Goal: Task Accomplishment & Management: Use online tool/utility

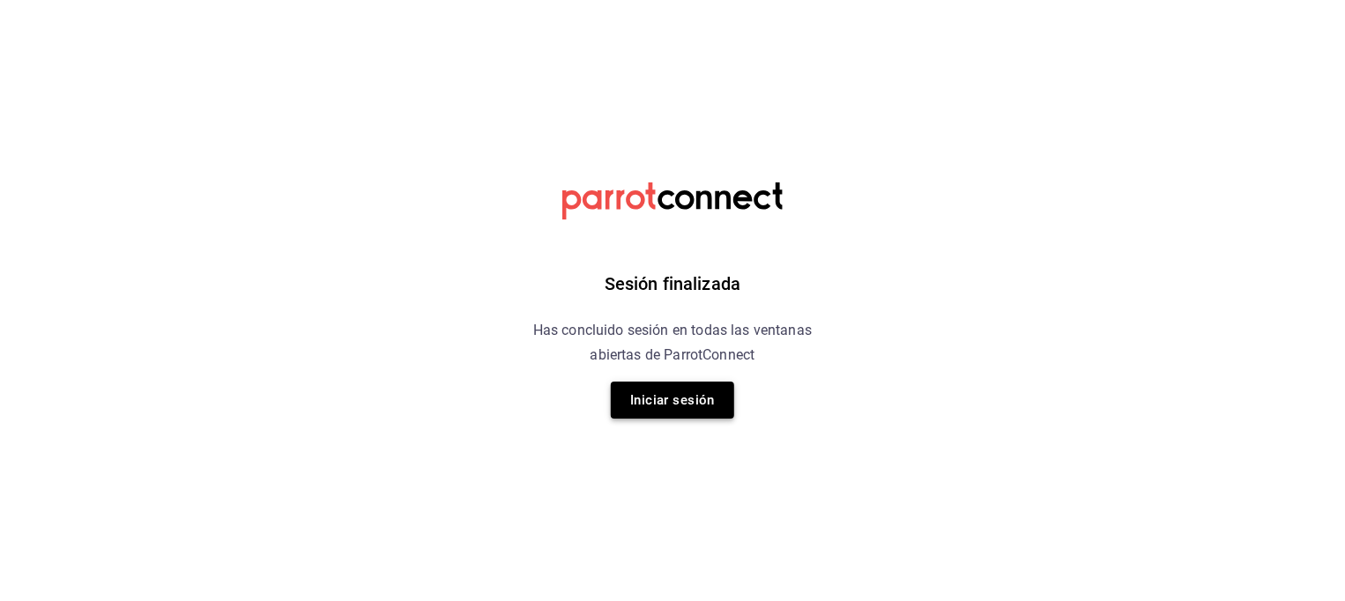
click at [683, 394] on button "Iniciar sesión" at bounding box center [672, 400] width 123 height 37
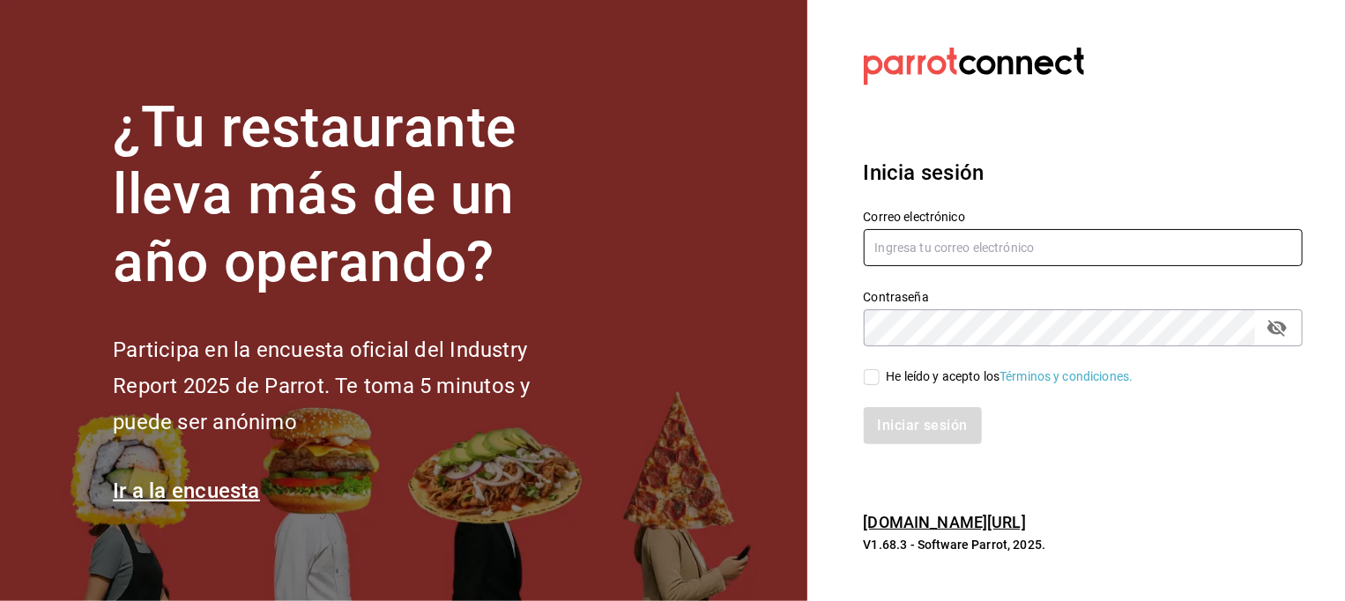
type input "marco.hernandez@costeno.com"
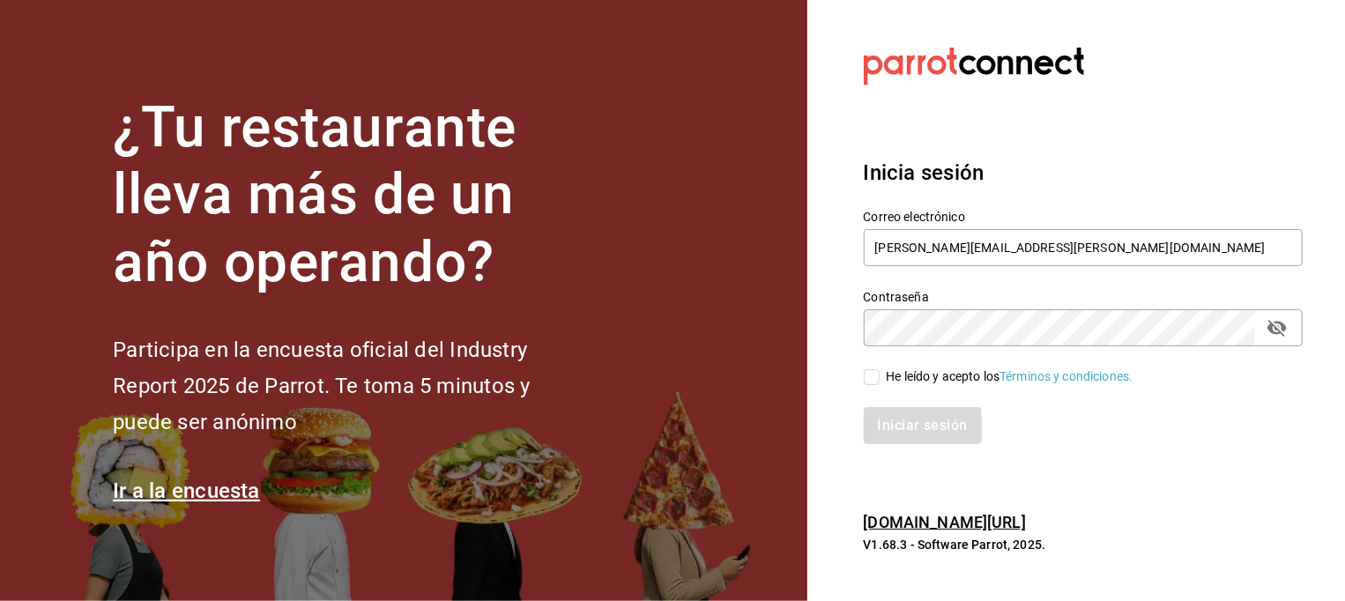
click at [873, 378] on input "He leído y acepto los Términos y condiciones." at bounding box center [872, 377] width 16 height 16
checkbox input "true"
click at [907, 411] on button "Iniciar sesión" at bounding box center [924, 425] width 120 height 37
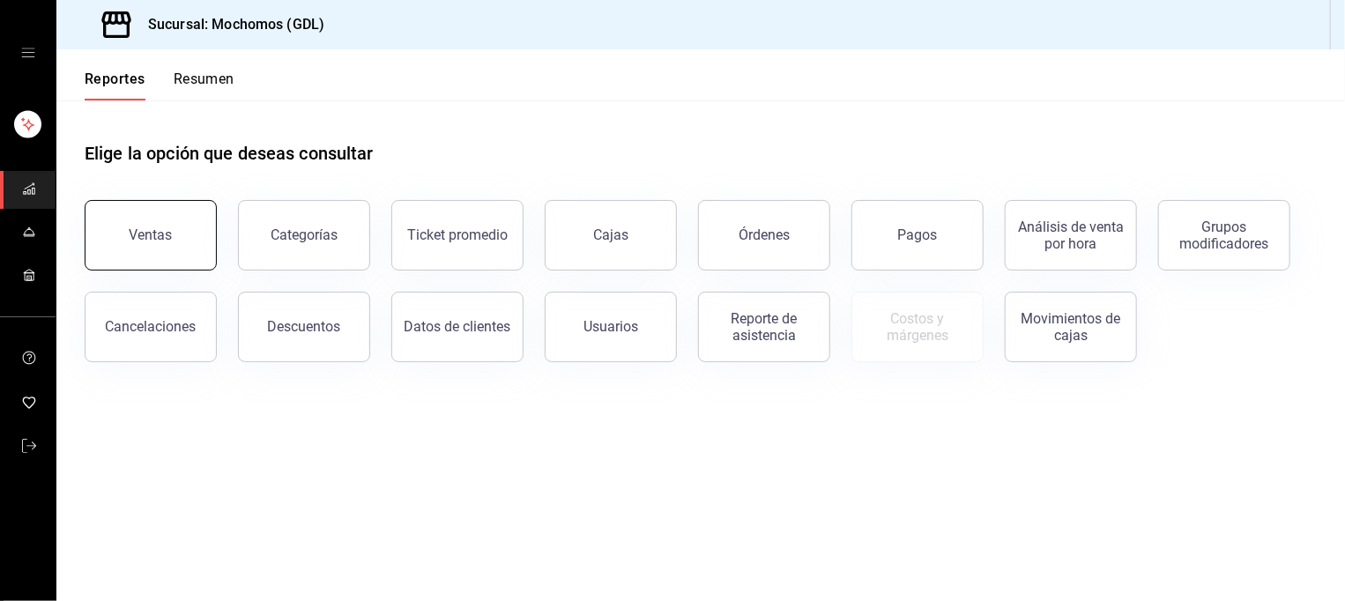
click at [173, 249] on button "Ventas" at bounding box center [151, 235] width 132 height 70
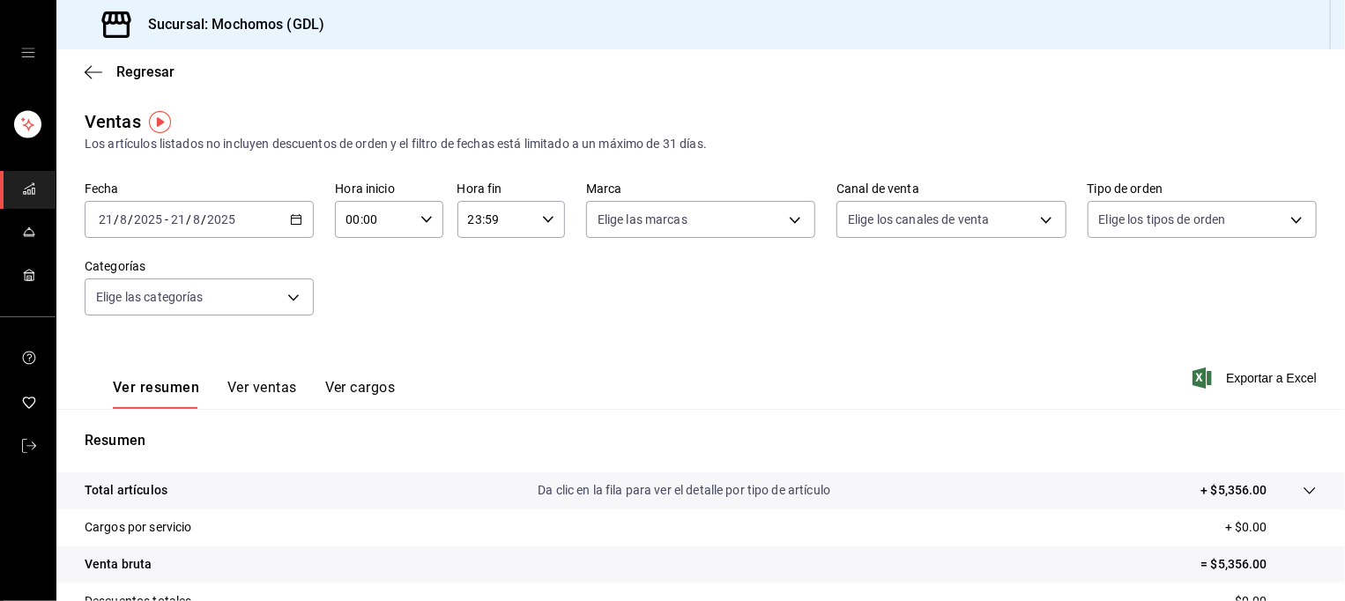
click at [293, 223] on icon "button" at bounding box center [296, 219] width 12 height 12
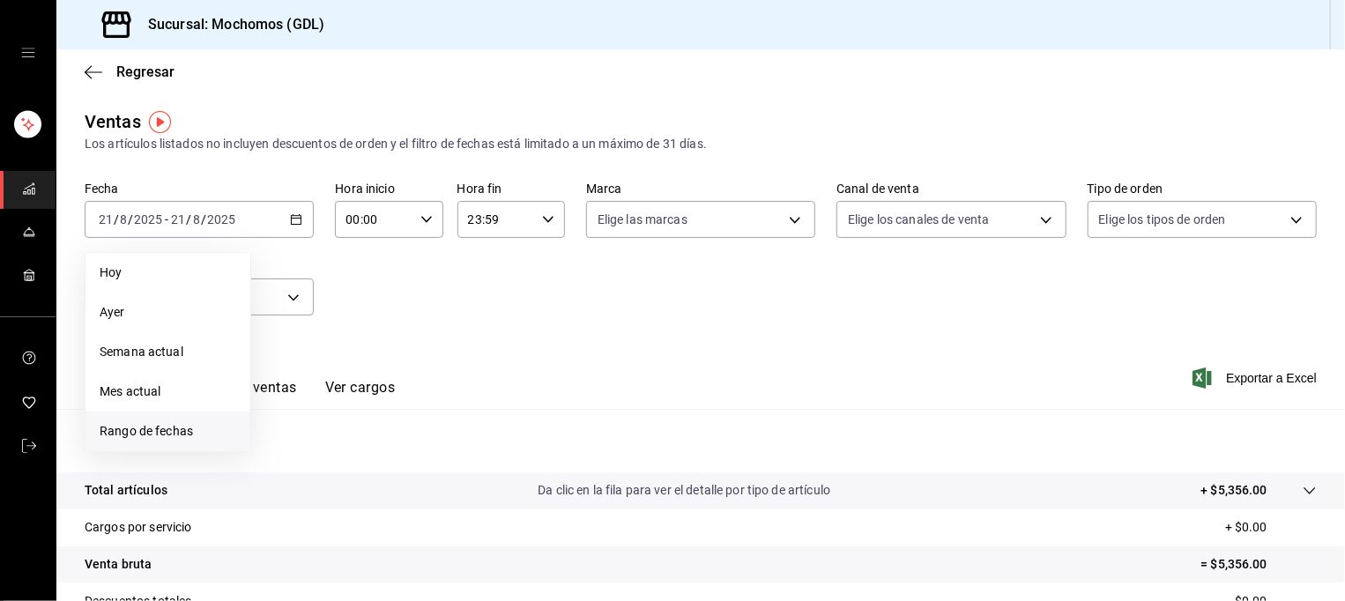
click at [146, 433] on span "Rango de fechas" at bounding box center [168, 431] width 137 height 19
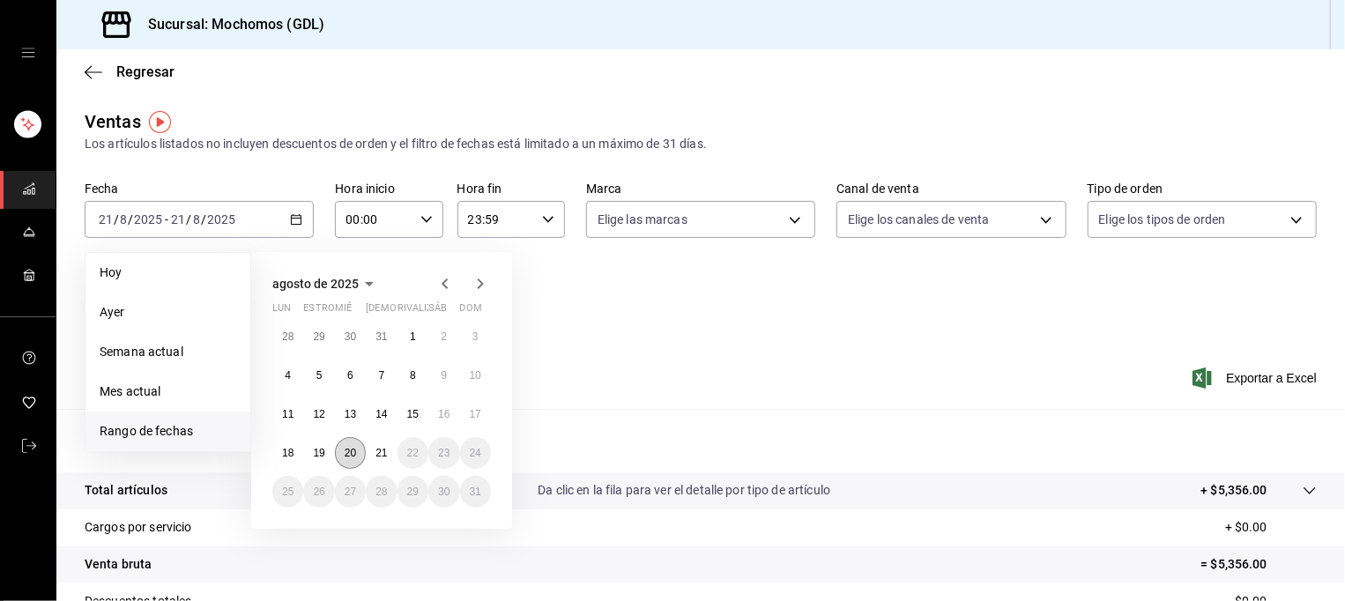
click at [349, 457] on abbr "20" at bounding box center [350, 453] width 11 height 12
click at [375, 457] on button "21" at bounding box center [381, 453] width 31 height 32
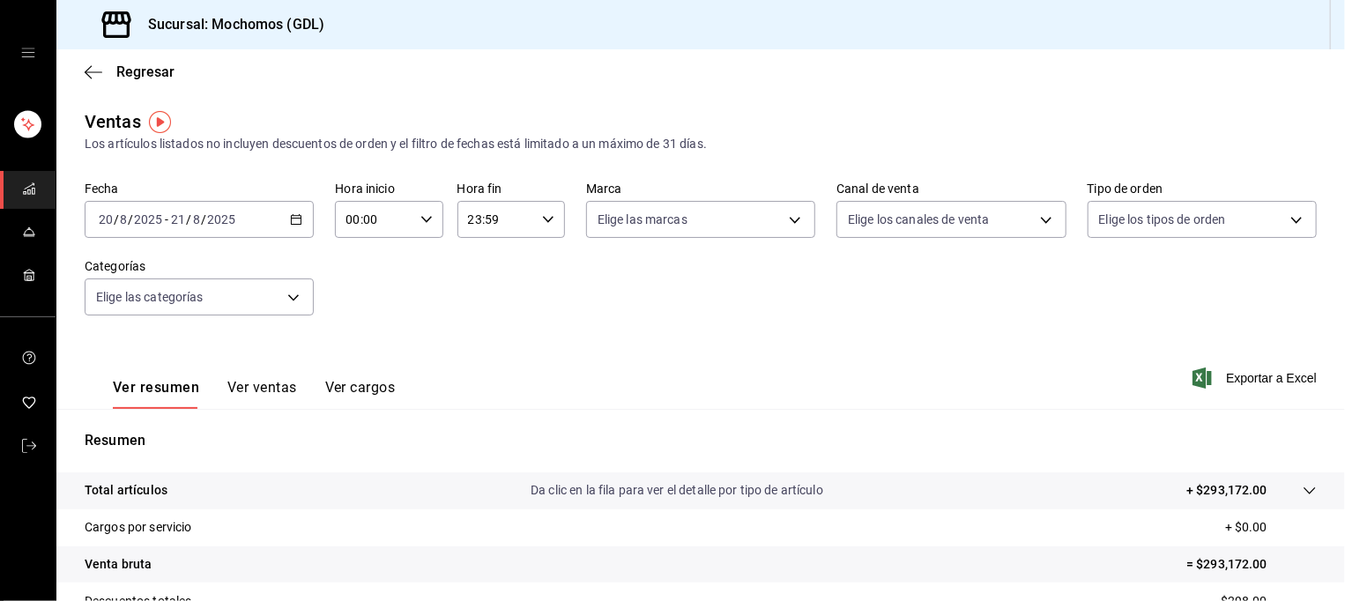
click at [412, 220] on div "00:00 Hora inicio" at bounding box center [389, 219] width 108 height 37
click at [354, 336] on button "05" at bounding box center [359, 343] width 46 height 35
type input "05:00"
click at [563, 319] on div at bounding box center [672, 300] width 1345 height 601
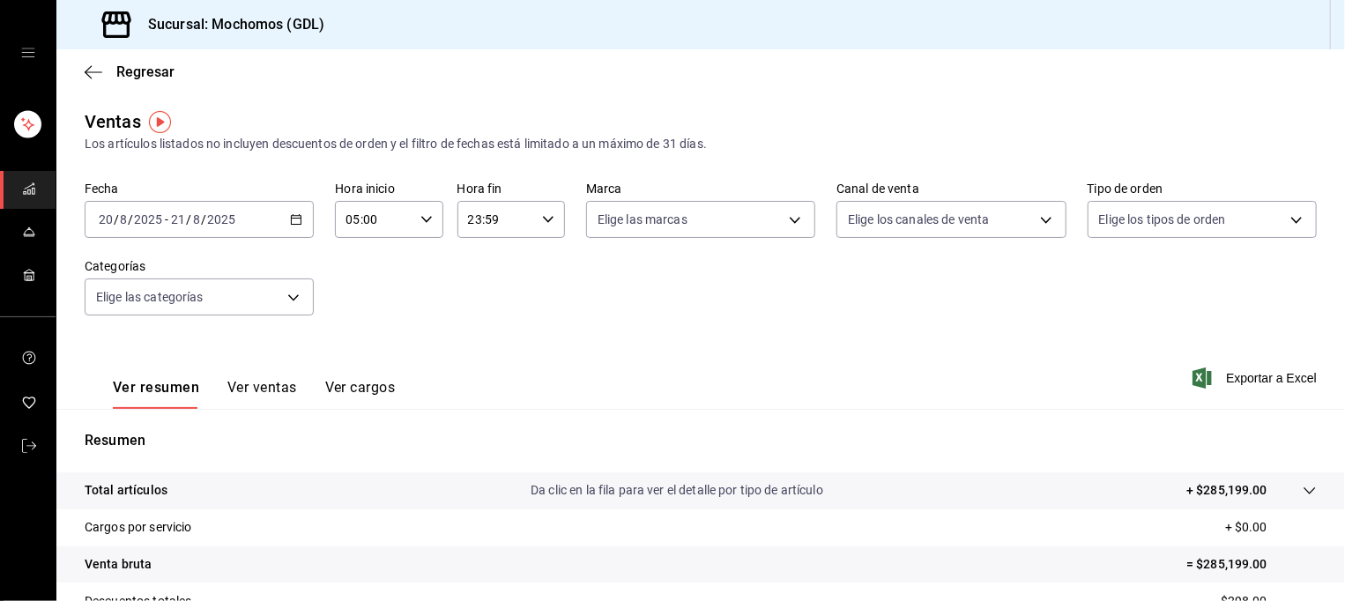
click at [528, 214] on div "23:59 Hora fin" at bounding box center [511, 219] width 108 height 37
click at [538, 270] on span "00" at bounding box center [531, 264] width 25 height 14
click at [479, 284] on span "05" at bounding box center [478, 288] width 25 height 14
type input "05:00"
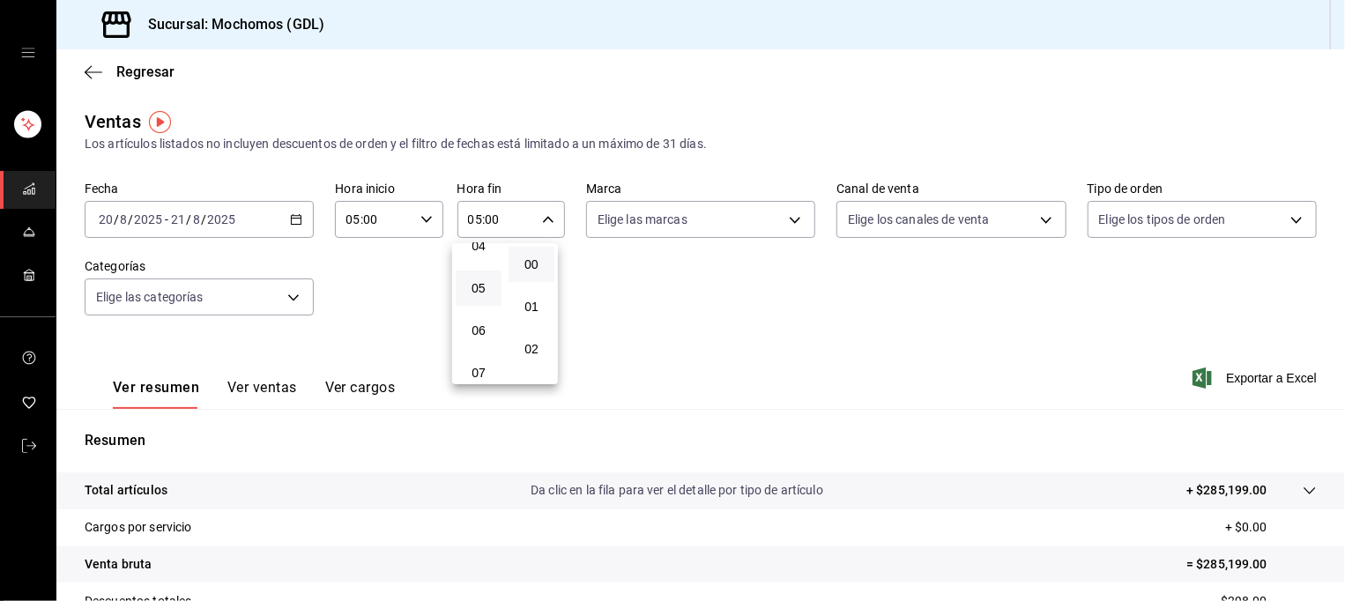
click at [705, 297] on div at bounding box center [672, 300] width 1345 height 601
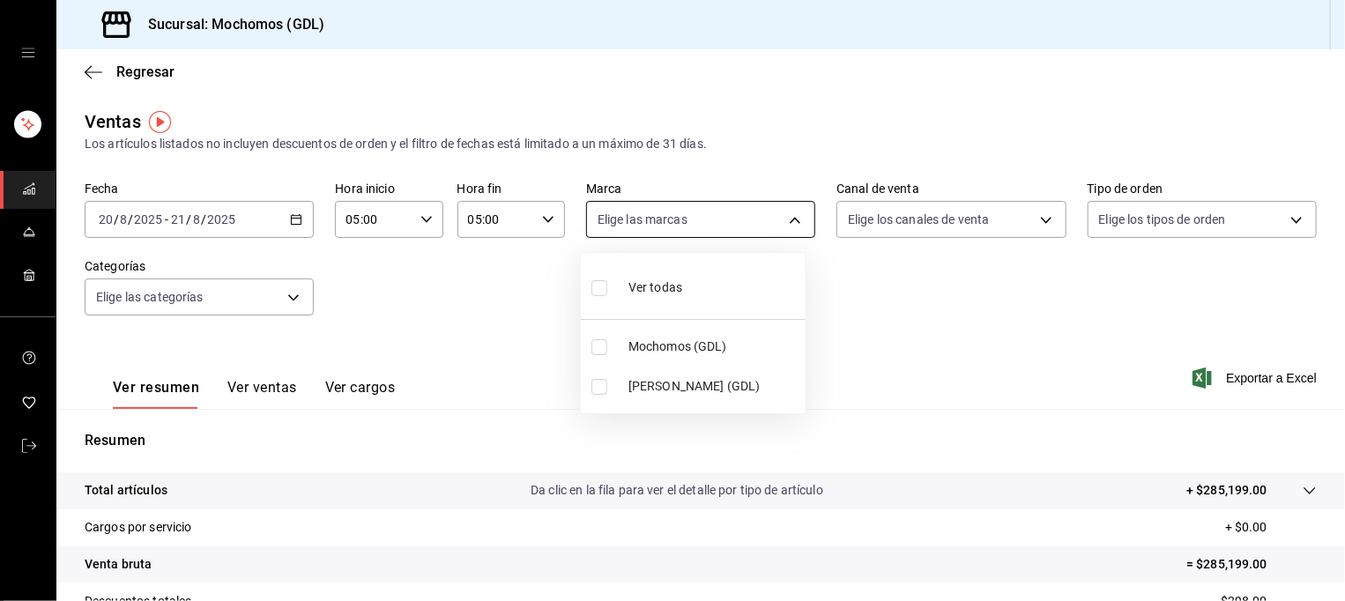
click at [740, 226] on body "Sucursal: Mochomos (GDL) Regresar Ventas Los artículos listados no incluyen des…" at bounding box center [672, 300] width 1345 height 601
click at [711, 354] on span "Mochomos (GDL)" at bounding box center [713, 347] width 170 height 19
type input "36c25d4a-7cb0-456c-a434-e981d54830bc"
checkbox input "true"
click at [924, 331] on div at bounding box center [672, 300] width 1345 height 601
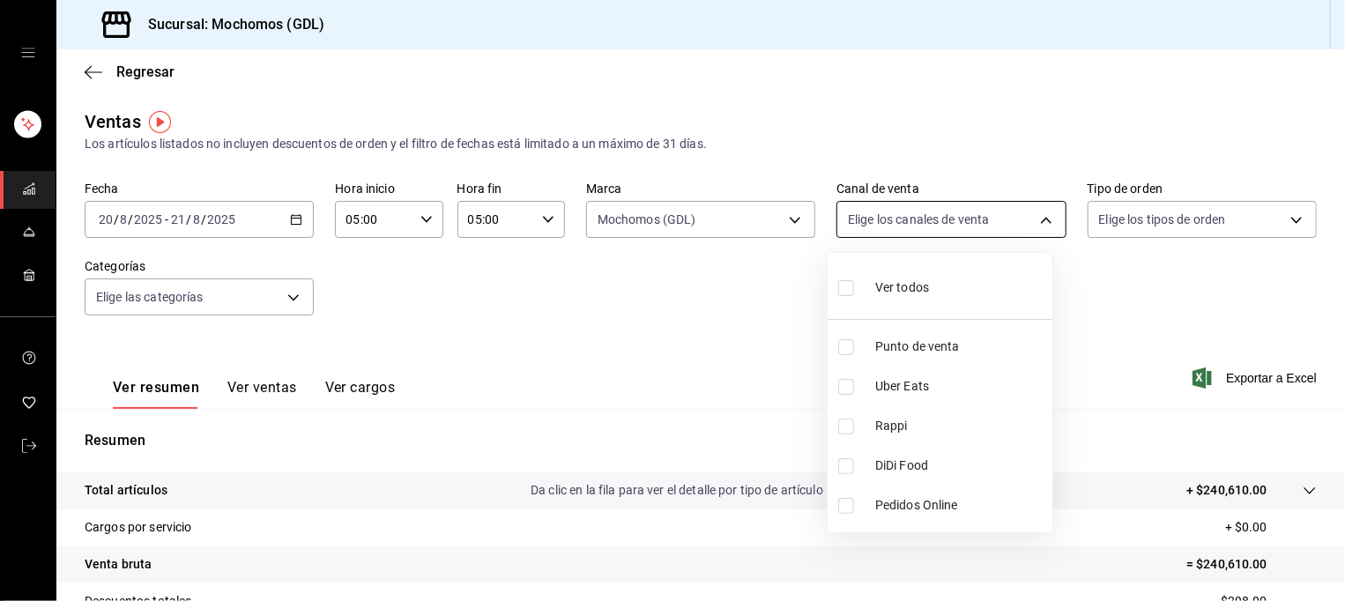
click at [973, 231] on body "Sucursal: Mochomos (GDL) Regresar Ventas Los artículos listados no incluyen des…" at bounding box center [672, 300] width 1345 height 601
click at [935, 284] on li "Ver todos" at bounding box center [939, 286] width 225 height 52
type input "PARROT,UBER_EATS,RAPPI,DIDI_FOOD,ONLINE"
checkbox input "true"
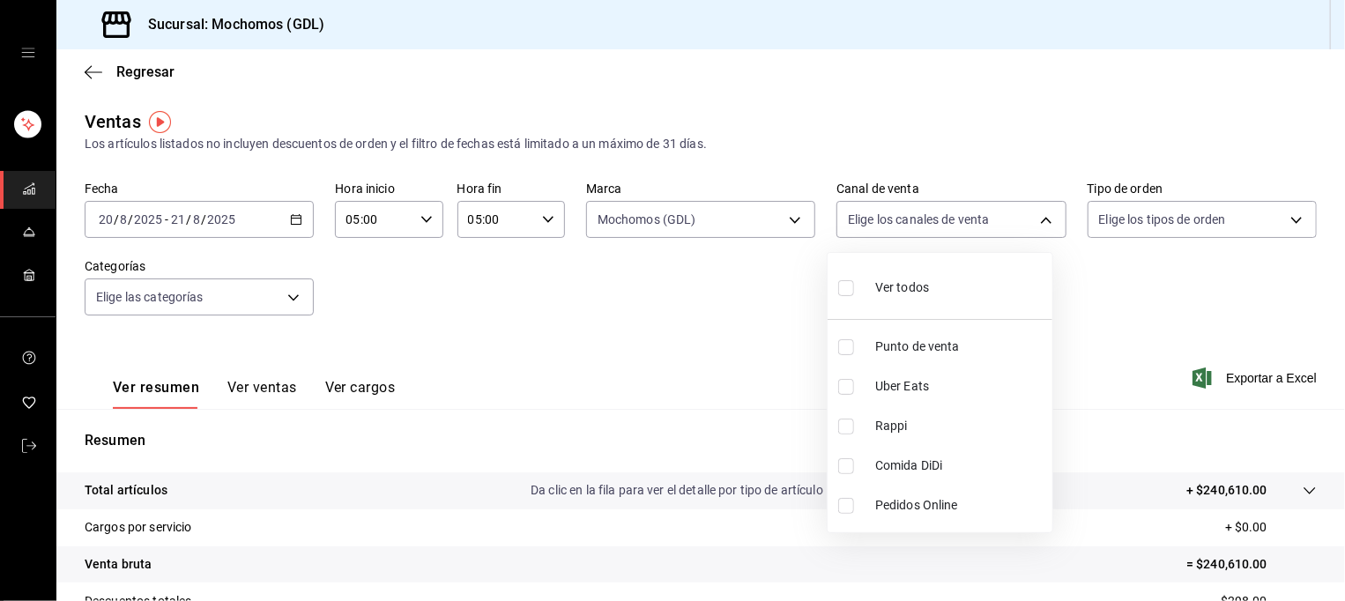
checkbox input "true"
click at [1131, 220] on div at bounding box center [672, 300] width 1345 height 601
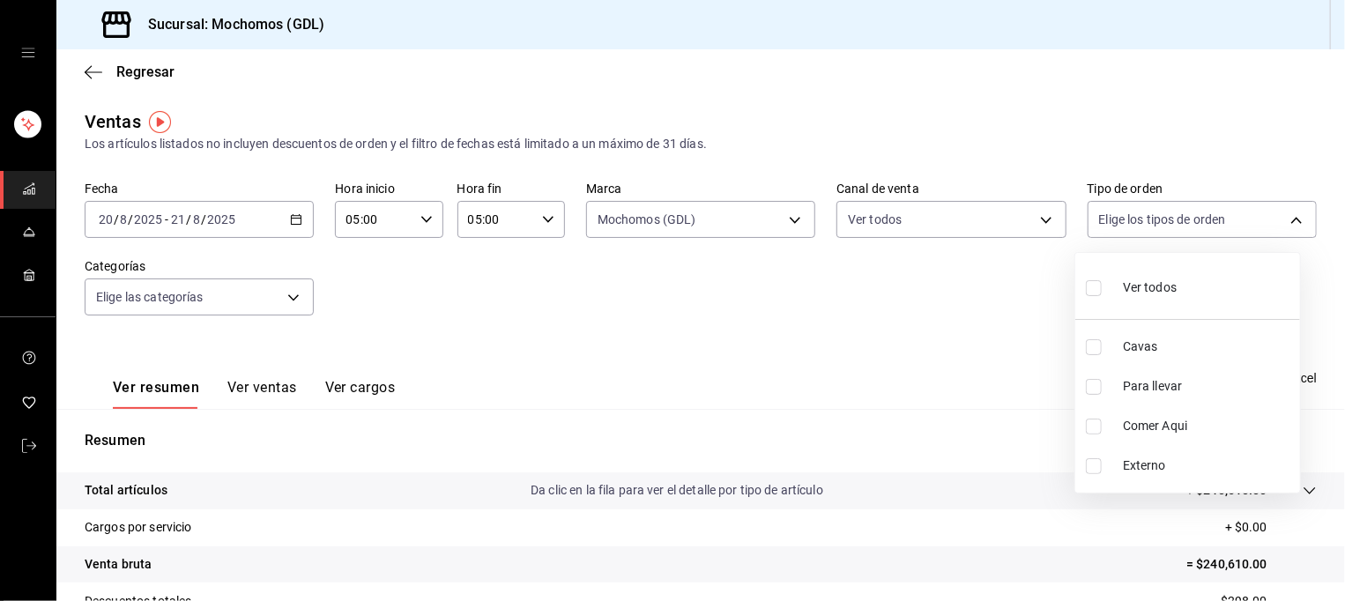
click at [1131, 220] on body "Sucursal: Mochomos (GDL) Regresar Ventas Los artículos listados no incluyen des…" at bounding box center [672, 300] width 1345 height 601
click at [1124, 293] on span "Ver todos" at bounding box center [1150, 287] width 54 height 19
type input "c3d0baef-30c0-4718-9d76-caab43e27316,13c4cc4a-99d2-42c0-ba96-c3de8c08c13d,7b791…"
checkbox input "true"
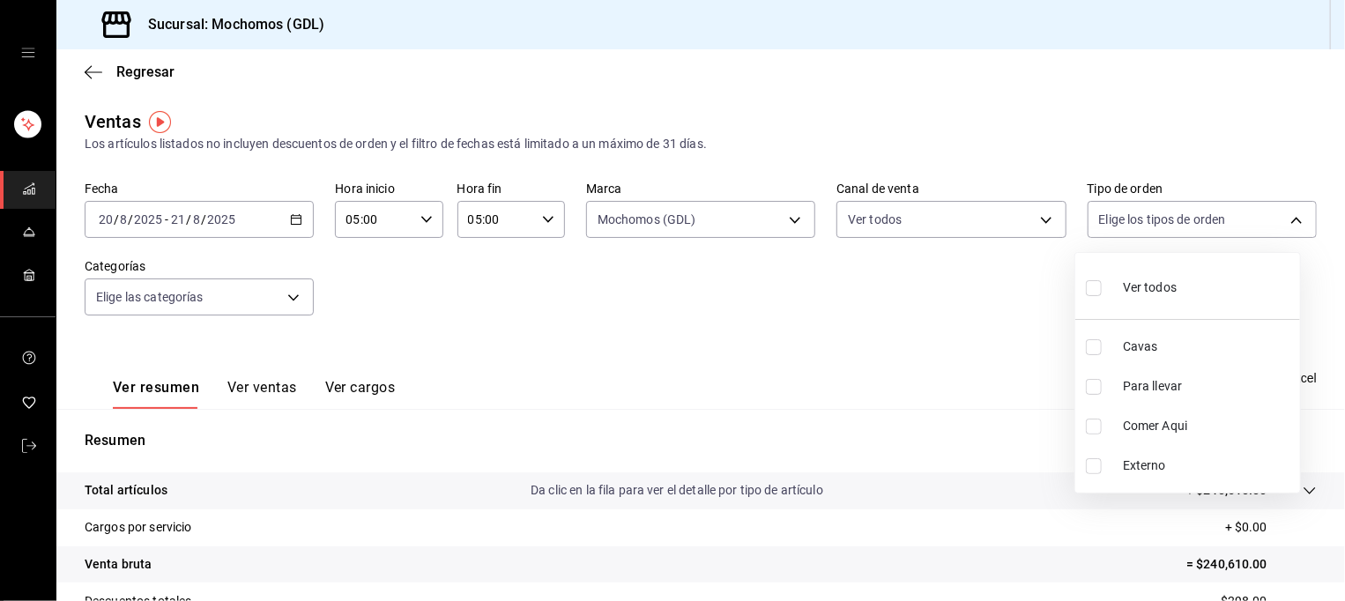
checkbox input "true"
click at [972, 298] on div at bounding box center [672, 300] width 1345 height 601
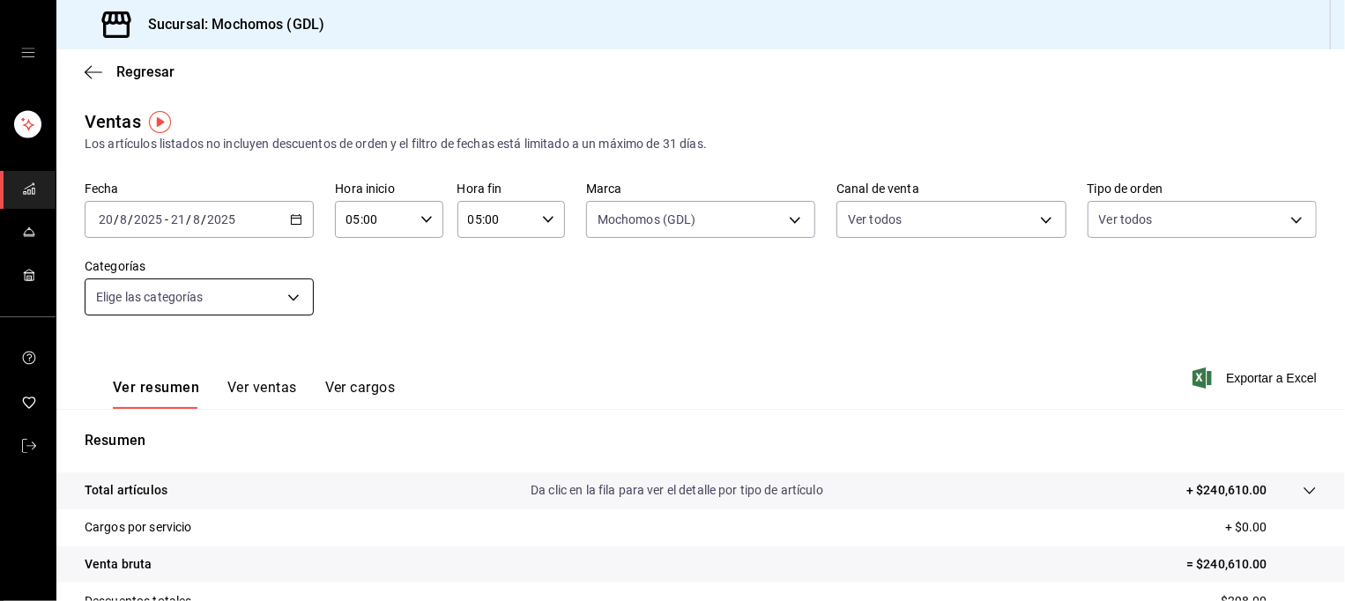
click at [291, 304] on body "Sucursal: Mochomos (GDL) Regresar Ventas Los artículos listados no incluyen des…" at bounding box center [672, 300] width 1345 height 601
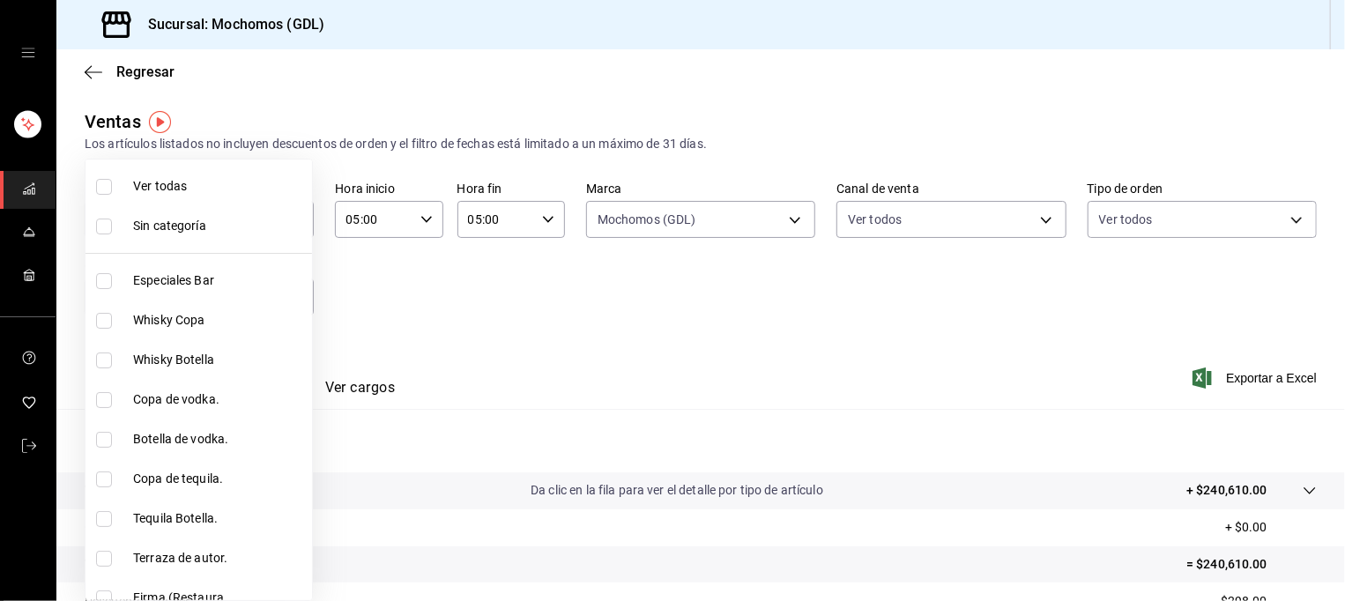
click at [249, 185] on span "Ver todas" at bounding box center [219, 186] width 172 height 19
type input "c0db8a99-aef8-4e9c-862d-72763fc5d605,0e6da5ad-e1ed-4623-8a7f-4db137866549,4ba6e…"
checkbox input "true"
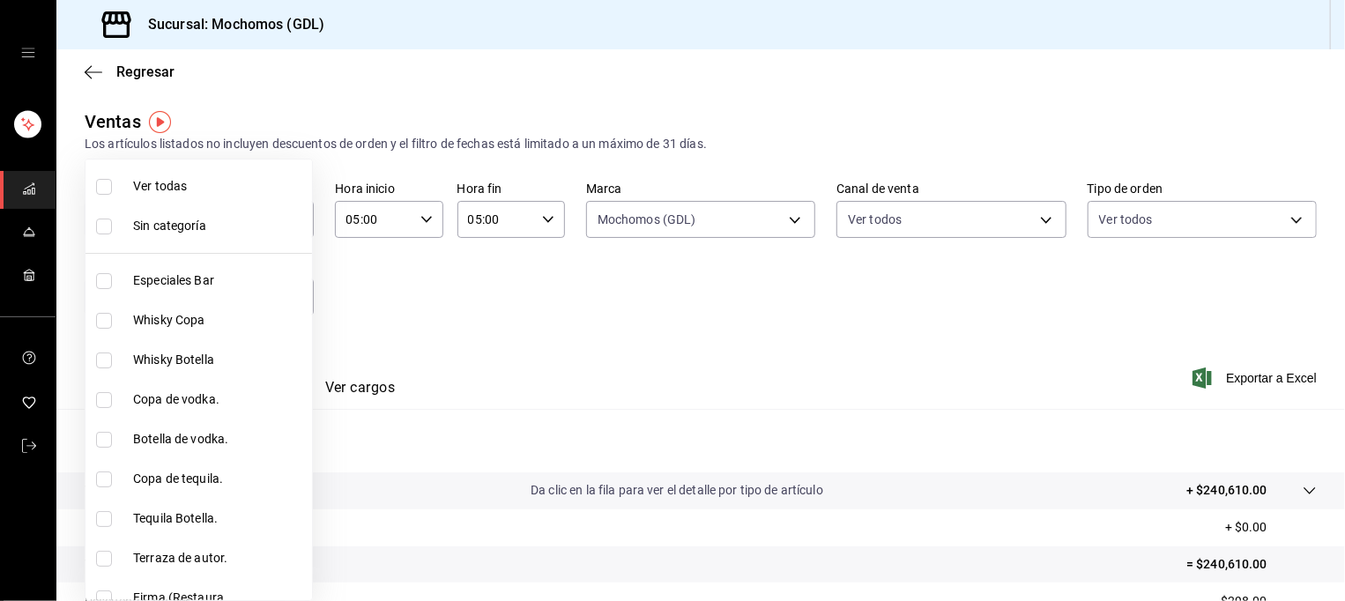
checkbox input "true"
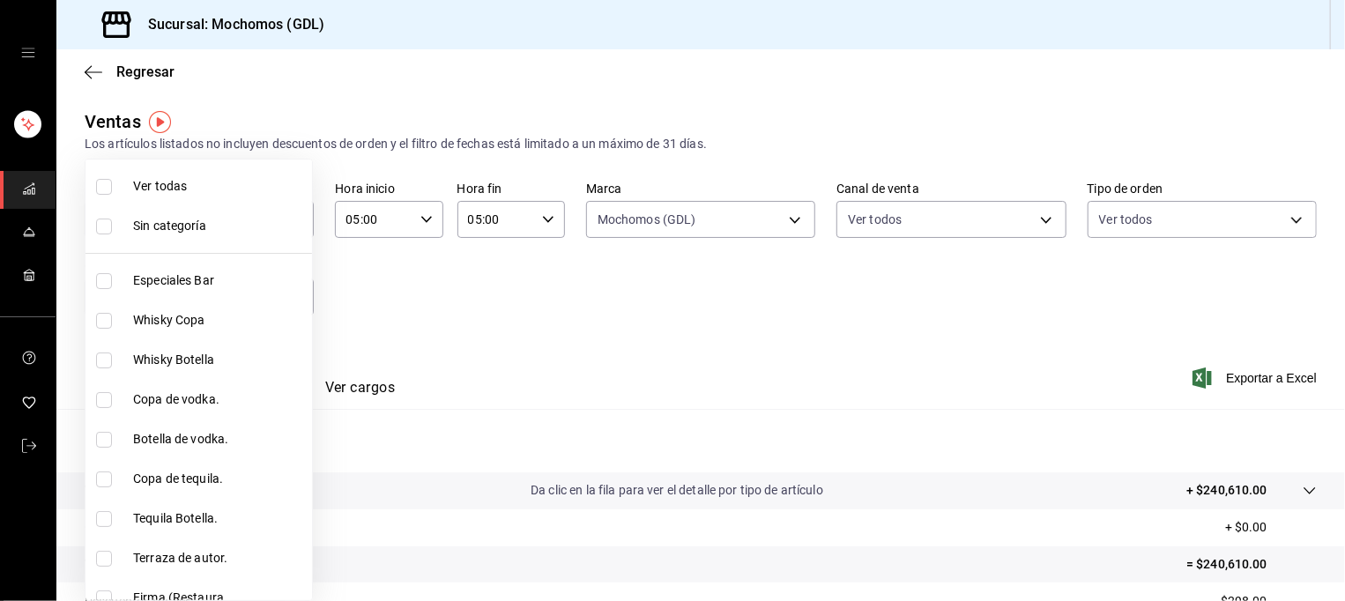
checkbox input "true"
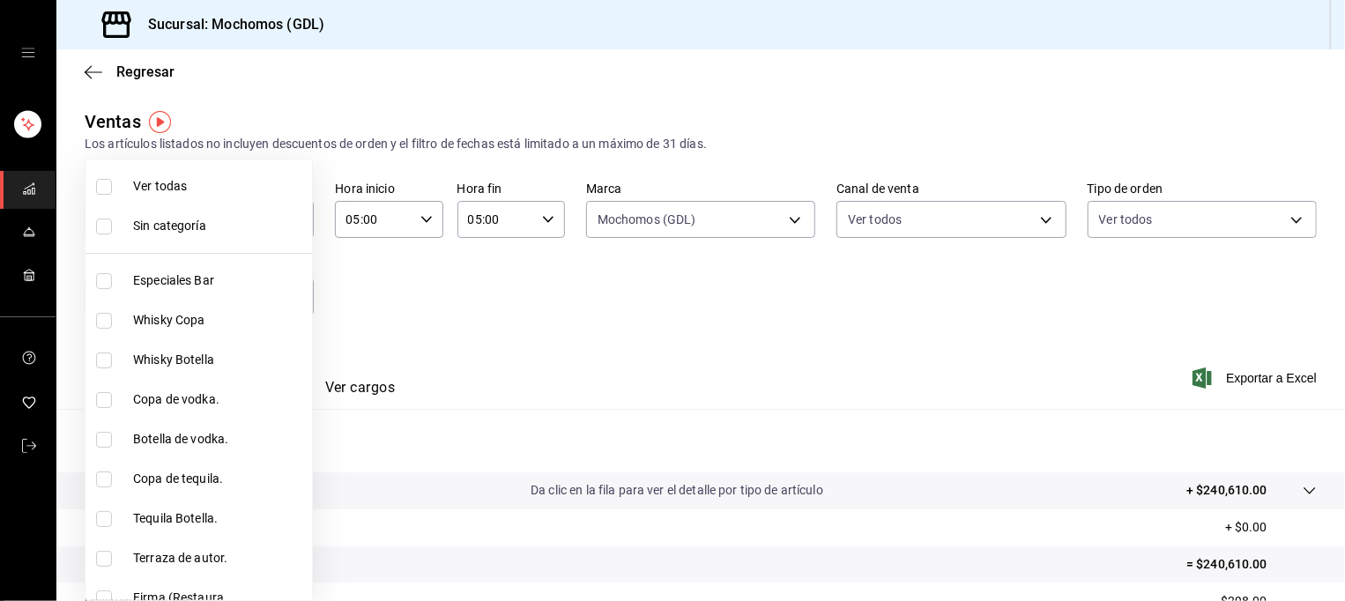
checkbox input "true"
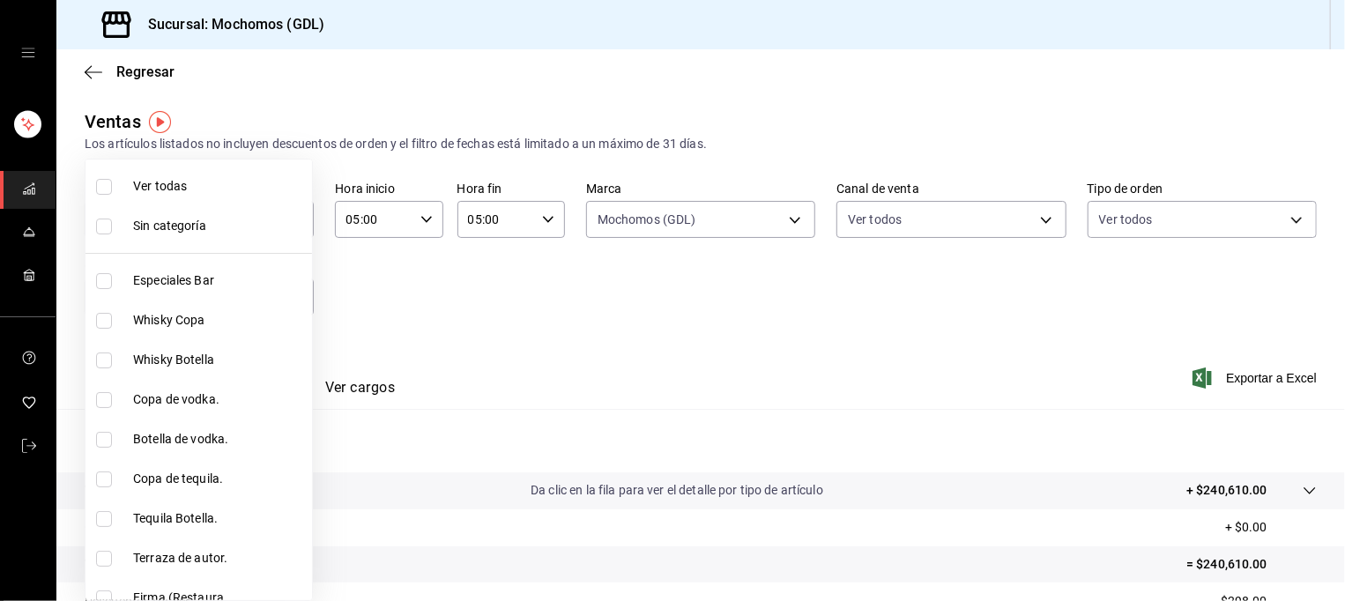
checkbox input "true"
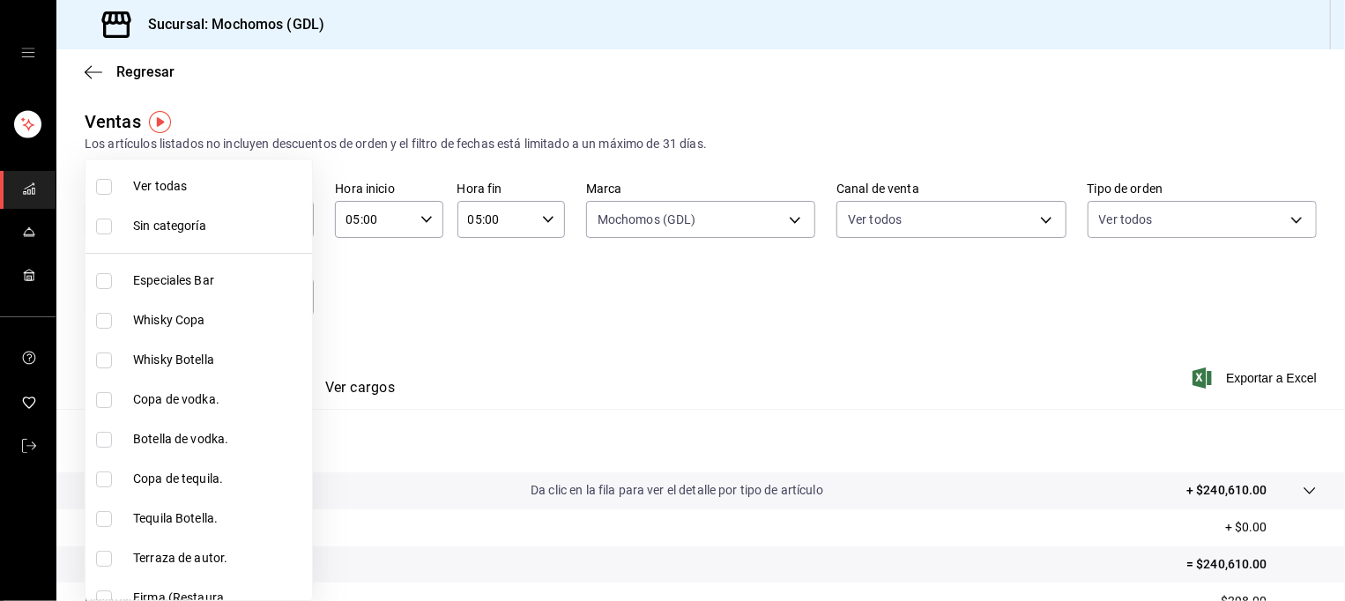
checkbox input "true"
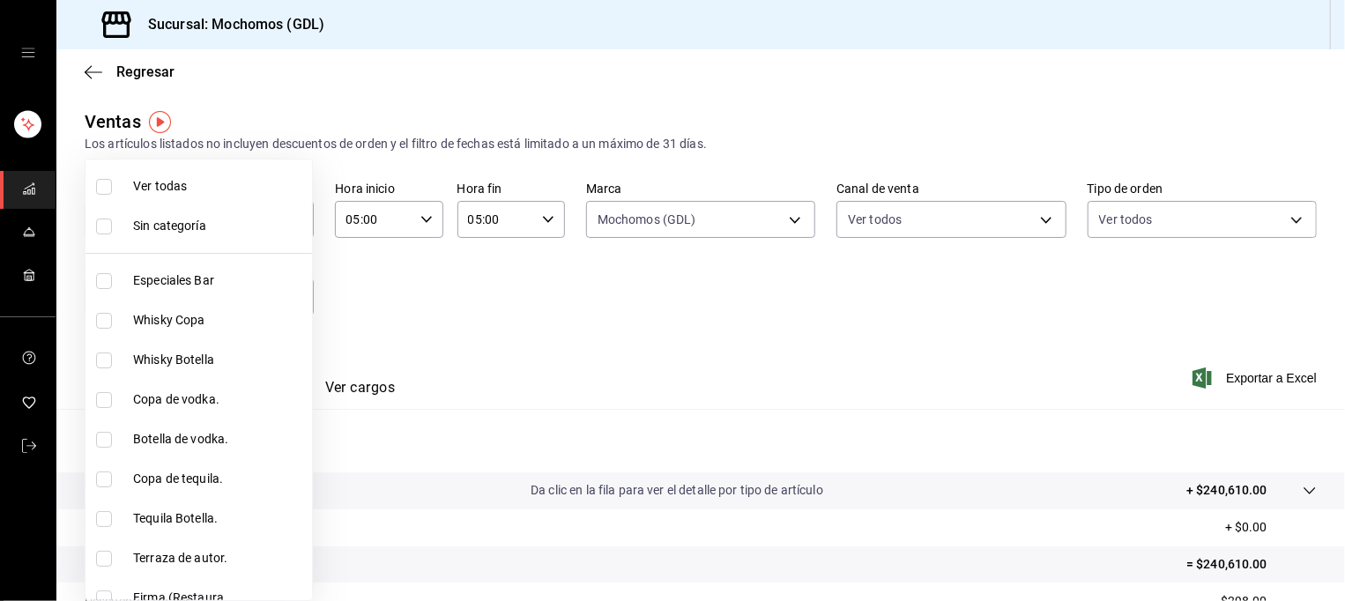
checkbox input "true"
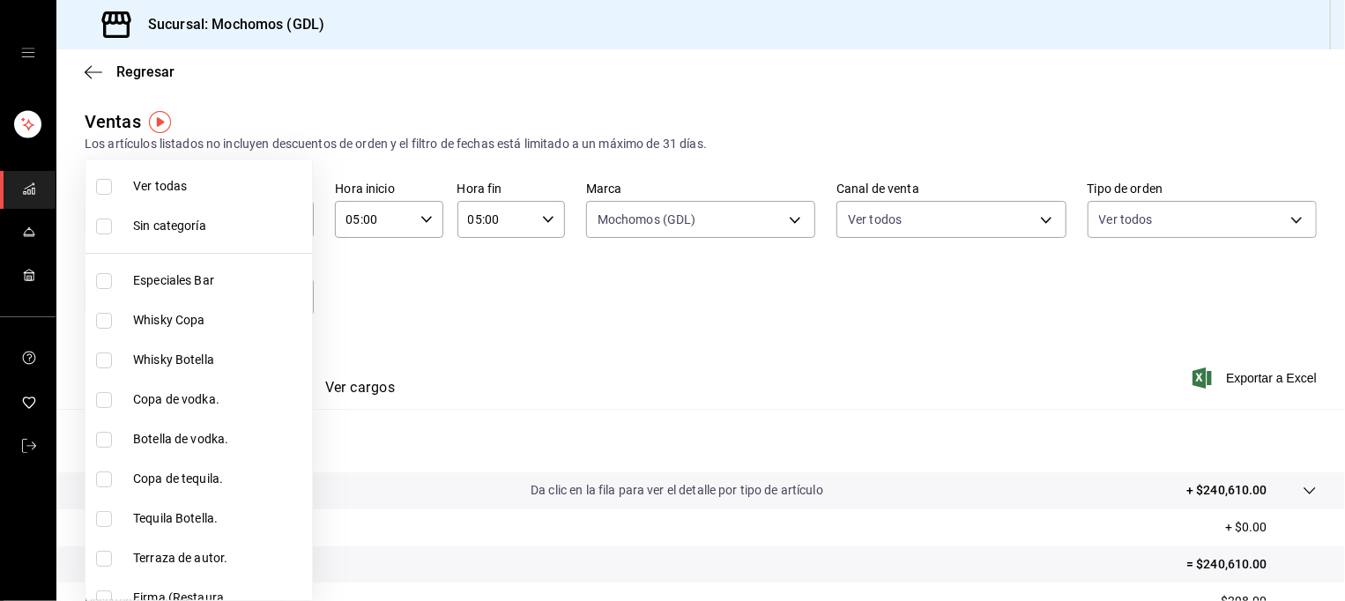
checkbox input "true"
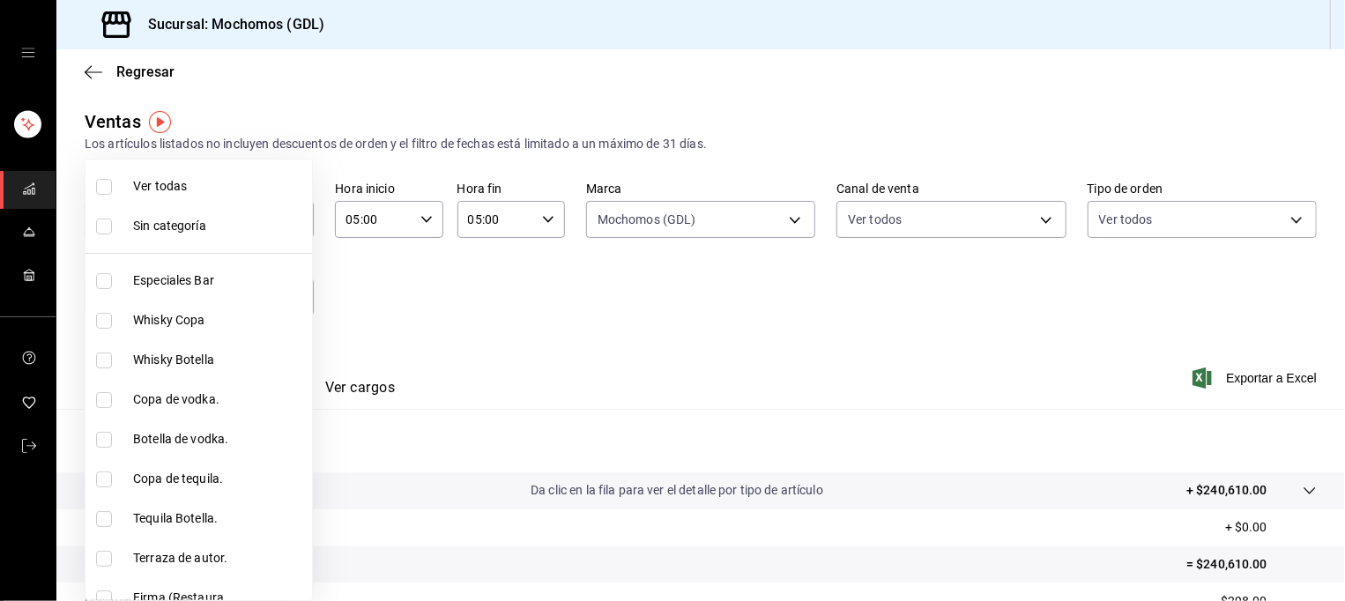
checkbox input "true"
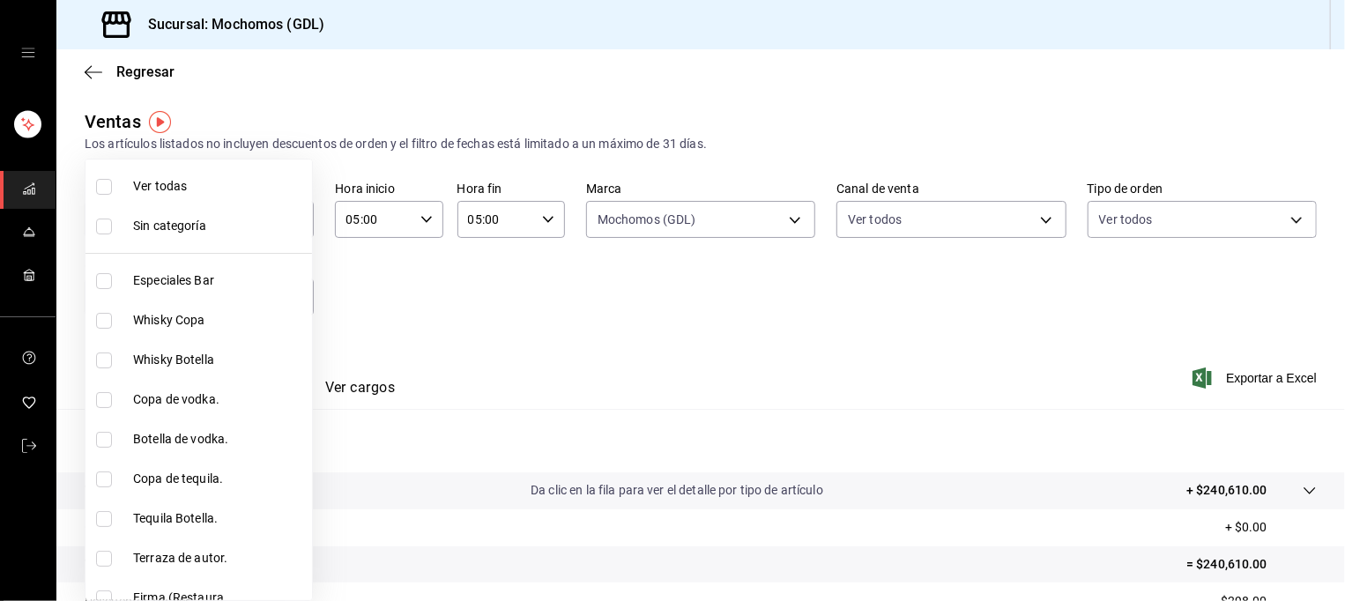
checkbox input "true"
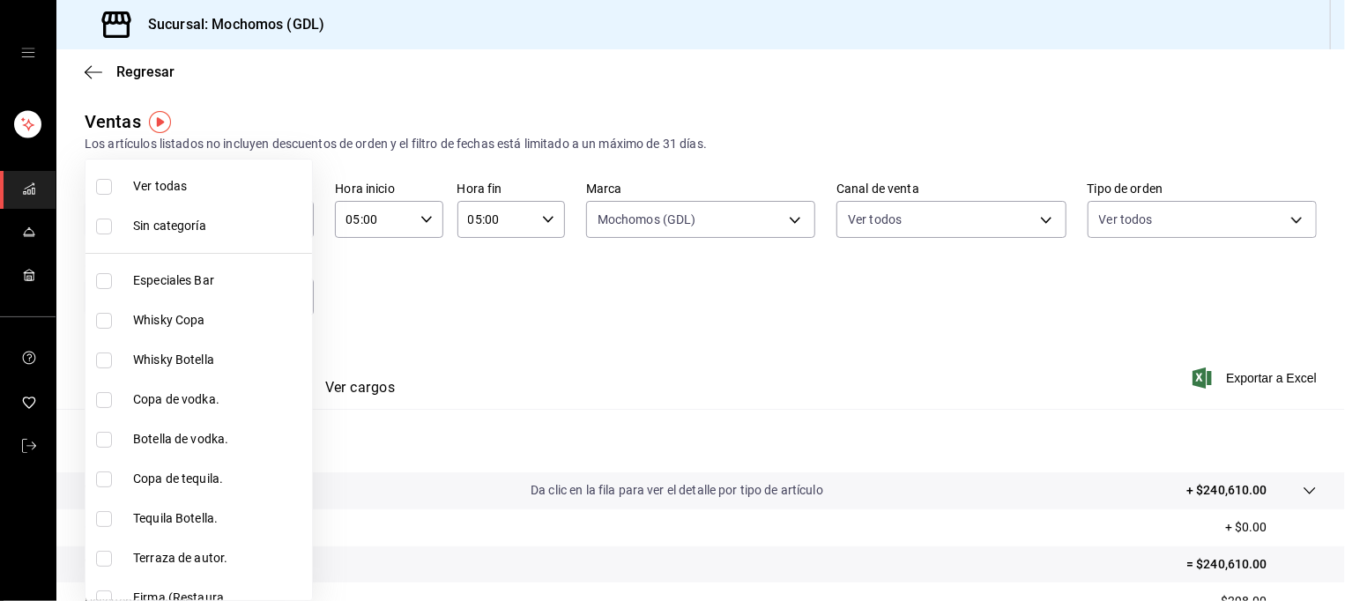
checkbox input "true"
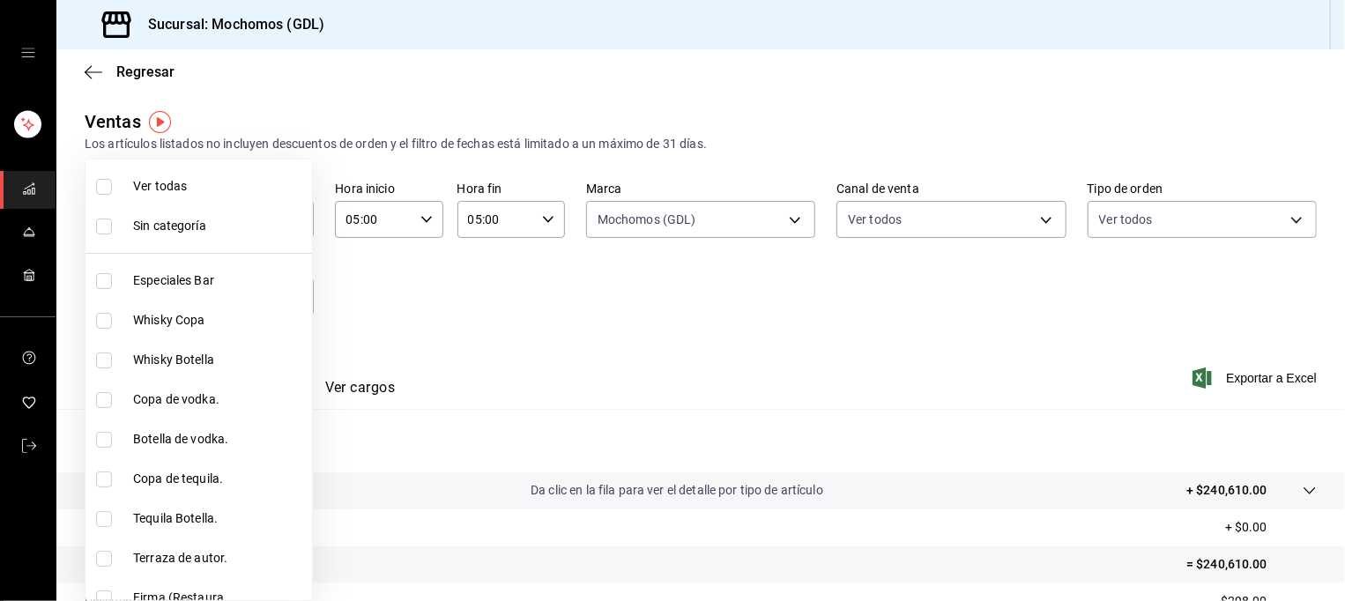
checkbox input "true"
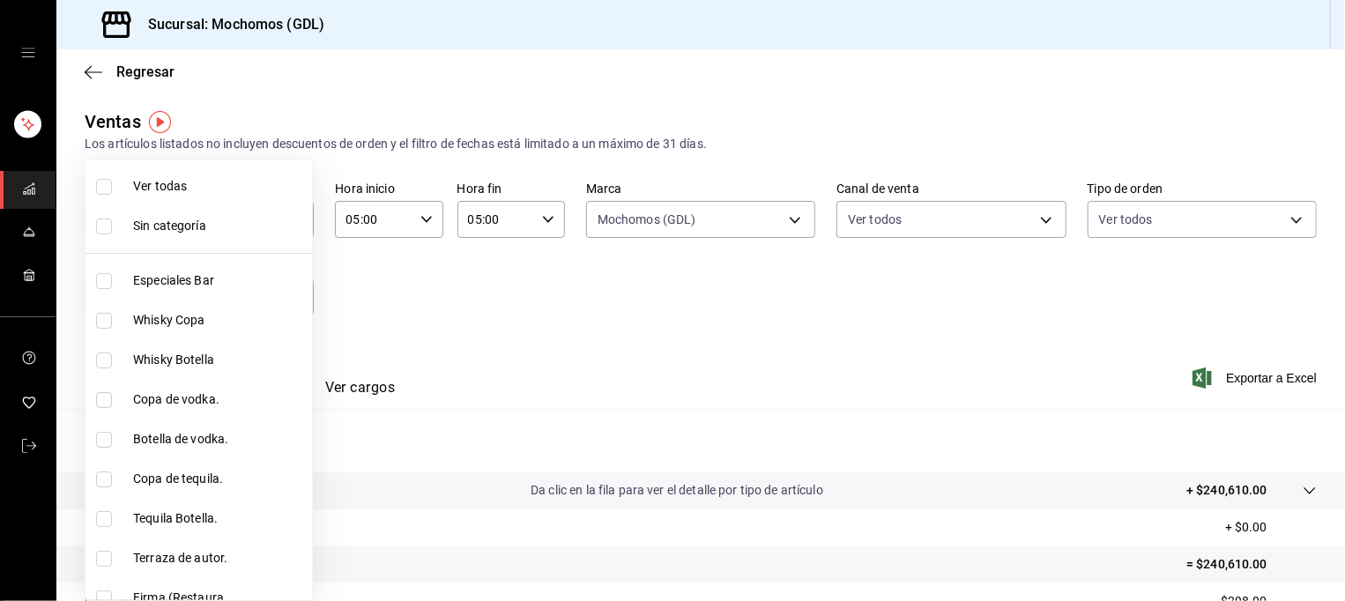
checkbox input "true"
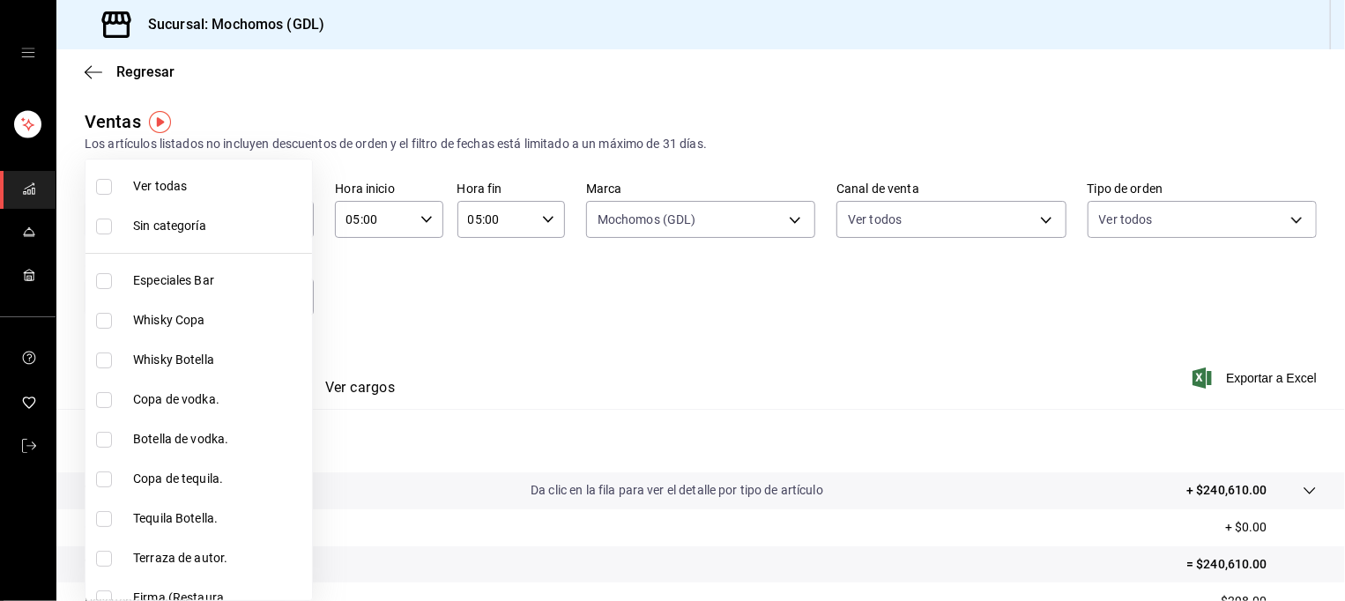
checkbox input "true"
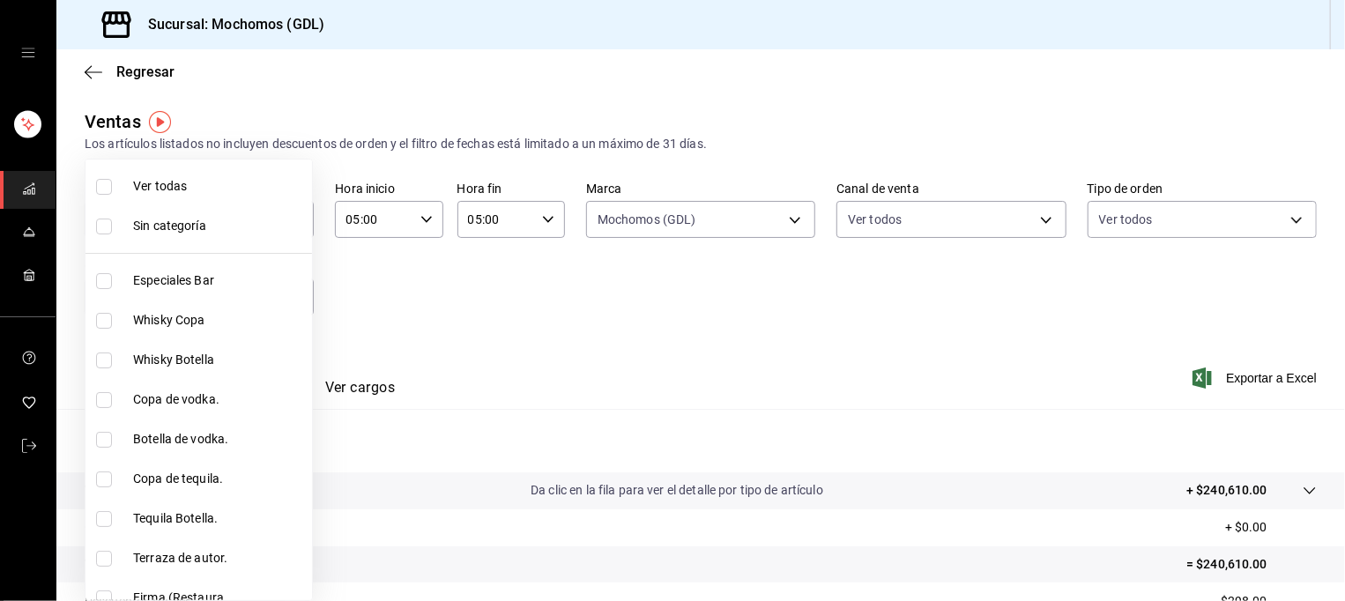
checkbox input "true"
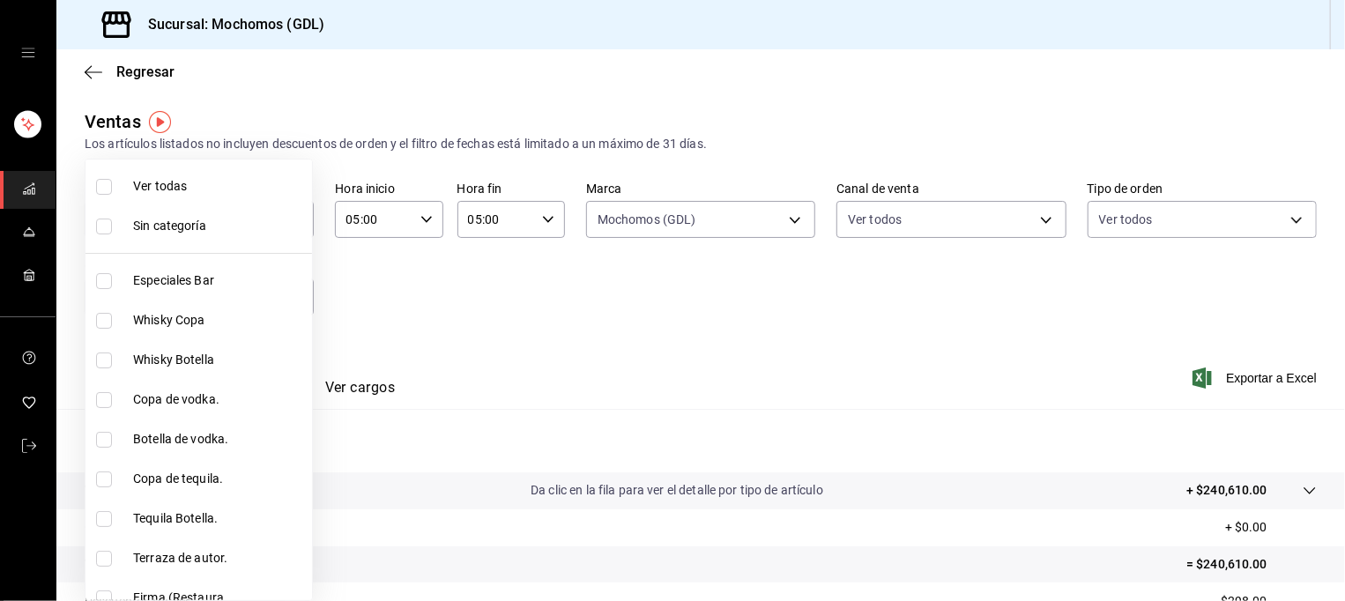
checkbox input "true"
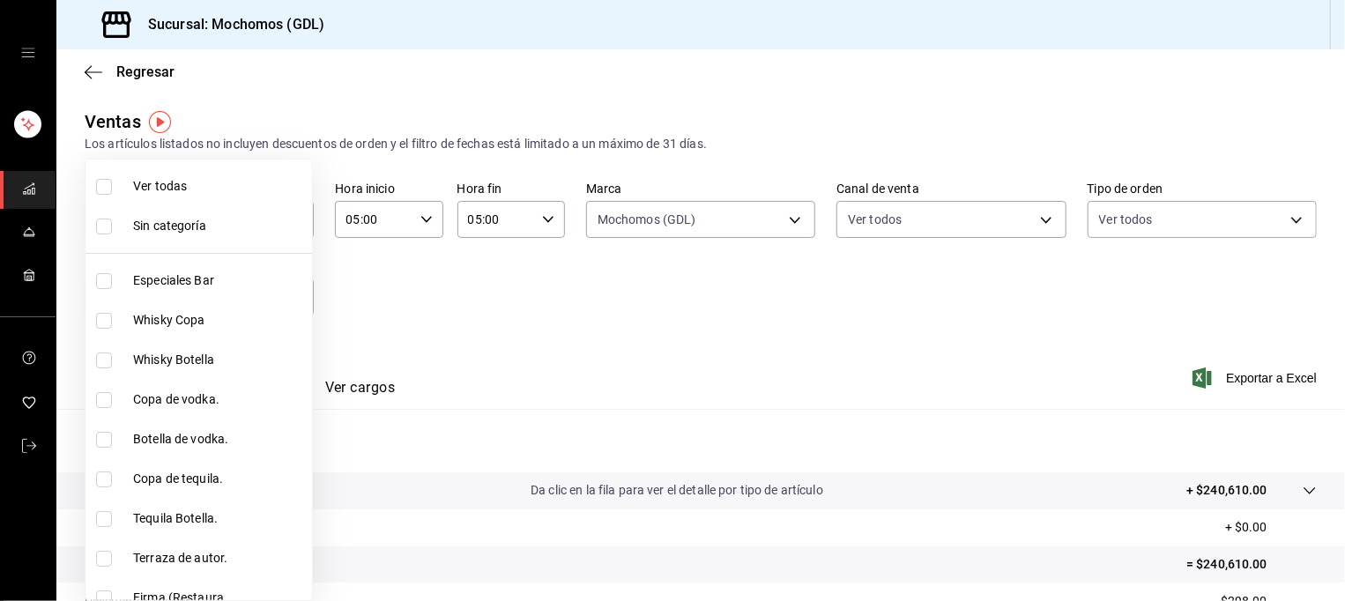
checkbox input "true"
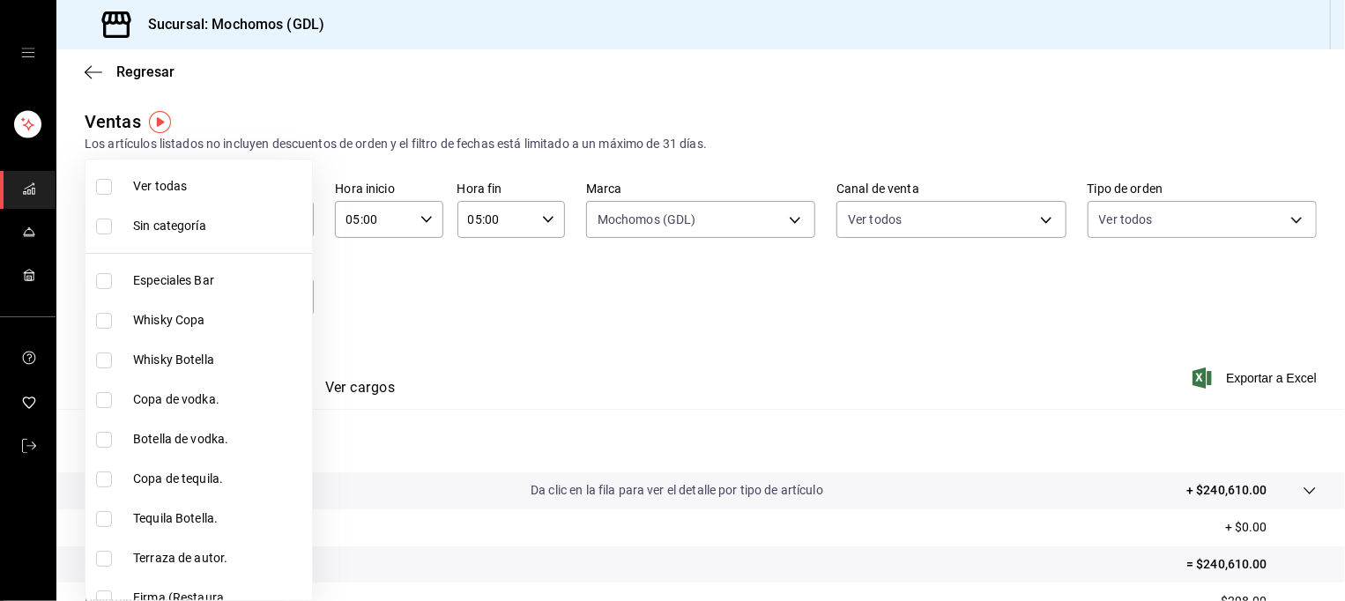
checkbox input "true"
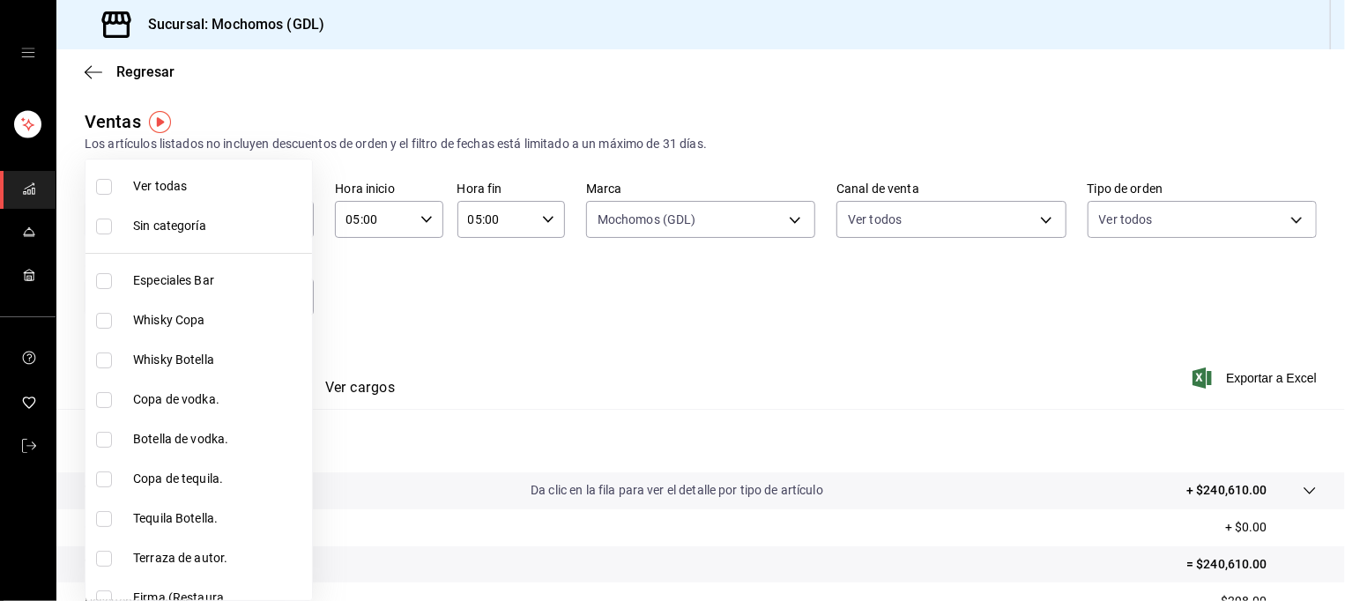
checkbox input "true"
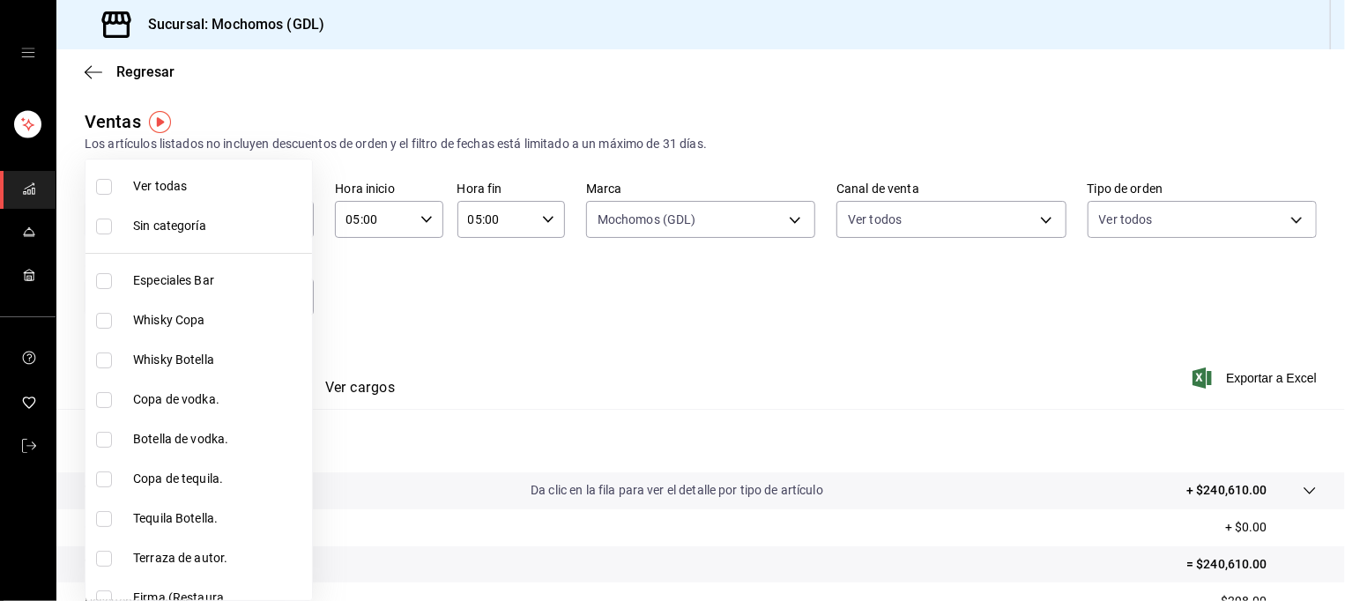
checkbox input "true"
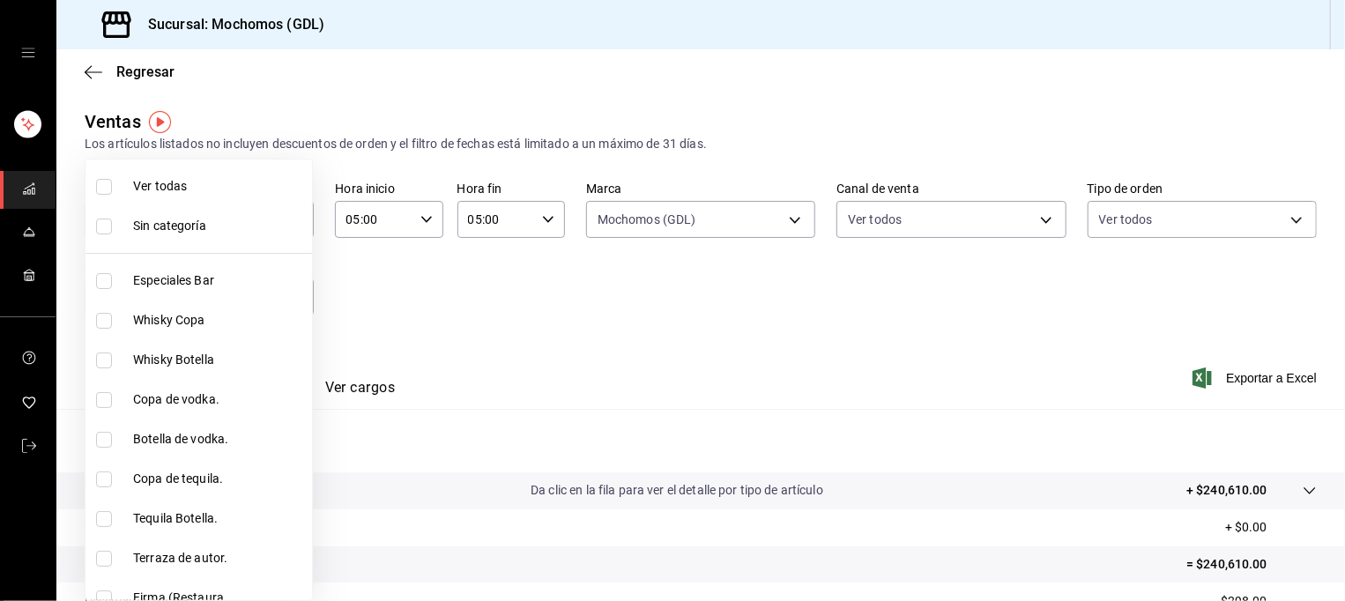
checkbox input "true"
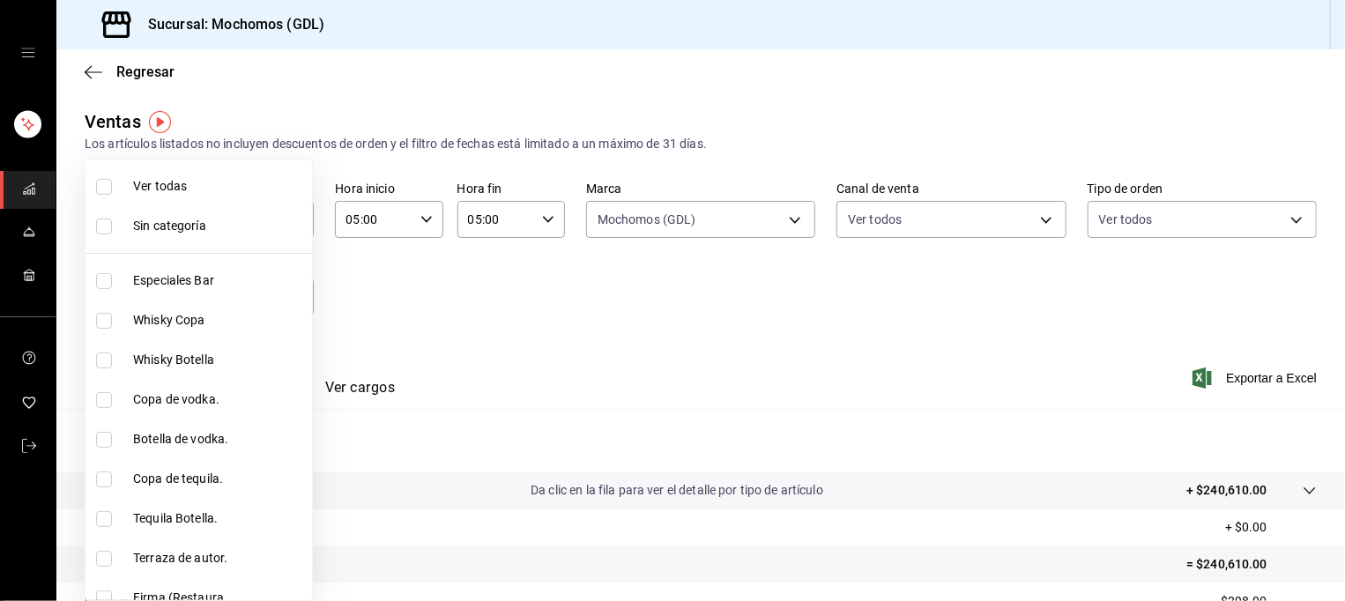
checkbox input "true"
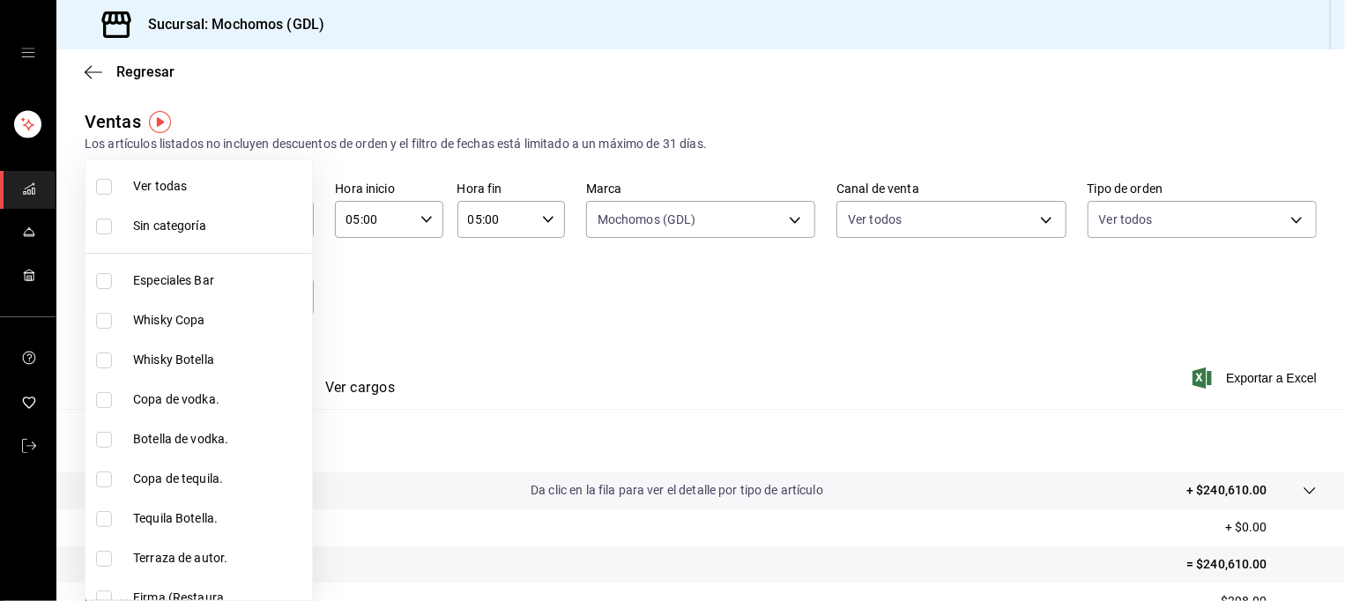
checkbox input "true"
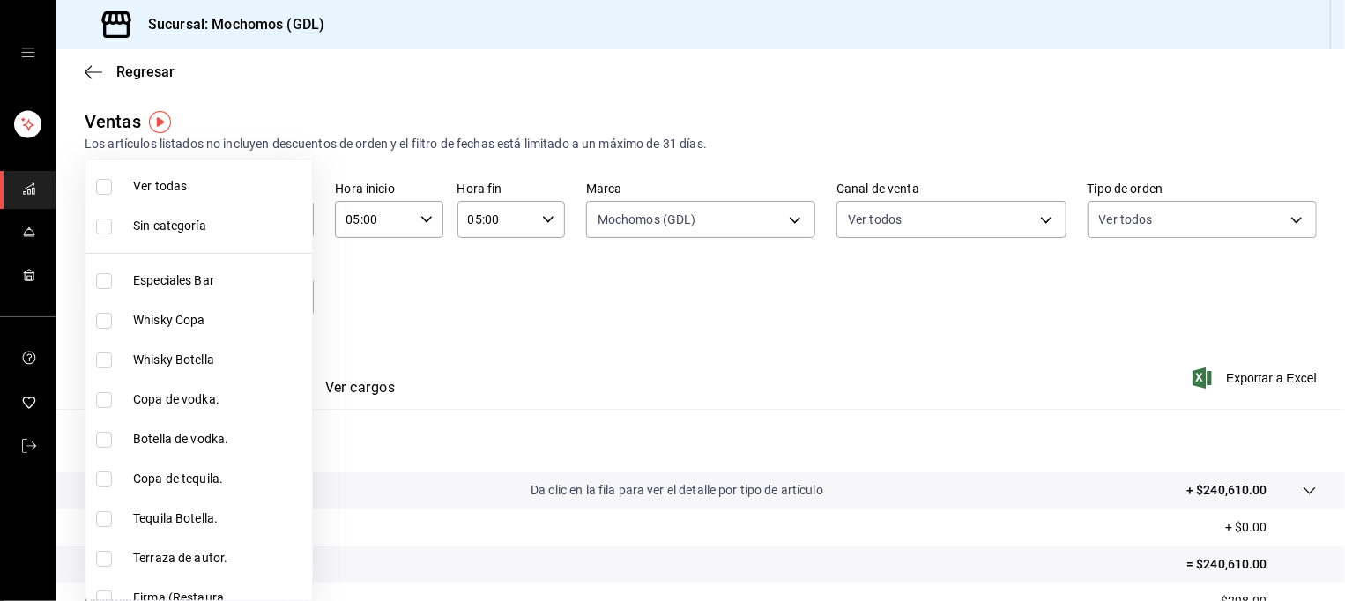
checkbox input "true"
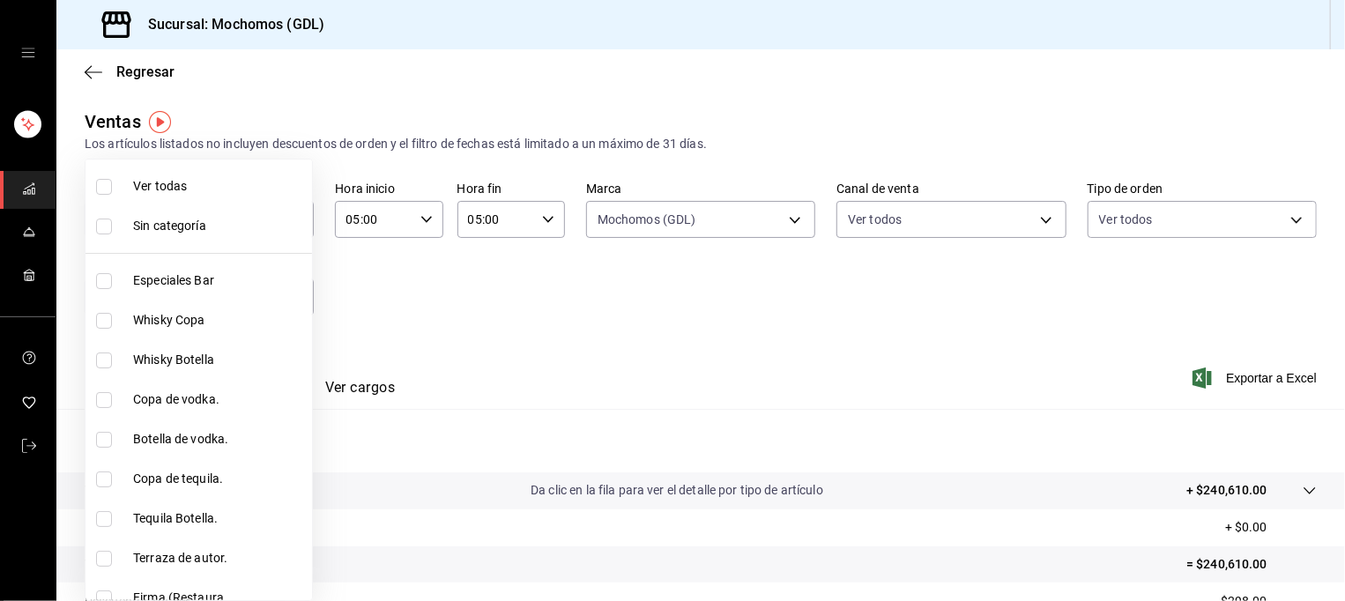
checkbox input "true"
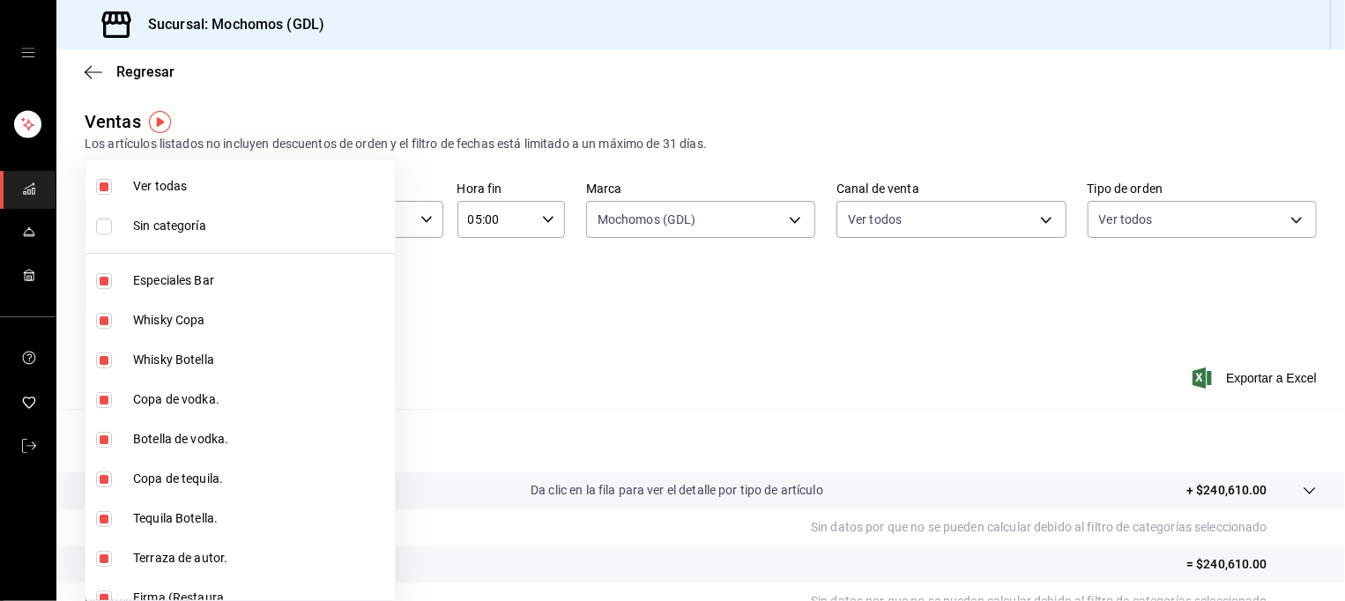
click at [137, 180] on span "Ver todas" at bounding box center [260, 186] width 255 height 19
checkbox input "false"
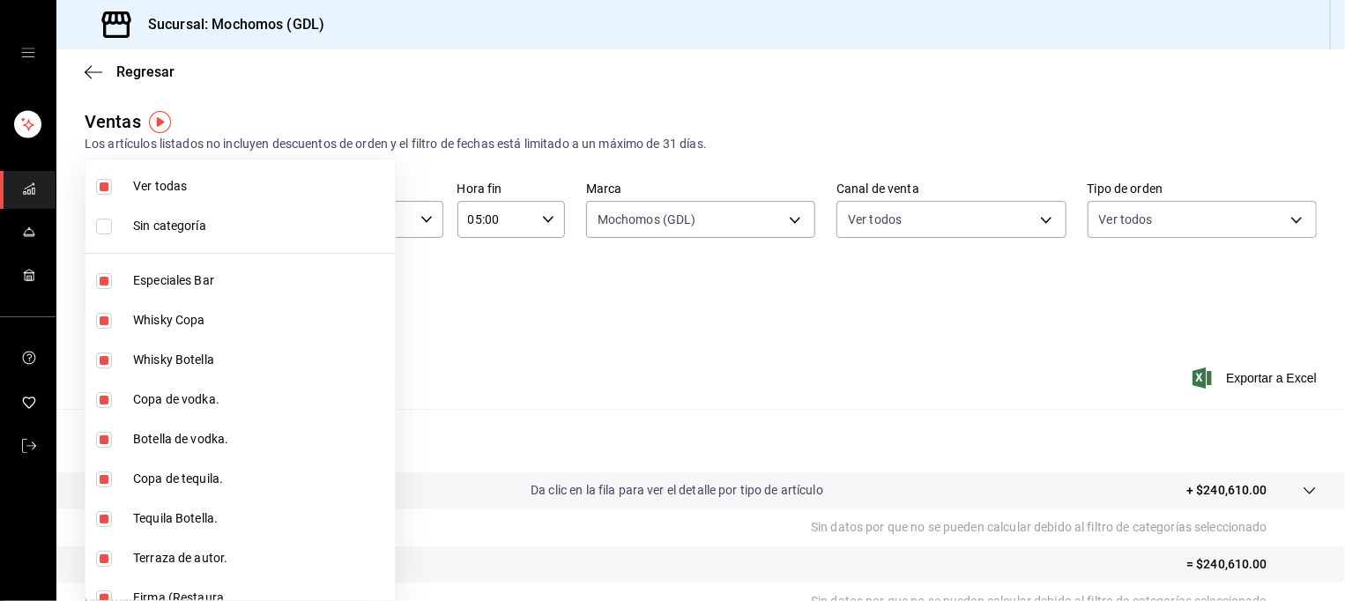
checkbox input "false"
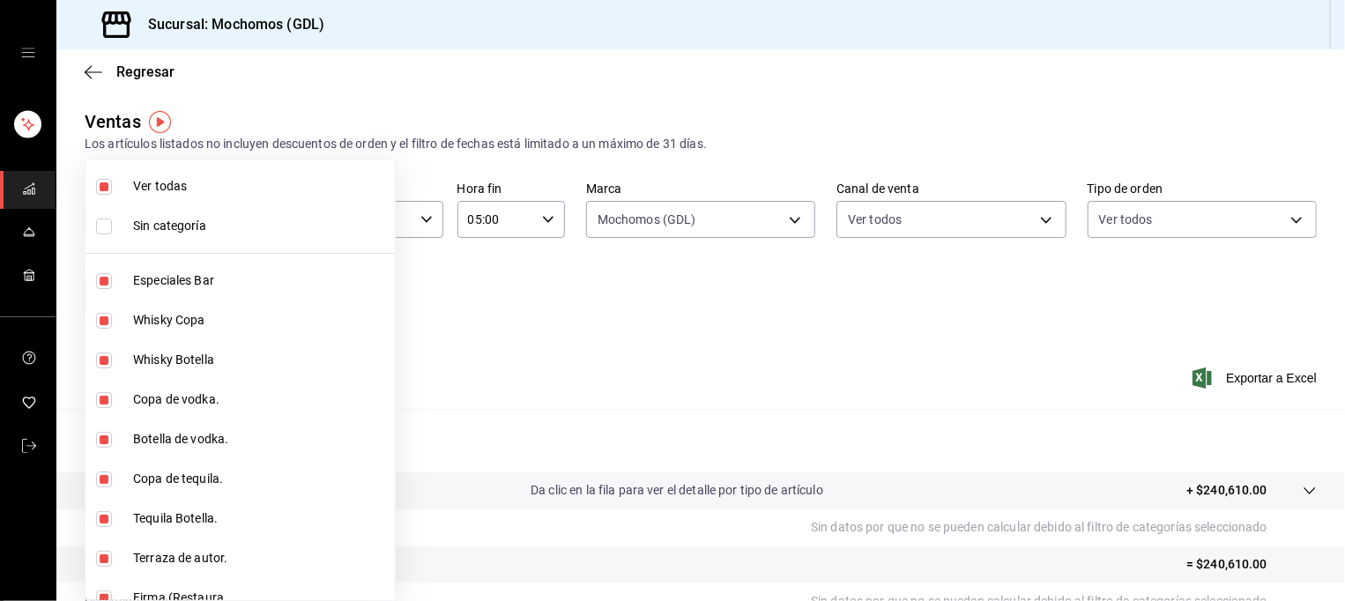
checkbox input "false"
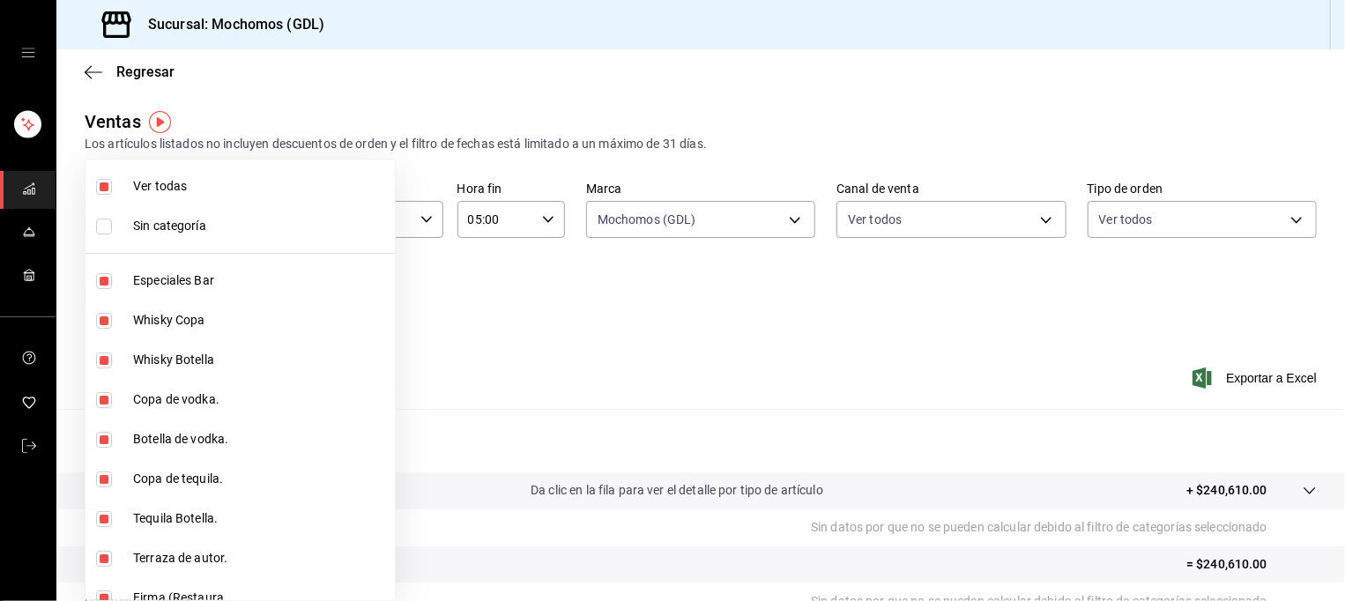
checkbox input "false"
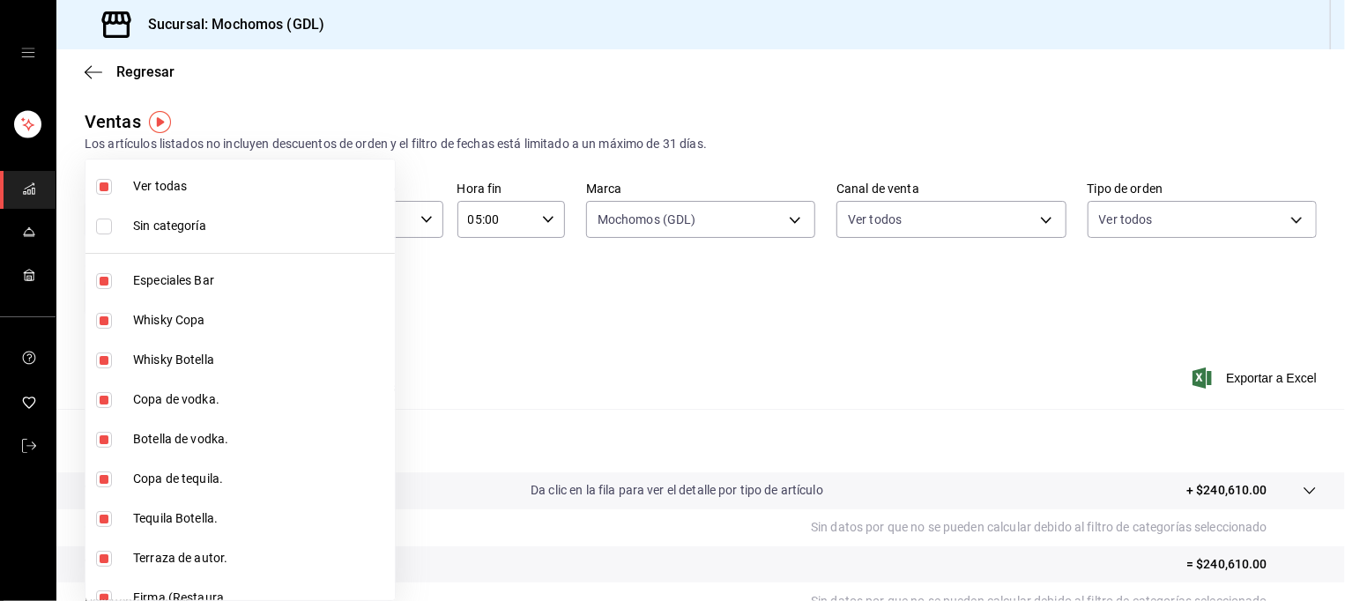
checkbox input "false"
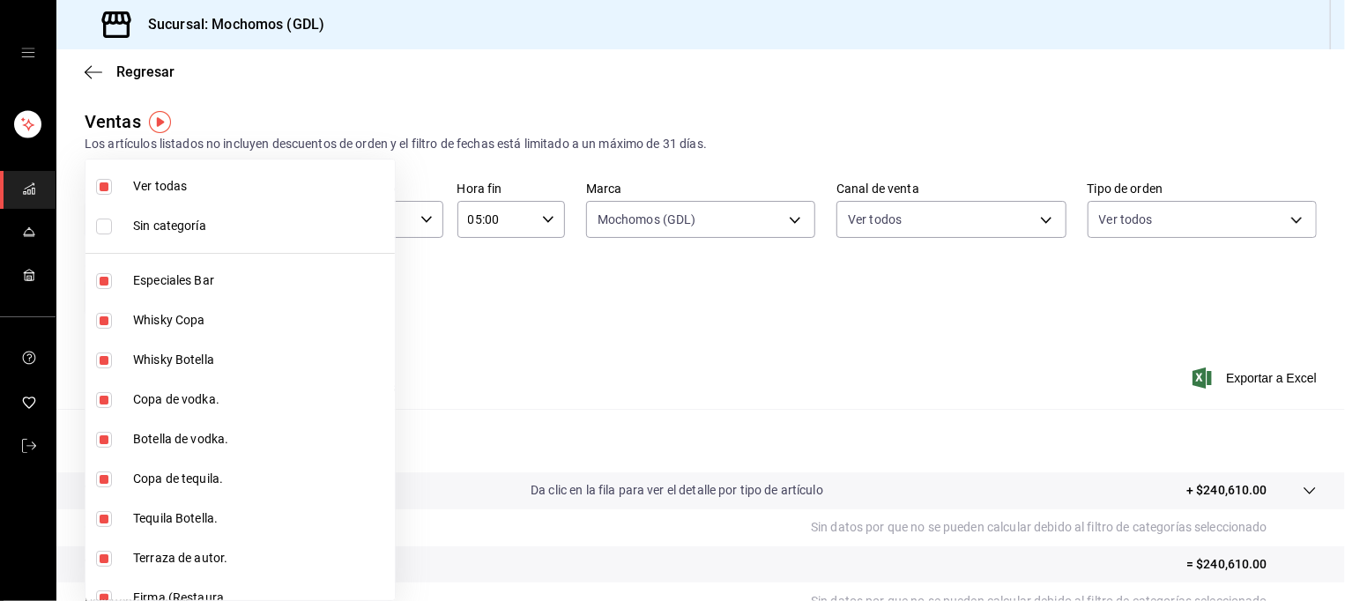
checkbox input "false"
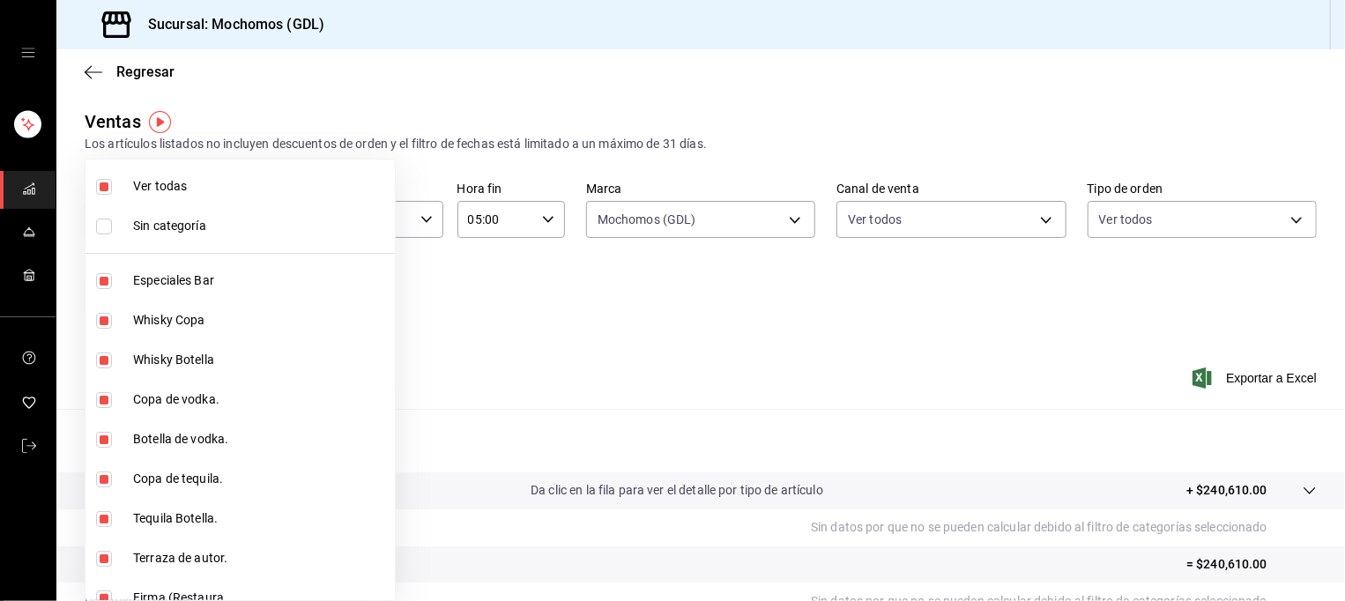
checkbox input "false"
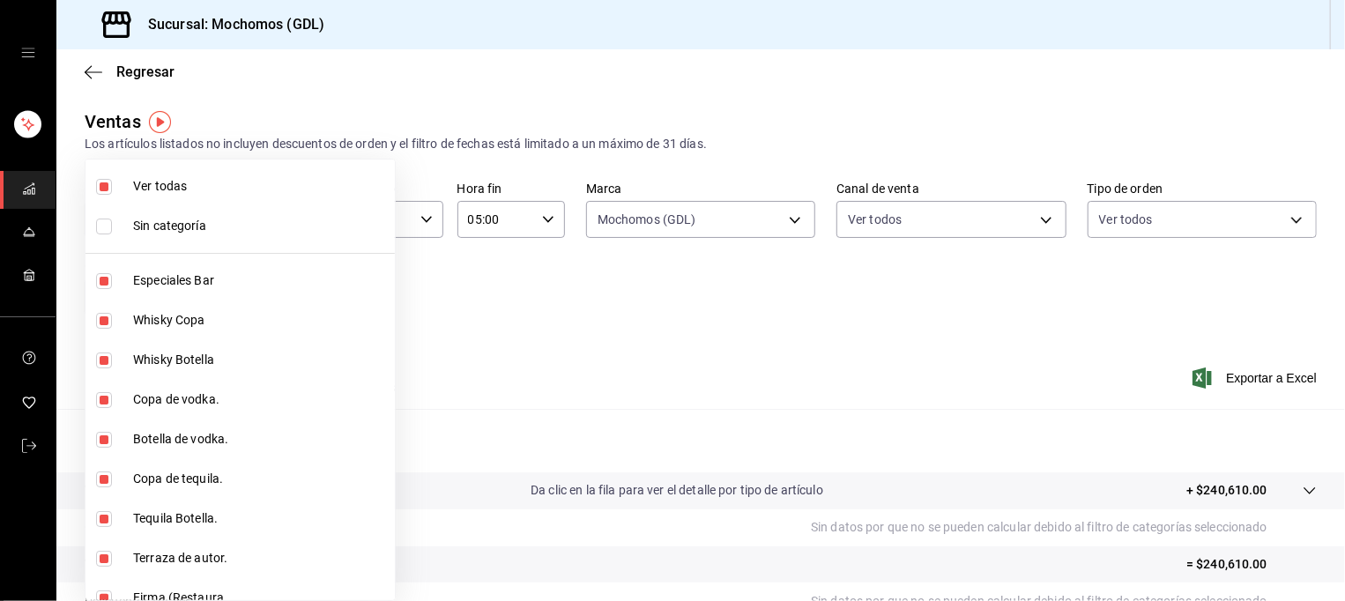
checkbox input "false"
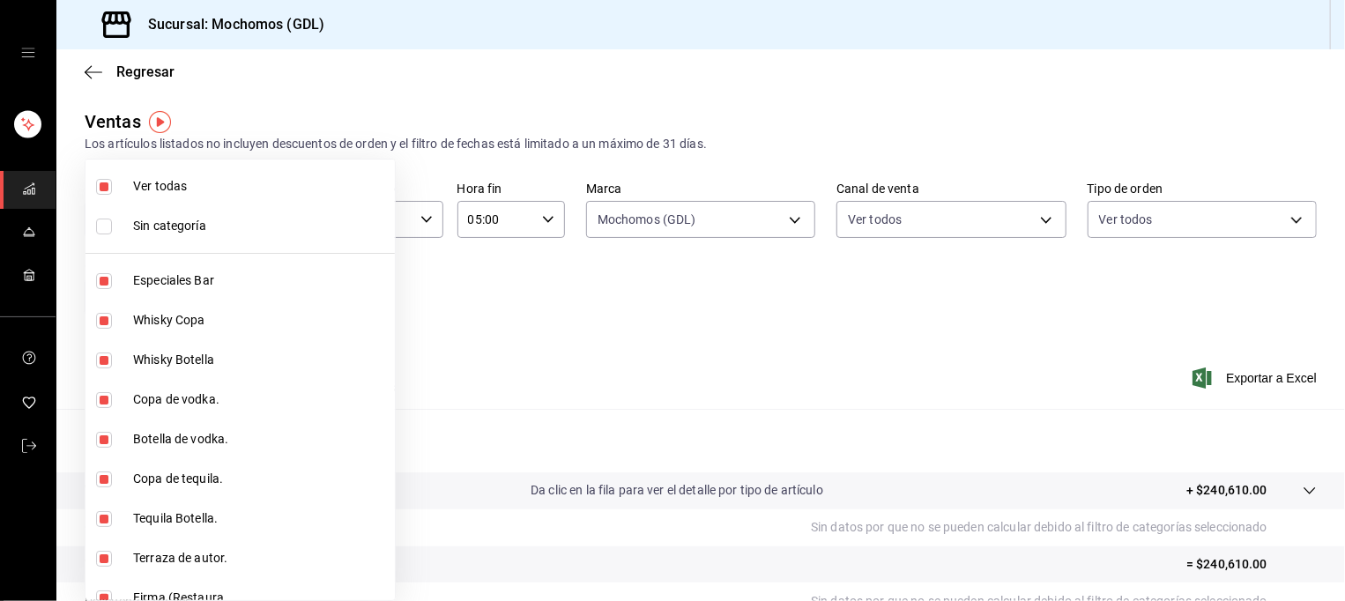
checkbox input "false"
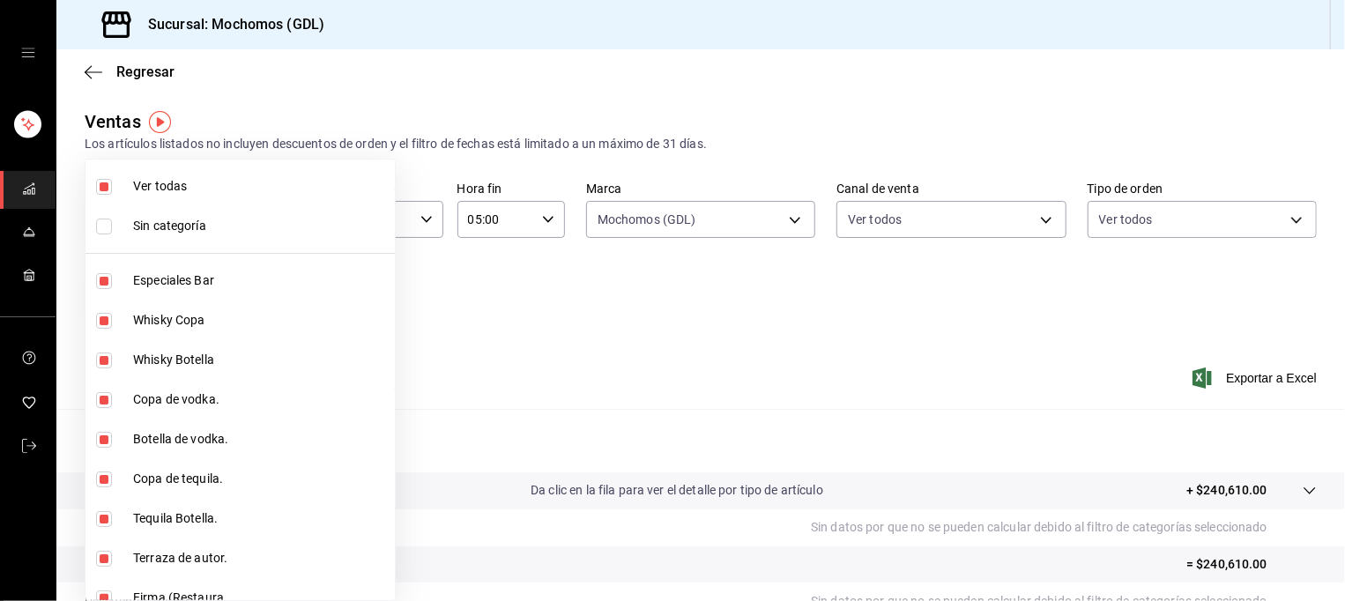
checkbox input "false"
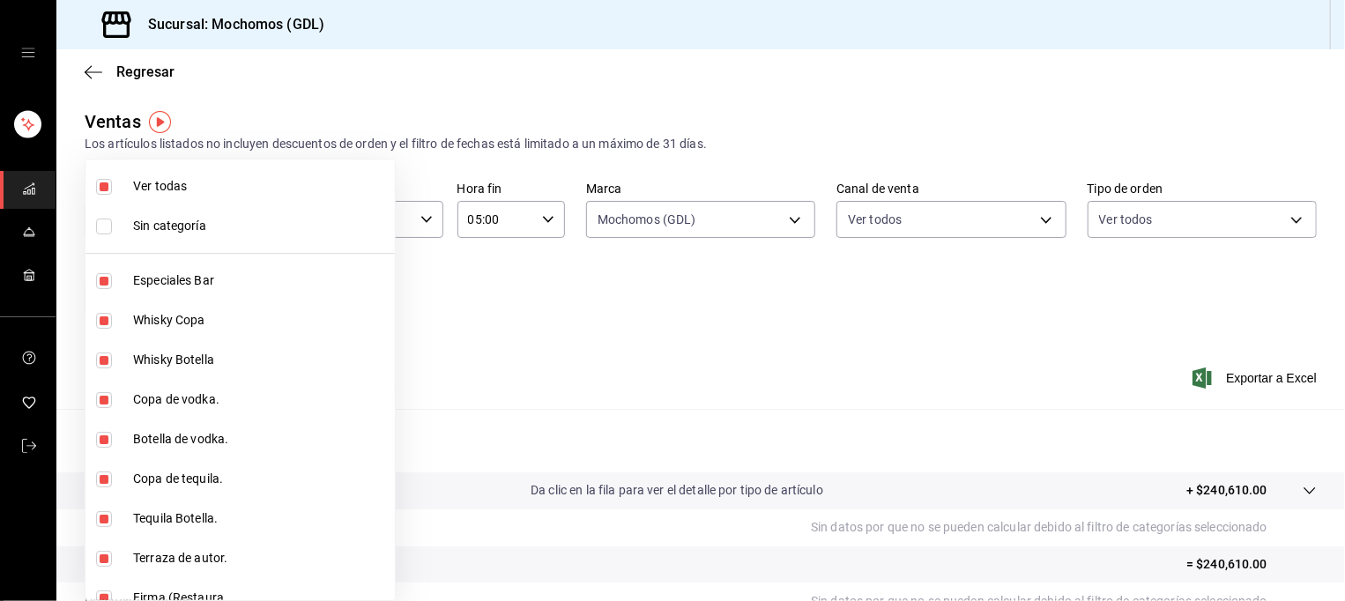
checkbox input "false"
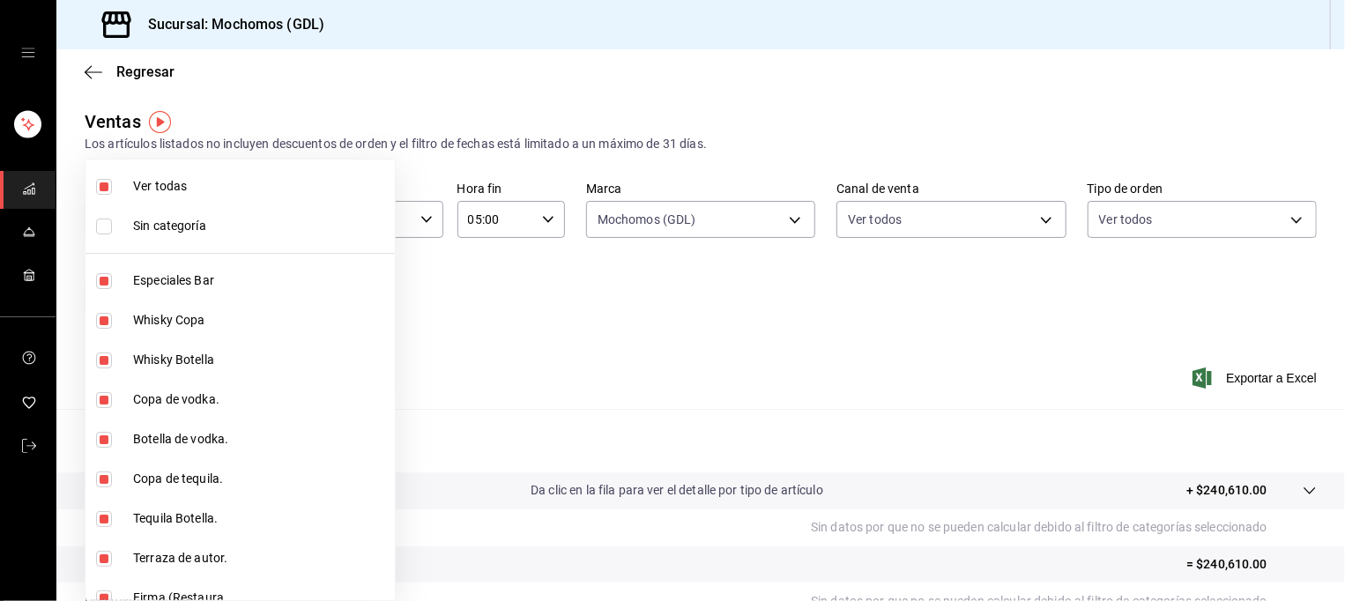
checkbox input "false"
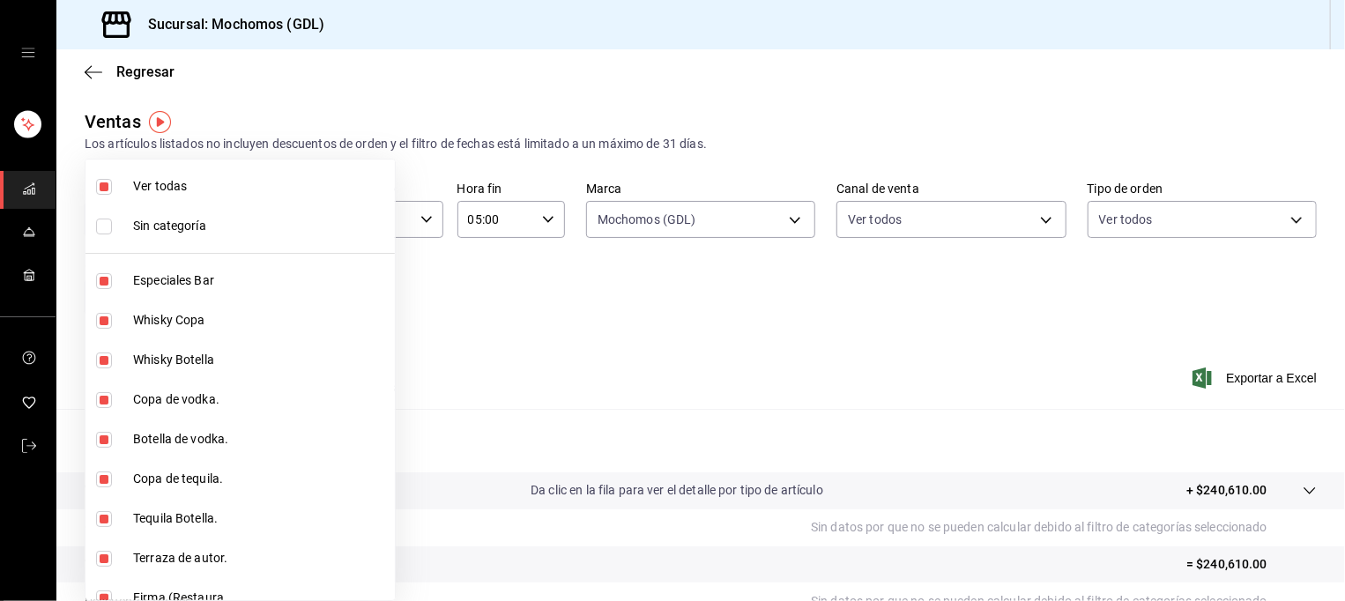
checkbox input "false"
click at [534, 345] on div at bounding box center [672, 300] width 1345 height 601
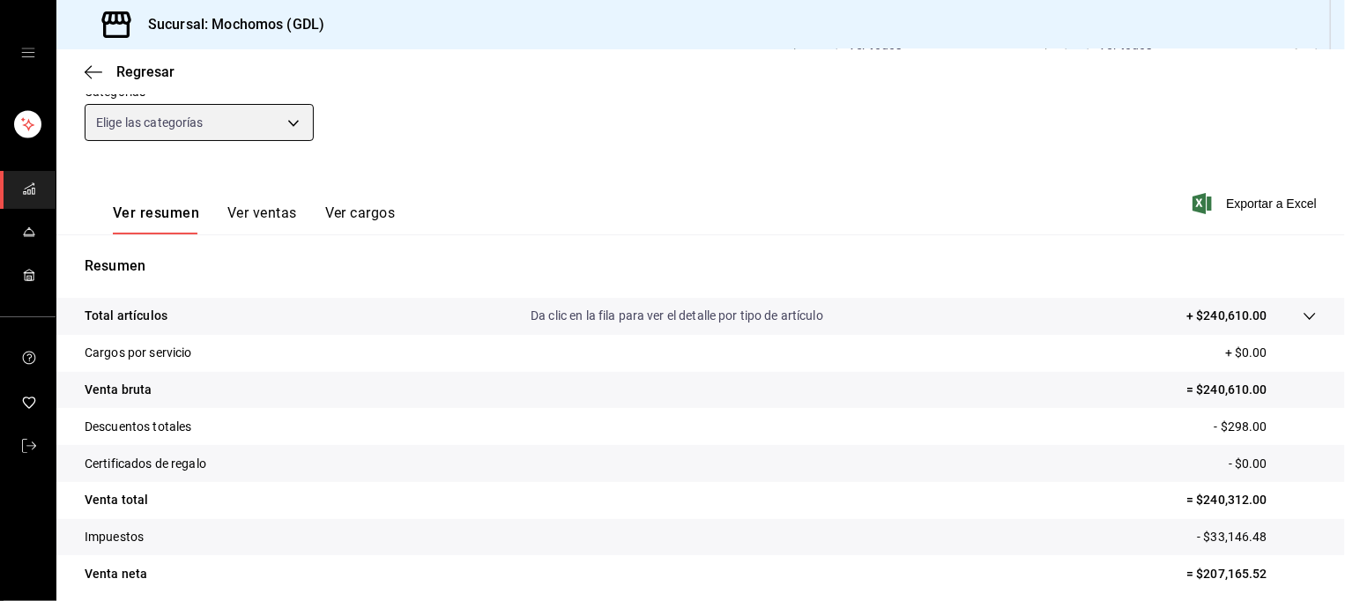
scroll to position [243, 0]
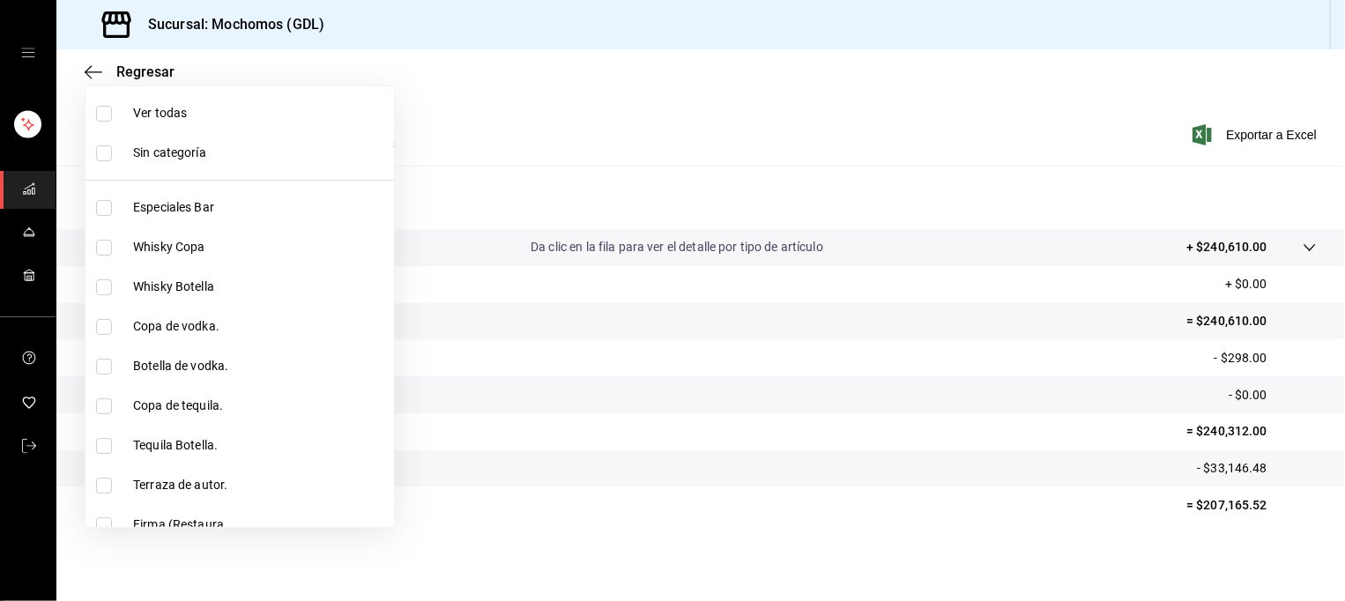
click at [885, 103] on div at bounding box center [672, 300] width 1345 height 601
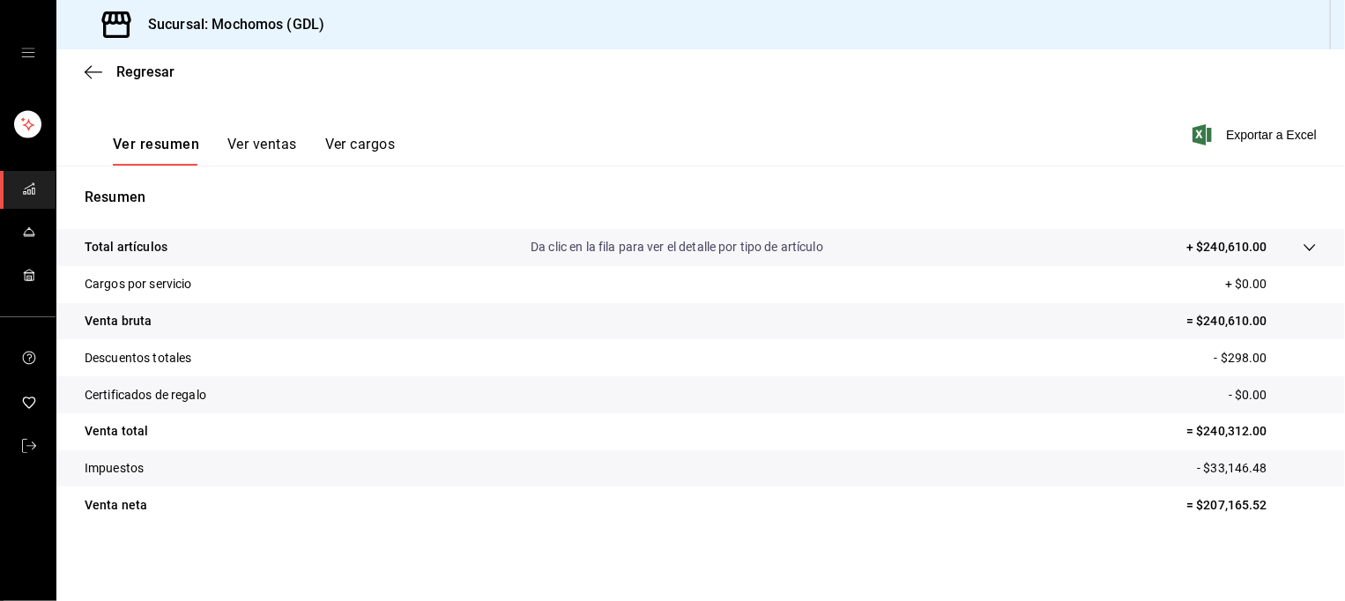
scroll to position [229, 0]
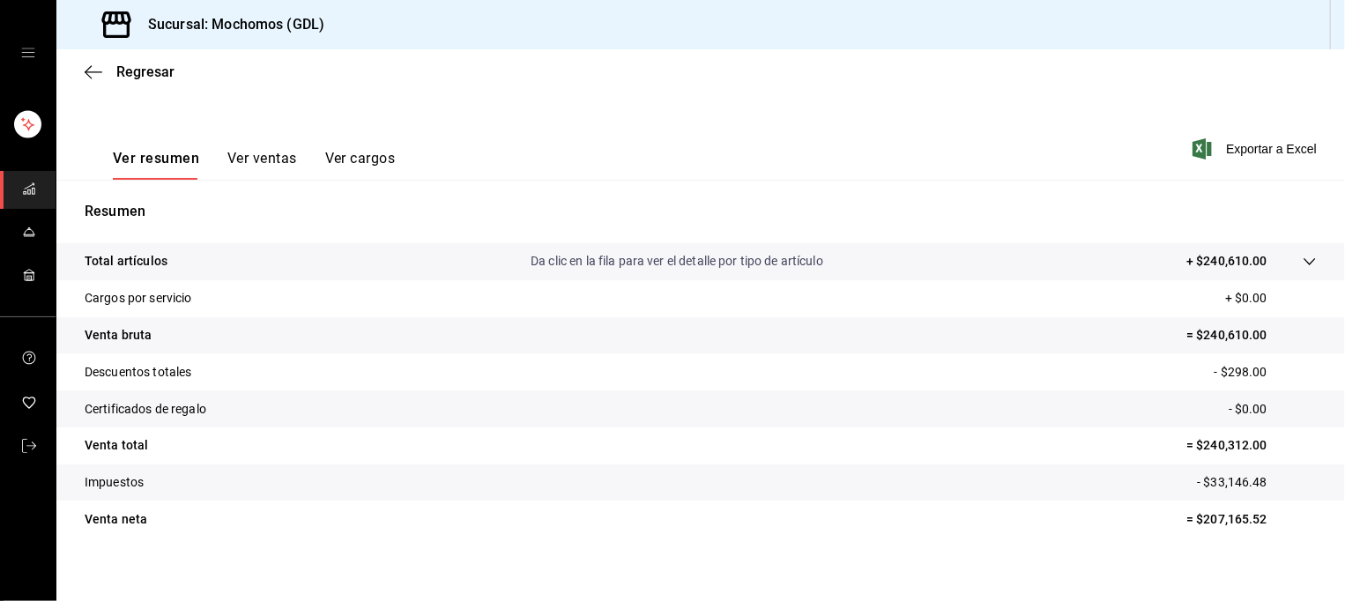
click at [31, 197] on span "carpetas de buzones" at bounding box center [29, 190] width 14 height 24
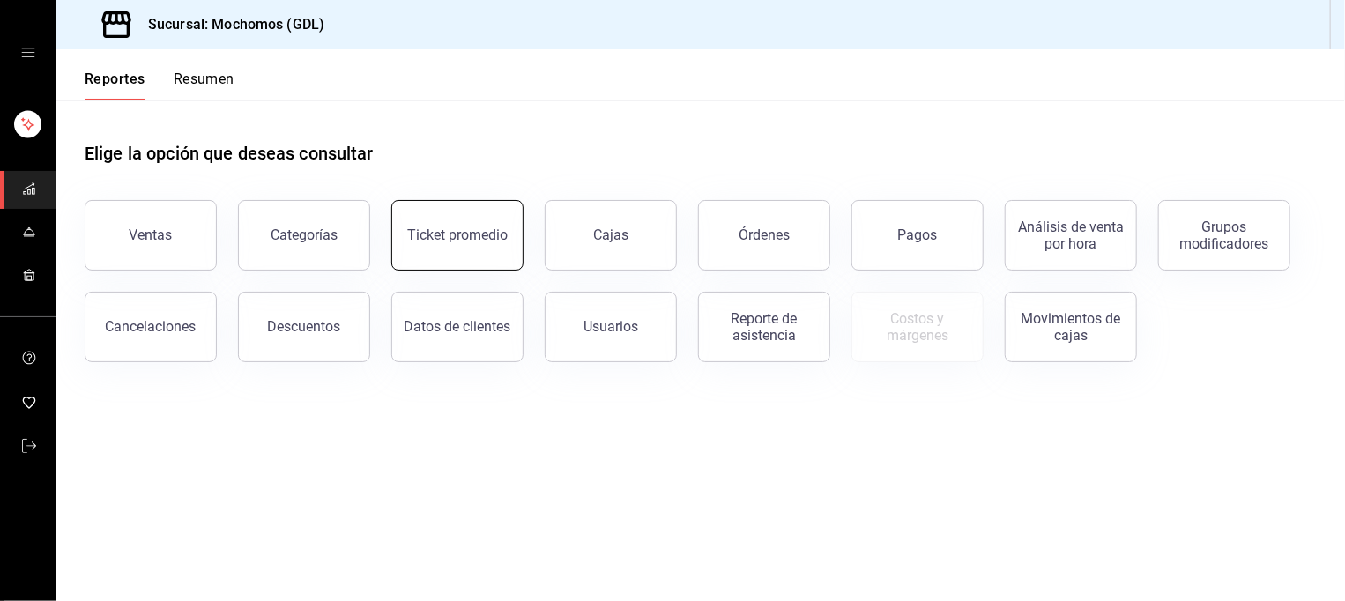
click at [446, 238] on div "Ticket promedio" at bounding box center [457, 234] width 100 height 17
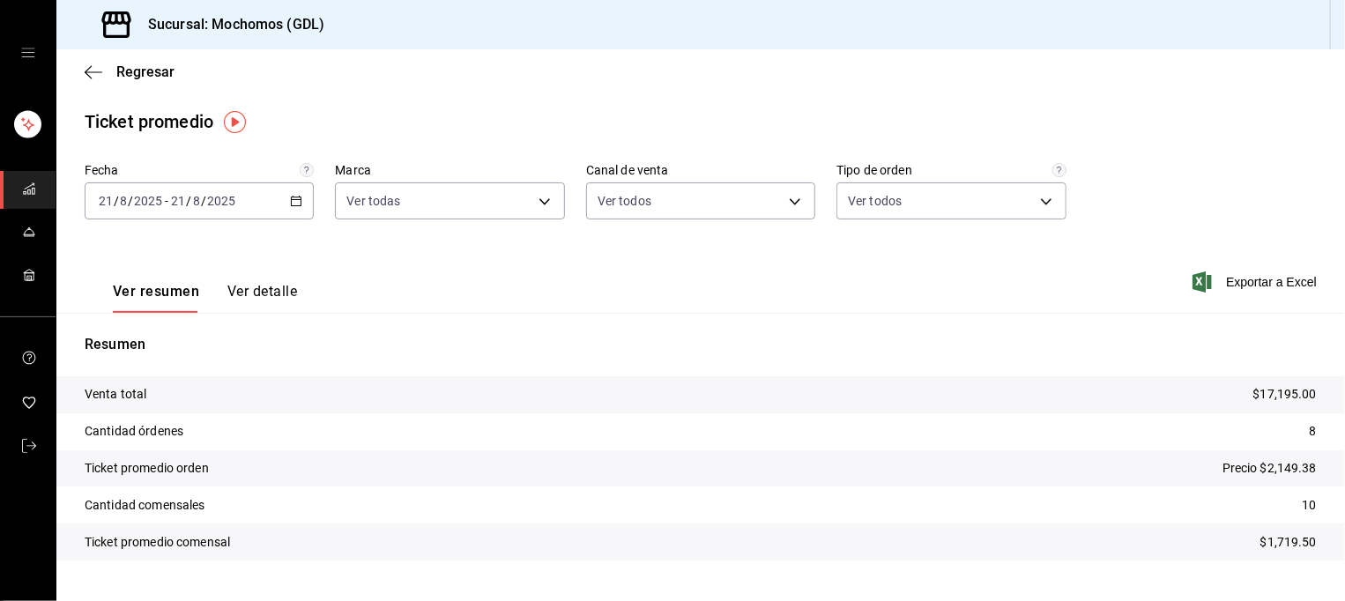
click at [293, 198] on icon "button" at bounding box center [296, 201] width 12 height 12
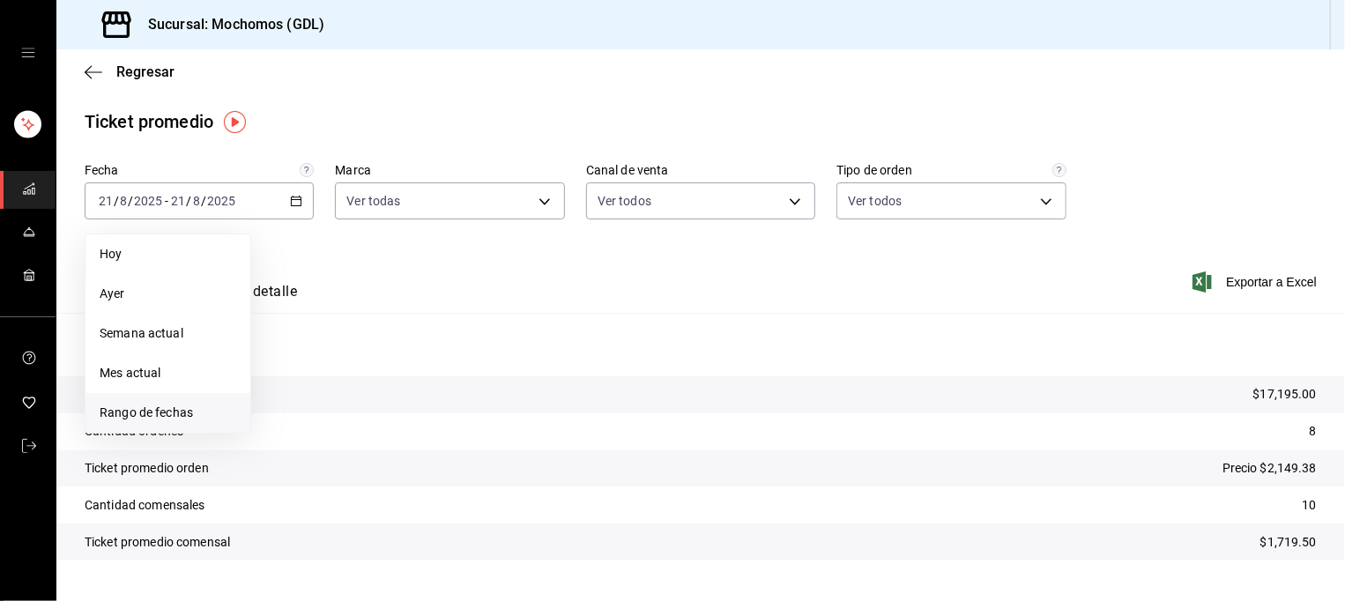
click at [178, 401] on li "Rango de fechas" at bounding box center [167, 413] width 165 height 40
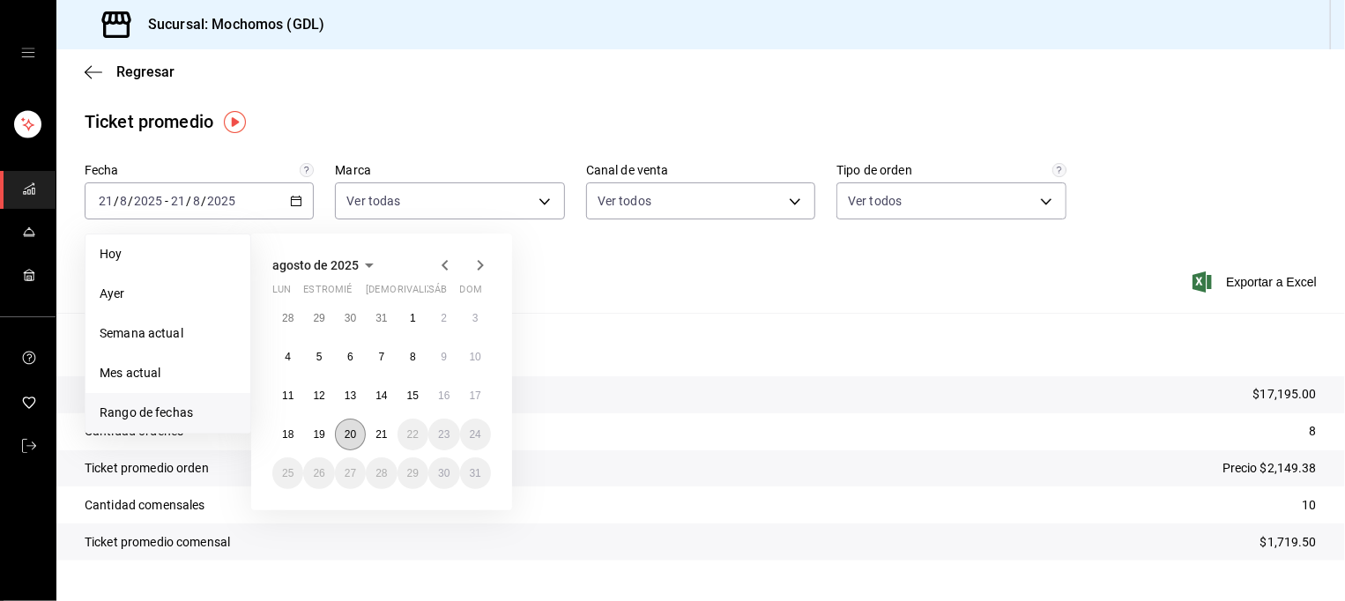
click at [349, 436] on abbr "20" at bounding box center [350, 434] width 11 height 12
click at [383, 433] on abbr "21" at bounding box center [380, 434] width 11 height 12
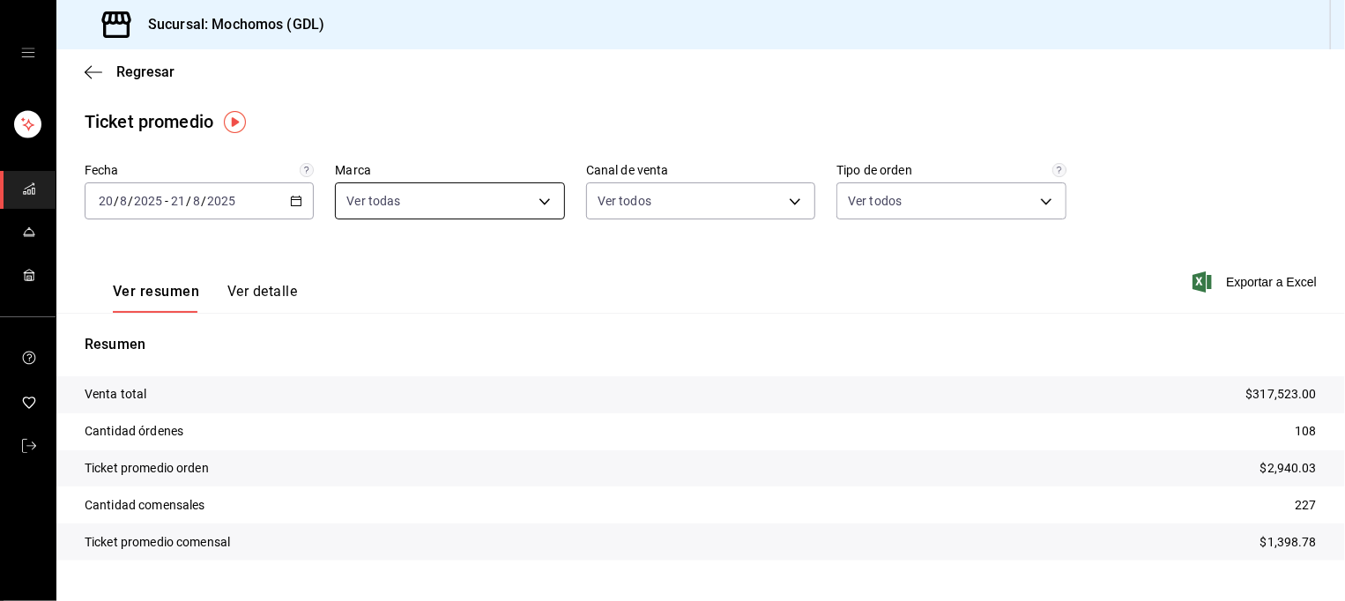
click at [473, 213] on body "Sucursal: Mochomos (GDL) Regresar Ticket promedio Fecha [DATE] [DATE] - [DATE] …" at bounding box center [672, 300] width 1345 height 601
click at [446, 365] on span "[PERSON_NAME] (GDL)" at bounding box center [466, 368] width 170 height 19
click at [698, 201] on div at bounding box center [672, 300] width 1345 height 601
click at [698, 201] on body "Sucursal: Mochomos (GDL) Regresar Ticket promedio Fecha [DATE] [DATE] - [DATE] …" at bounding box center [672, 300] width 1345 height 601
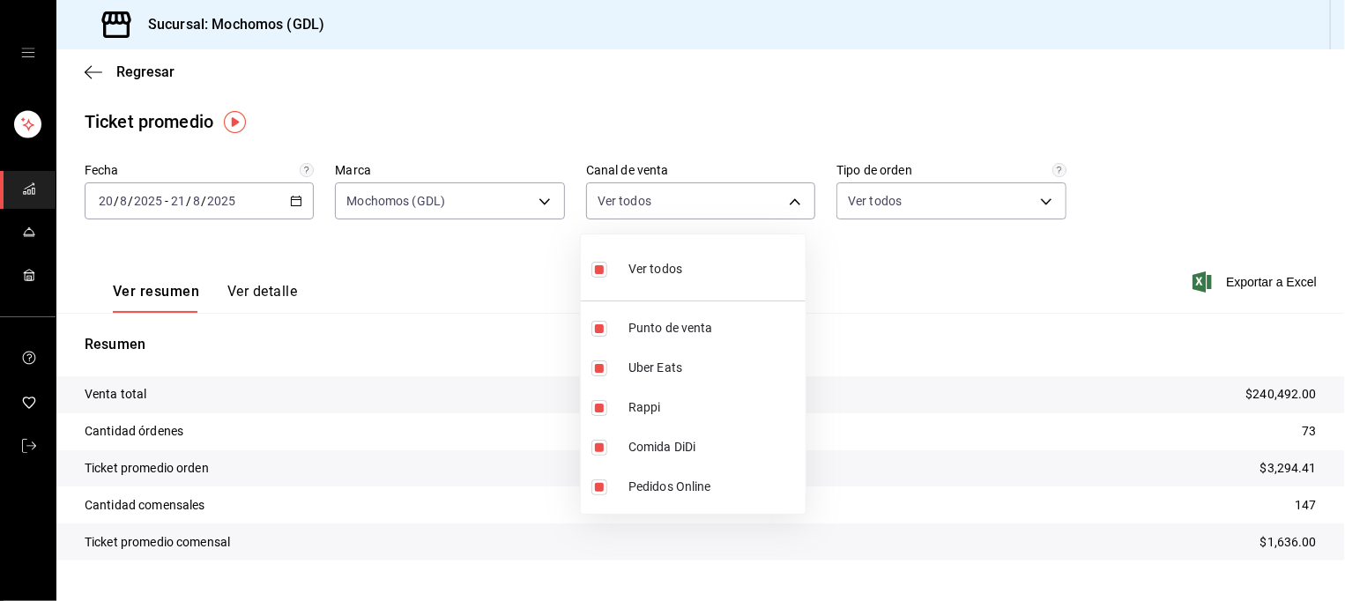
click at [933, 194] on div at bounding box center [672, 300] width 1345 height 601
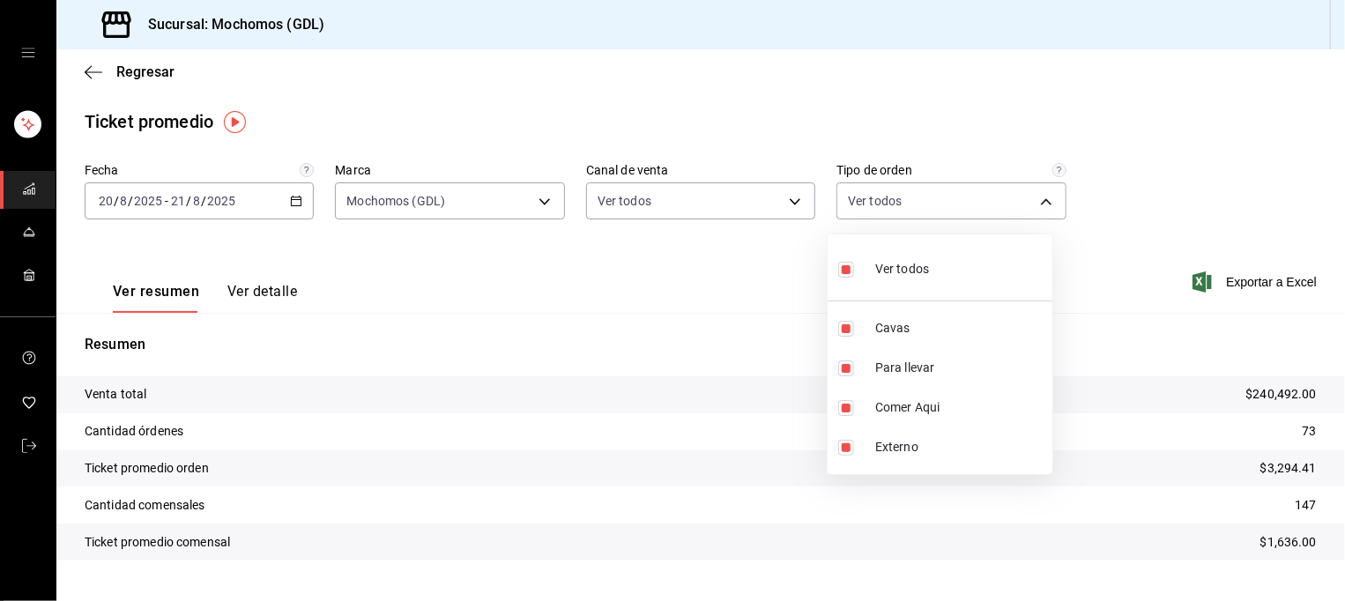
click at [933, 194] on body "Sucursal: Mochomos (GDL) Regresar Ticket promedio Fecha [DATE] [DATE] - [DATE] …" at bounding box center [672, 300] width 1345 height 601
click at [1118, 181] on div at bounding box center [672, 300] width 1345 height 601
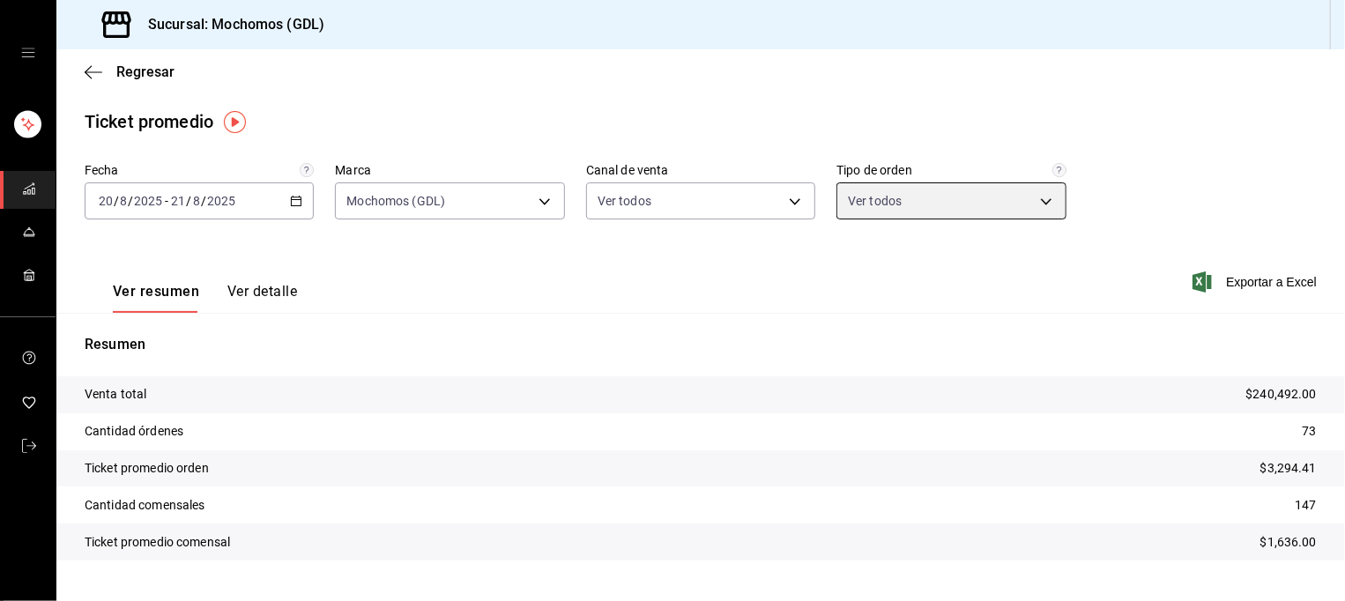
scroll to position [37, 0]
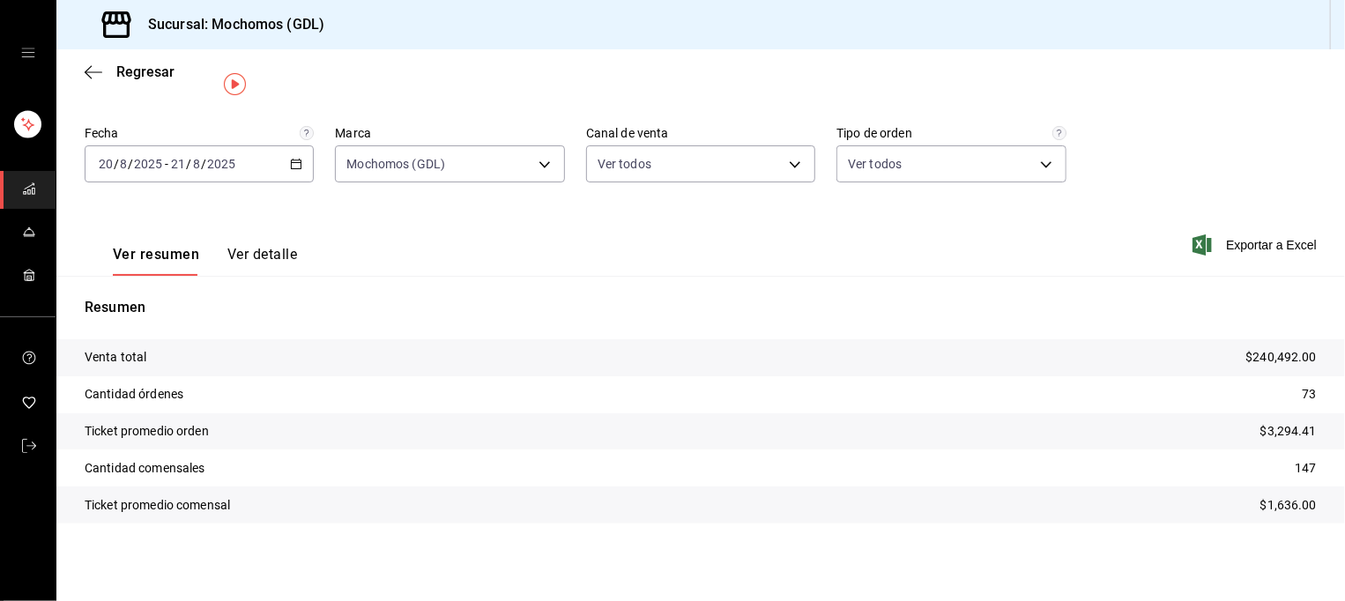
click at [27, 197] on span "carpetas de buzones" at bounding box center [29, 190] width 14 height 24
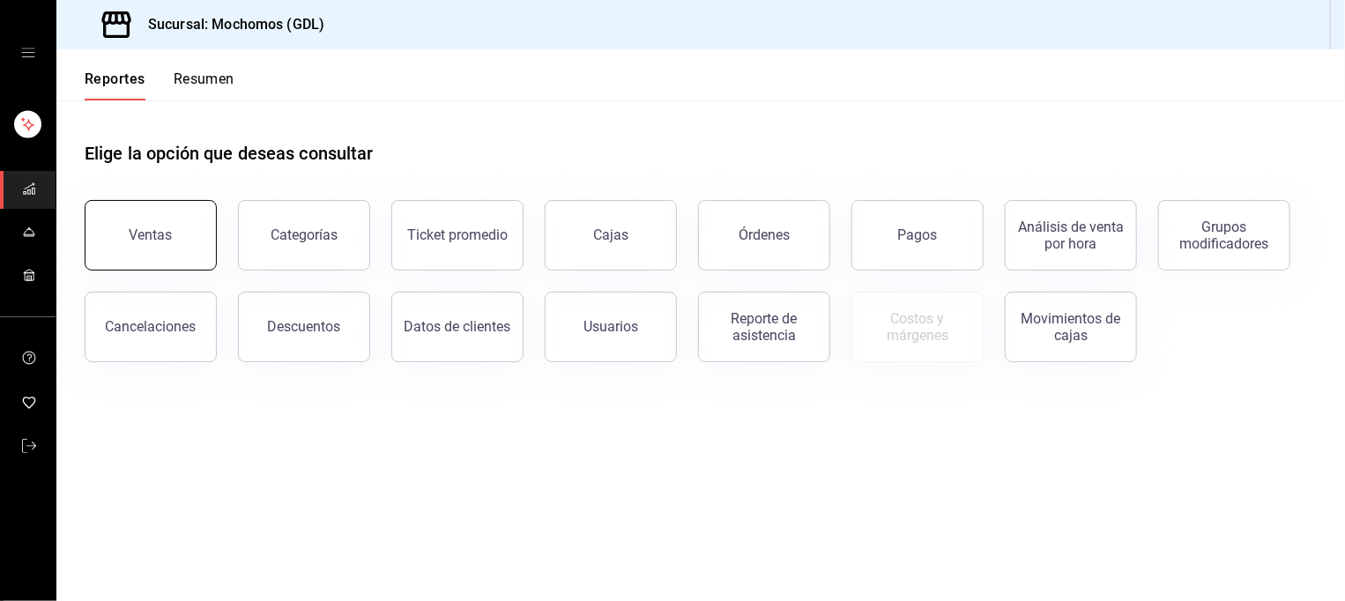
click at [167, 234] on div "Ventas" at bounding box center [151, 234] width 43 height 17
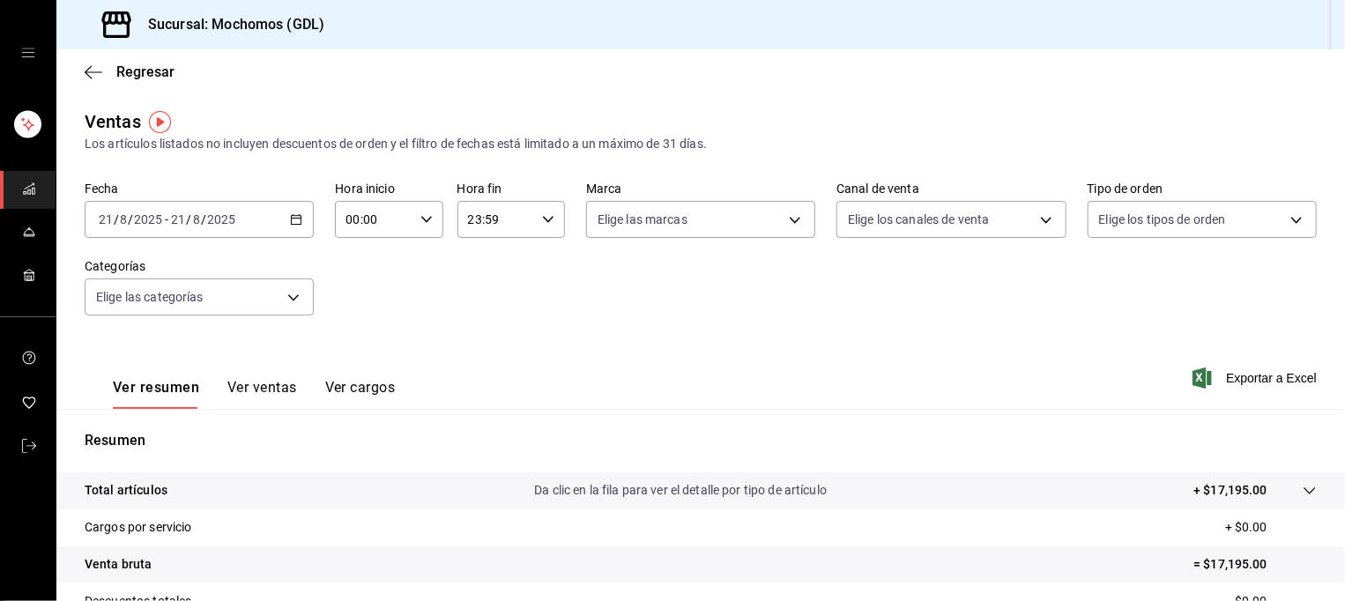
click at [293, 219] on icon "button" at bounding box center [296, 219] width 12 height 12
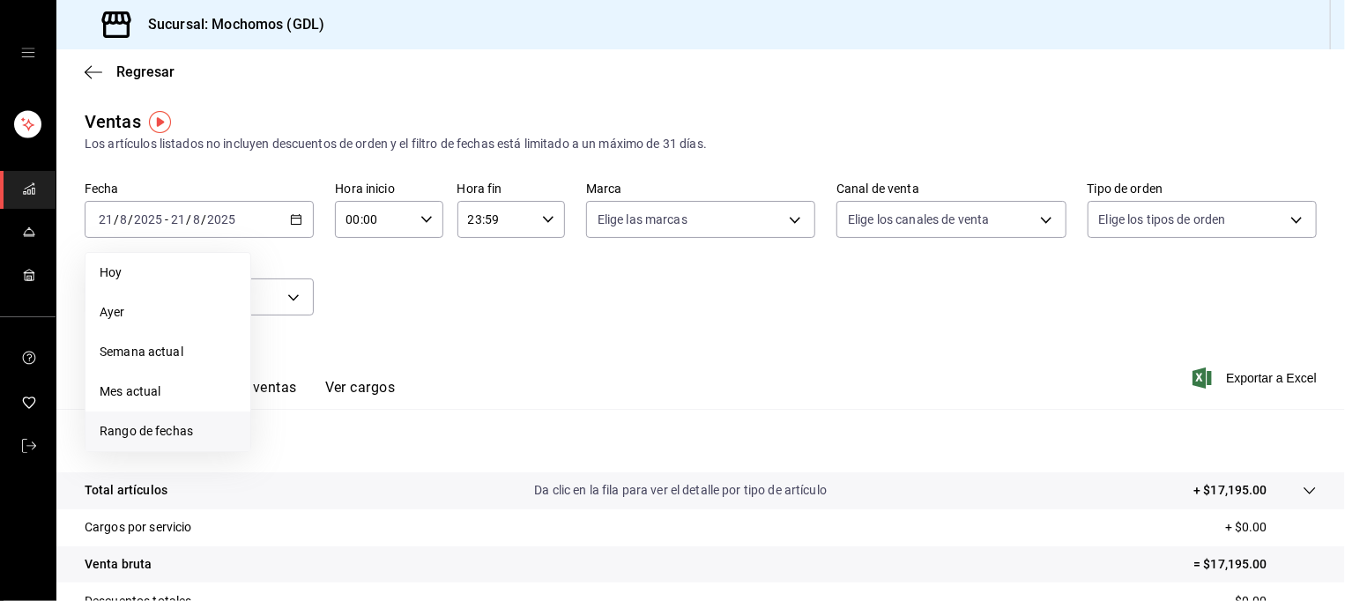
click at [152, 434] on span "Rango de fechas" at bounding box center [168, 431] width 137 height 19
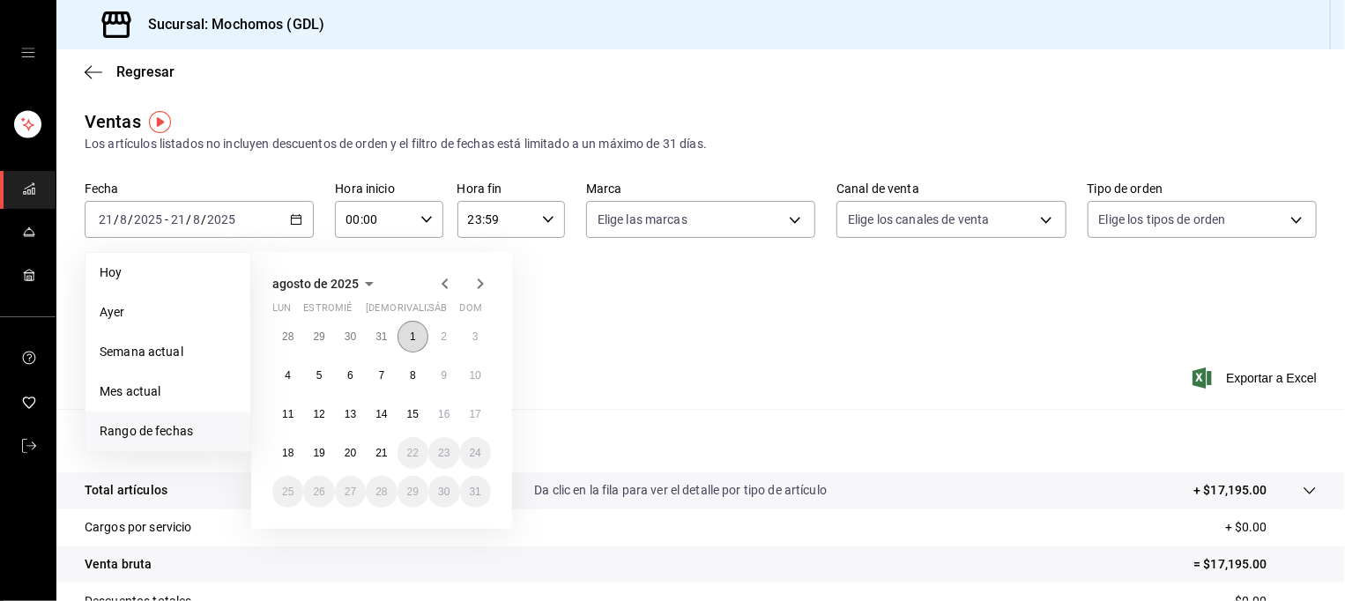
click at [416, 336] on button "1" at bounding box center [412, 337] width 31 height 32
click at [383, 459] on button "21" at bounding box center [381, 453] width 31 height 32
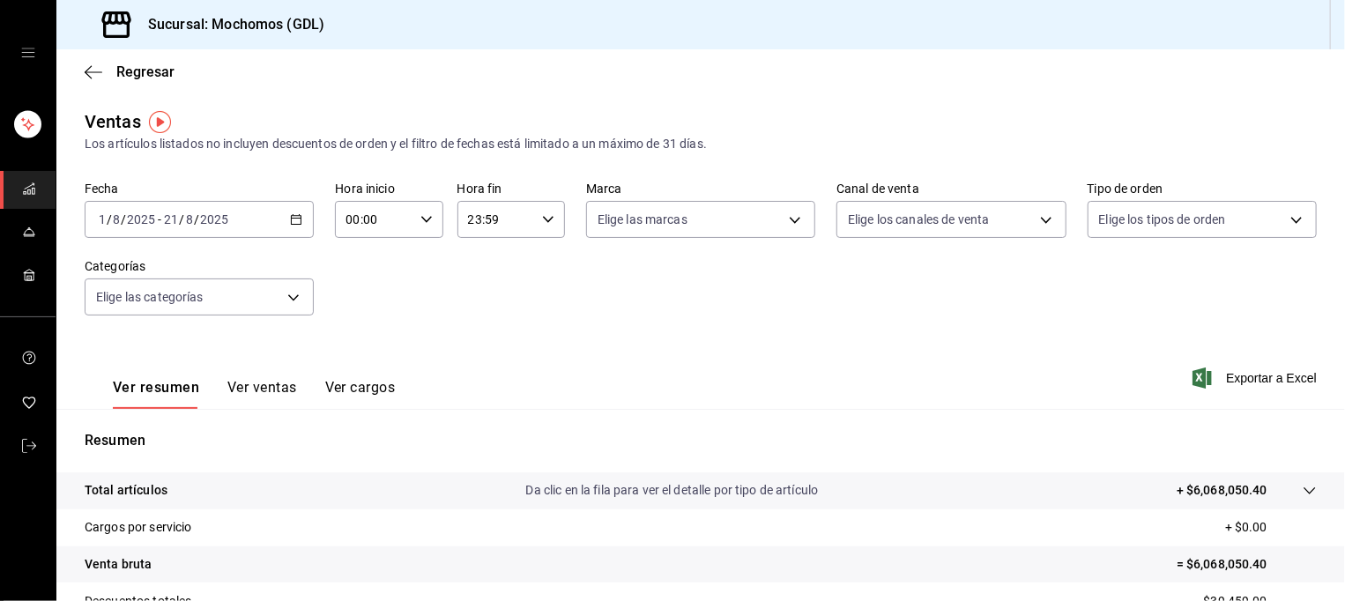
click at [420, 220] on icon "button" at bounding box center [426, 219] width 12 height 12
click at [366, 341] on span "05" at bounding box center [358, 342] width 25 height 14
click at [531, 295] on div at bounding box center [672, 300] width 1345 height 601
click at [542, 218] on icon "button" at bounding box center [548, 219] width 12 height 12
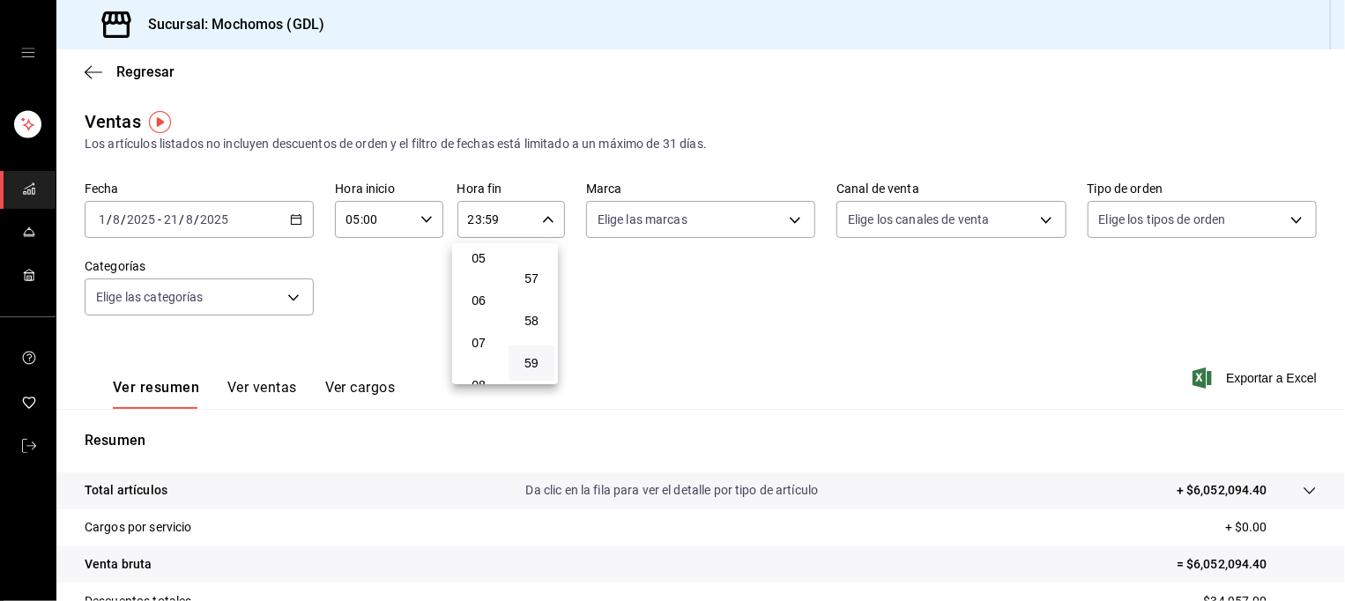
scroll to position [217, 0]
click at [485, 260] on span "05" at bounding box center [478, 259] width 25 height 14
click at [636, 308] on div at bounding box center [672, 300] width 1345 height 601
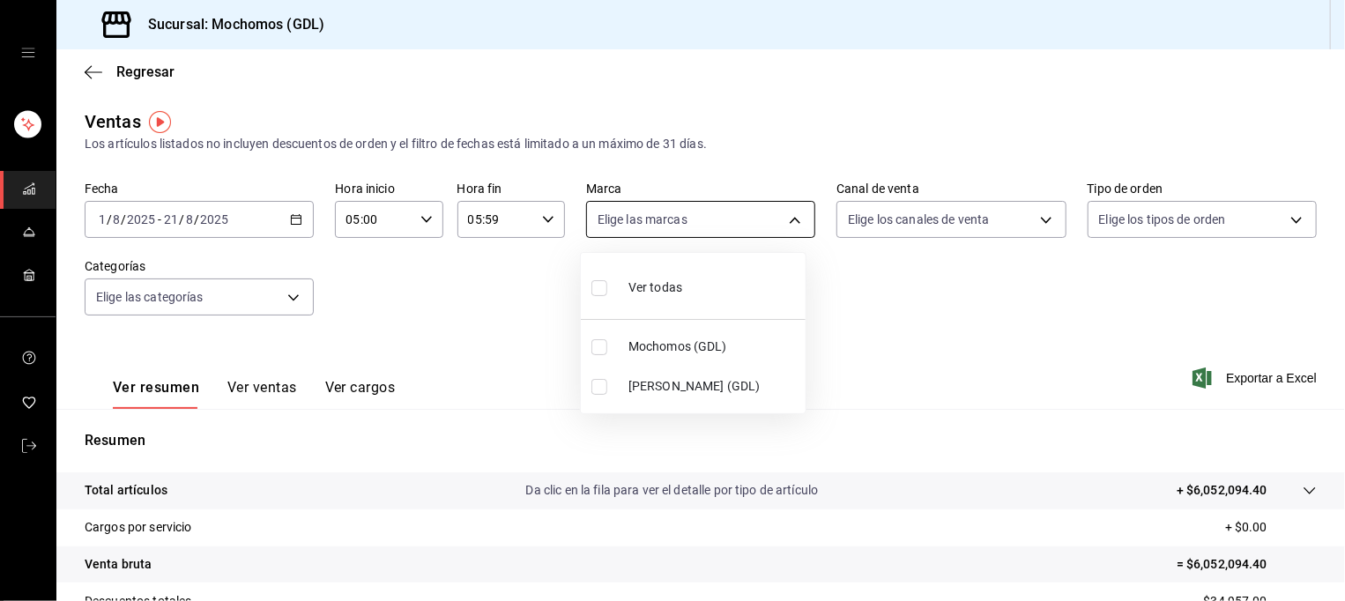
click at [736, 221] on body "Sucursal: Mochomos (GDL) Regresar Ventas Los artículos listados no incluyen des…" at bounding box center [672, 300] width 1345 height 601
click at [672, 341] on span "Mochomos (GDL)" at bounding box center [713, 347] width 170 height 19
click at [897, 323] on div at bounding box center [672, 300] width 1345 height 601
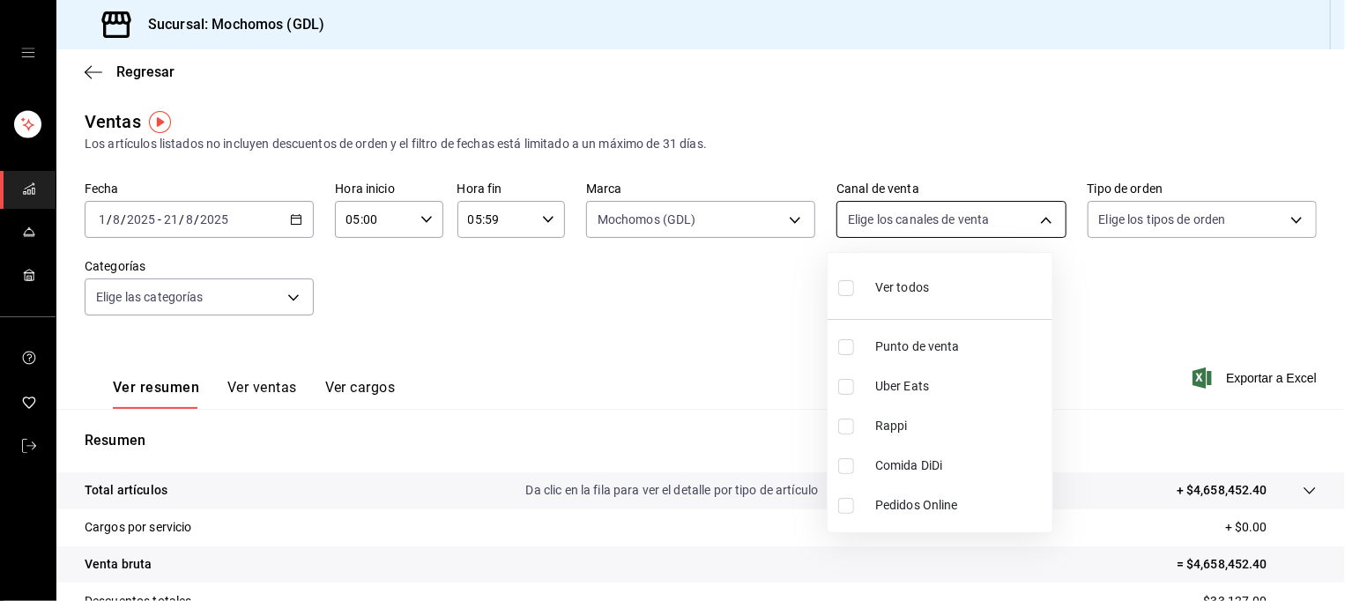
click at [938, 225] on body "Sucursal: Mochomos (GDL) Regresar Ventas Los artículos listados no incluyen des…" at bounding box center [672, 300] width 1345 height 601
click at [932, 281] on li "Ver todos" at bounding box center [939, 286] width 225 height 52
click at [1161, 210] on div at bounding box center [672, 300] width 1345 height 601
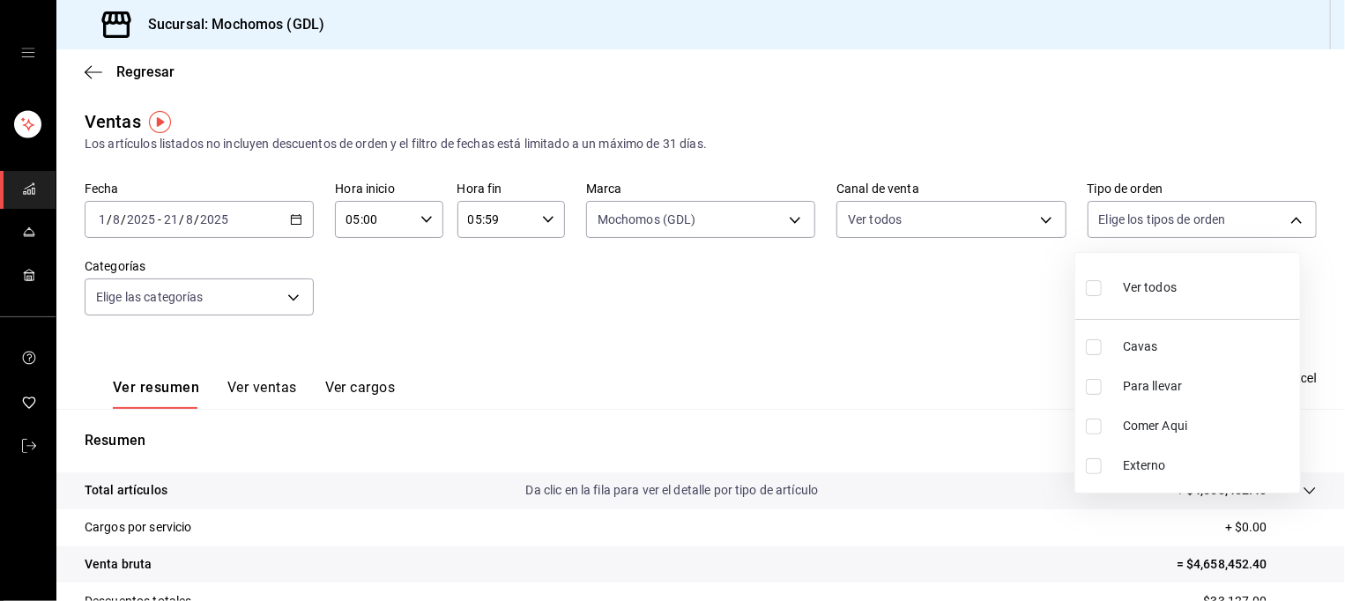
click at [1161, 210] on body "Sucursal: Mochomos (GDL) Regresar Ventas Los artículos listados no incluyen des…" at bounding box center [672, 300] width 1345 height 601
click at [1157, 293] on span "Ver todos" at bounding box center [1150, 287] width 54 height 19
click at [306, 304] on div at bounding box center [672, 300] width 1345 height 601
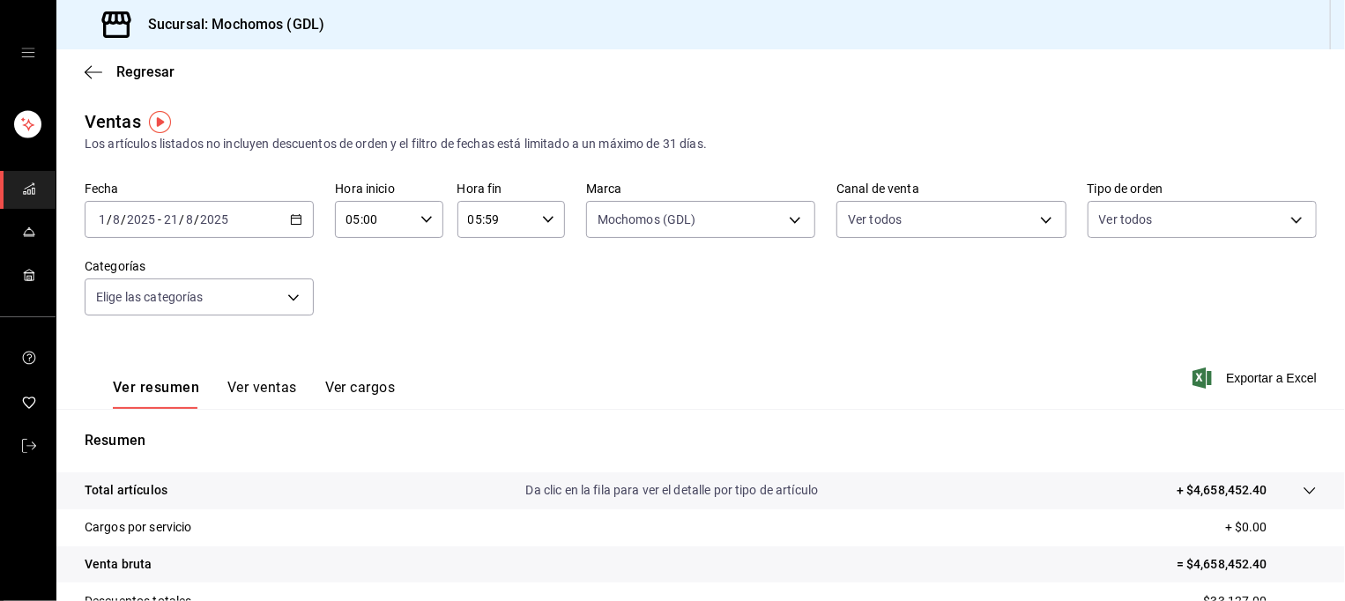
click at [306, 304] on body "Sucursal: Mochomos (GDL) Regresar Ventas Los artículos listados no incluyen des…" at bounding box center [672, 300] width 1345 height 601
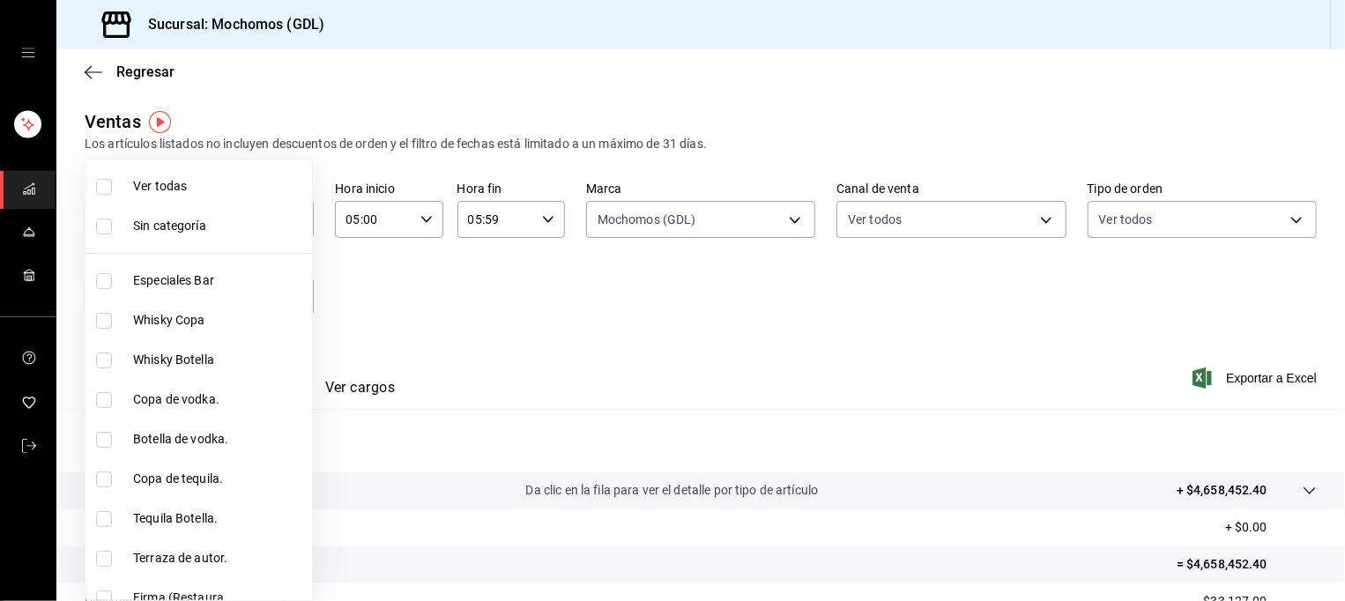
click at [249, 188] on span "Ver todas" at bounding box center [219, 186] width 172 height 19
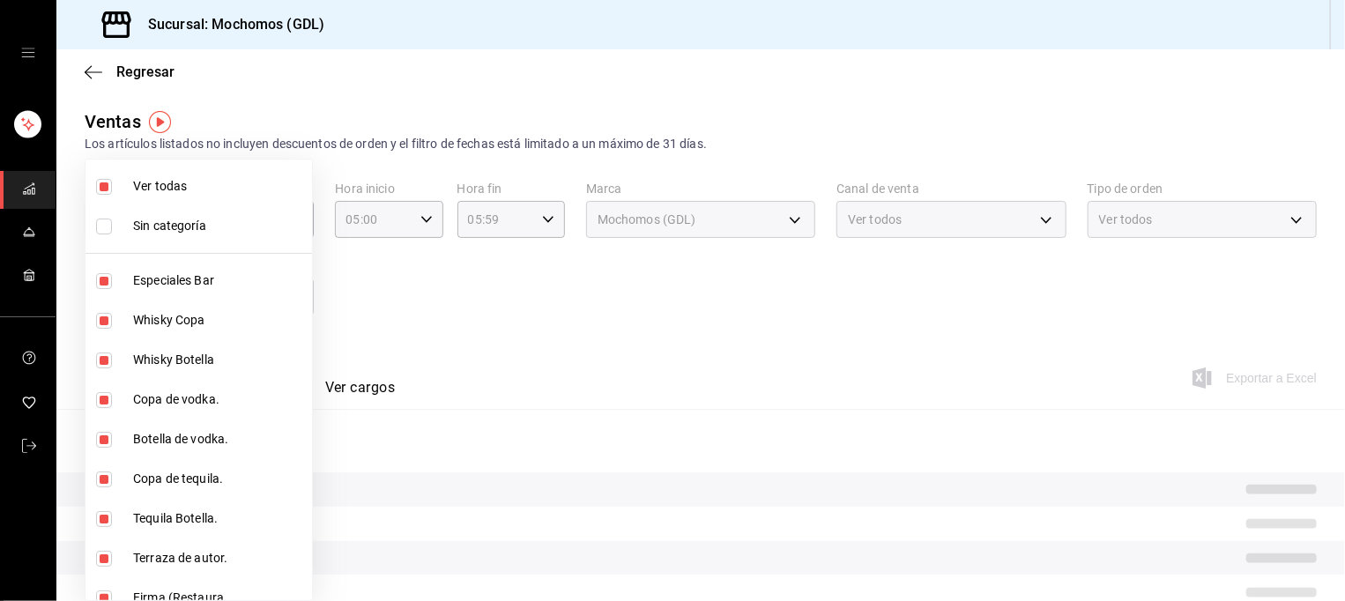
click at [618, 338] on div at bounding box center [672, 300] width 1345 height 601
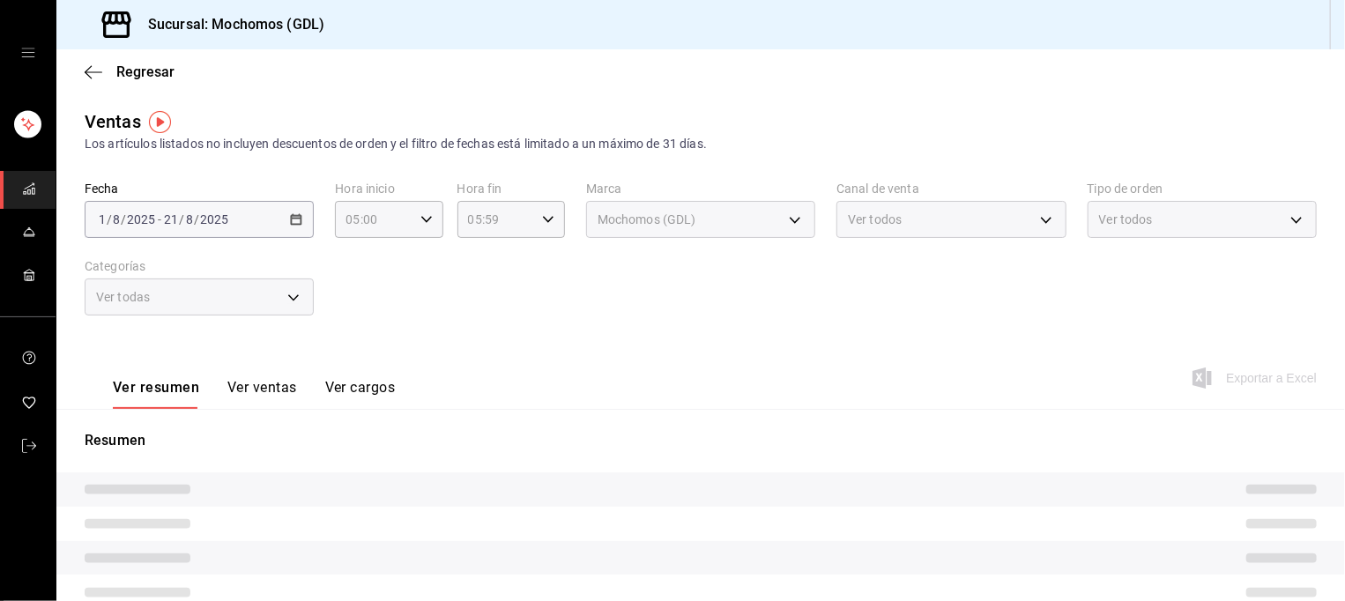
scroll to position [81, 0]
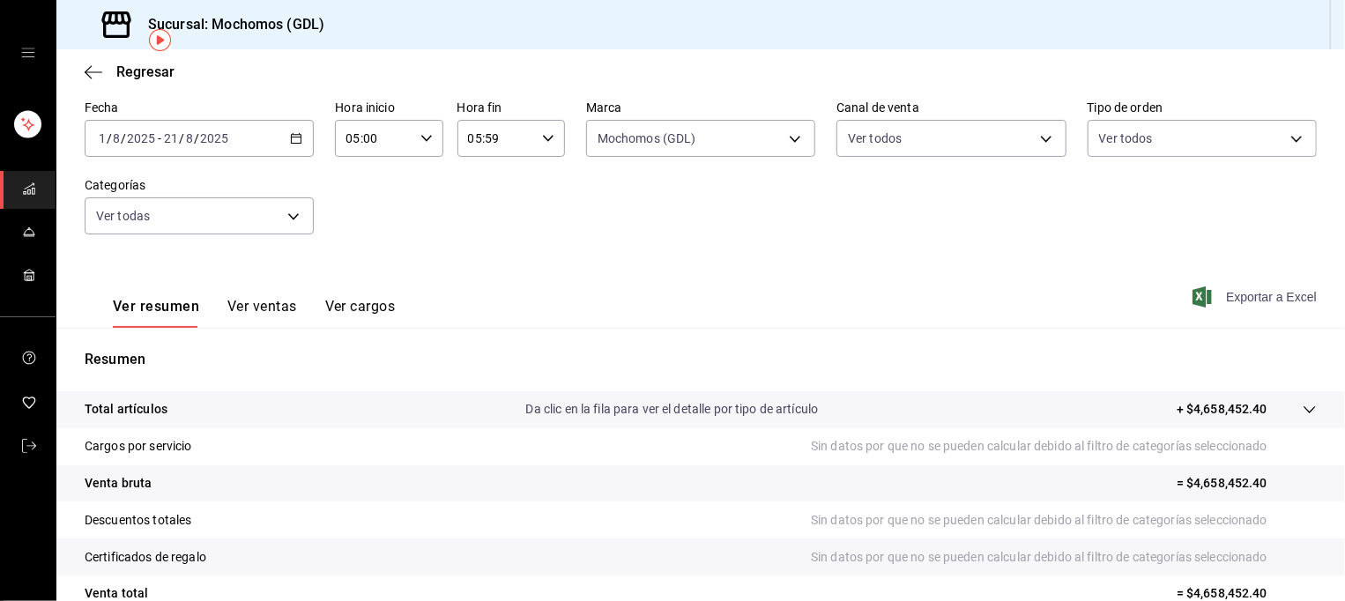
click at [1232, 302] on font "Exportar a Excel" at bounding box center [1271, 297] width 91 height 14
click at [293, 138] on icon "button" at bounding box center [296, 138] width 12 height 12
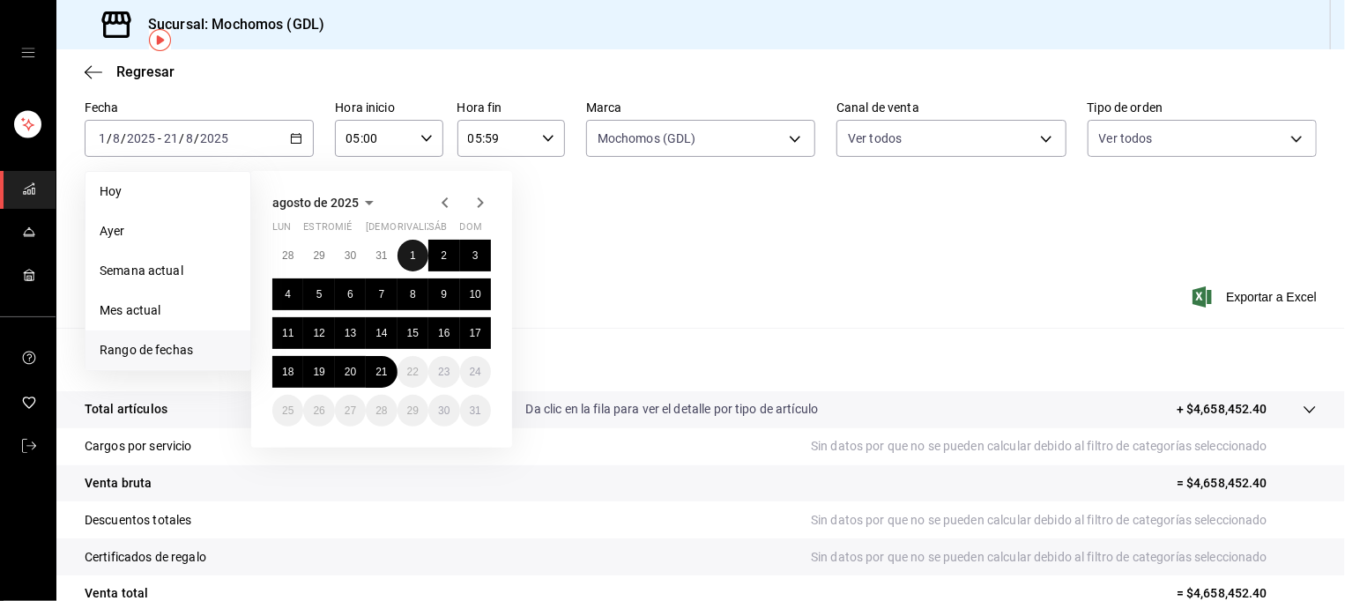
click at [410, 257] on abbr "1" at bounding box center [413, 255] width 6 height 12
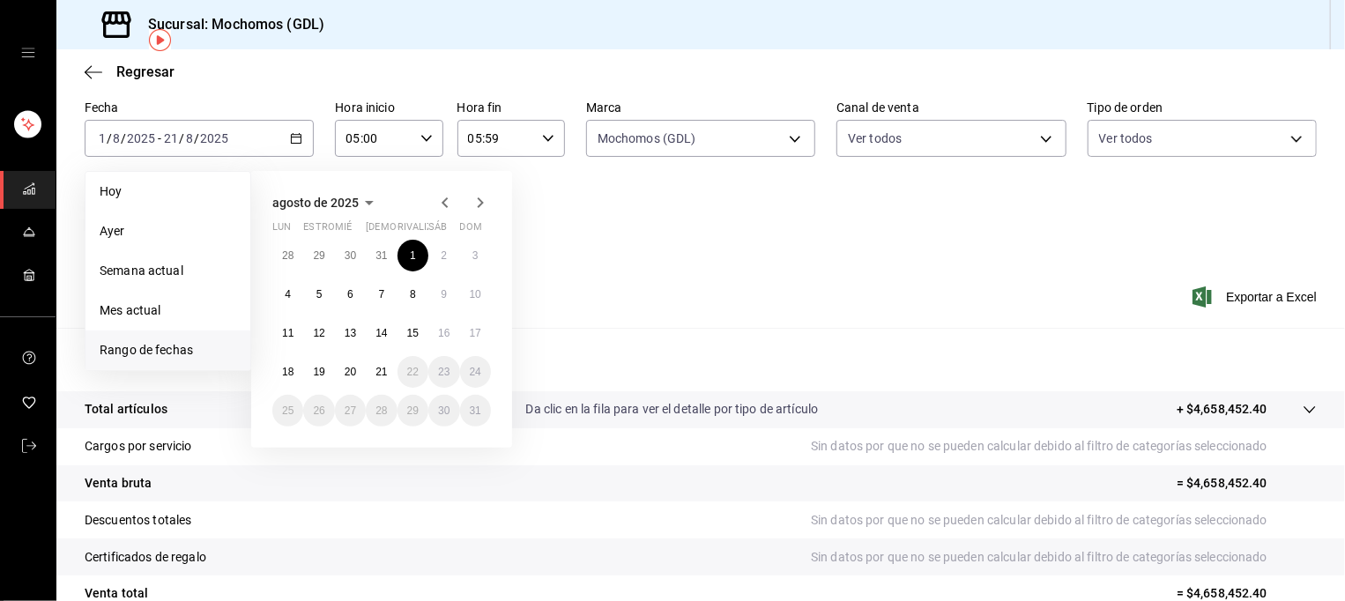
click at [555, 234] on div "[DATE] [PERSON_NAME] estropear mié jue rivalizar sáb dom 28 29 30 31 1 2 3 4 5 …" at bounding box center [405, 302] width 308 height 291
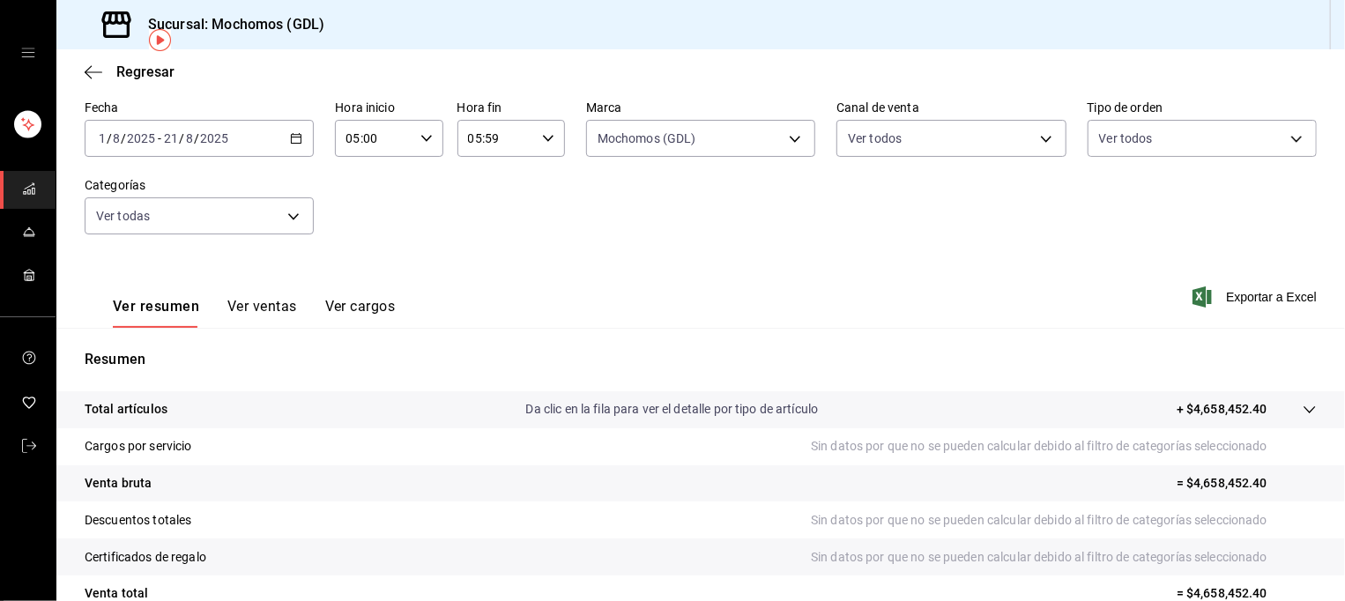
click at [291, 139] on icon "button" at bounding box center [296, 138] width 12 height 12
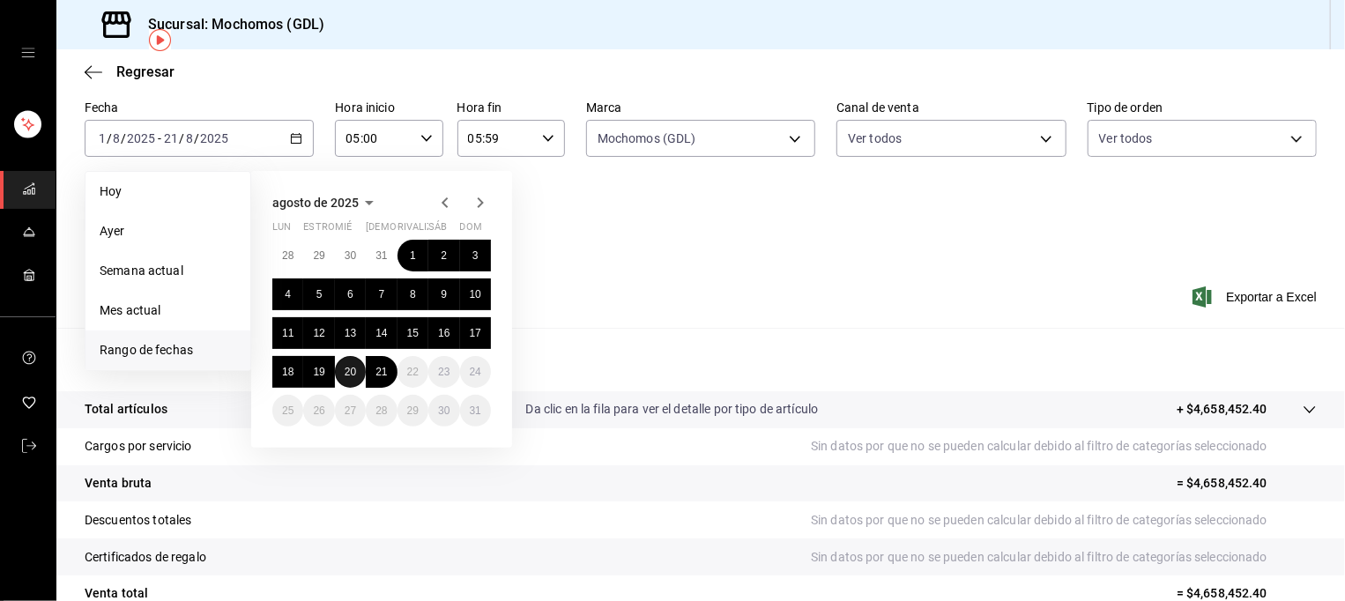
click at [349, 369] on abbr "20" at bounding box center [350, 372] width 11 height 12
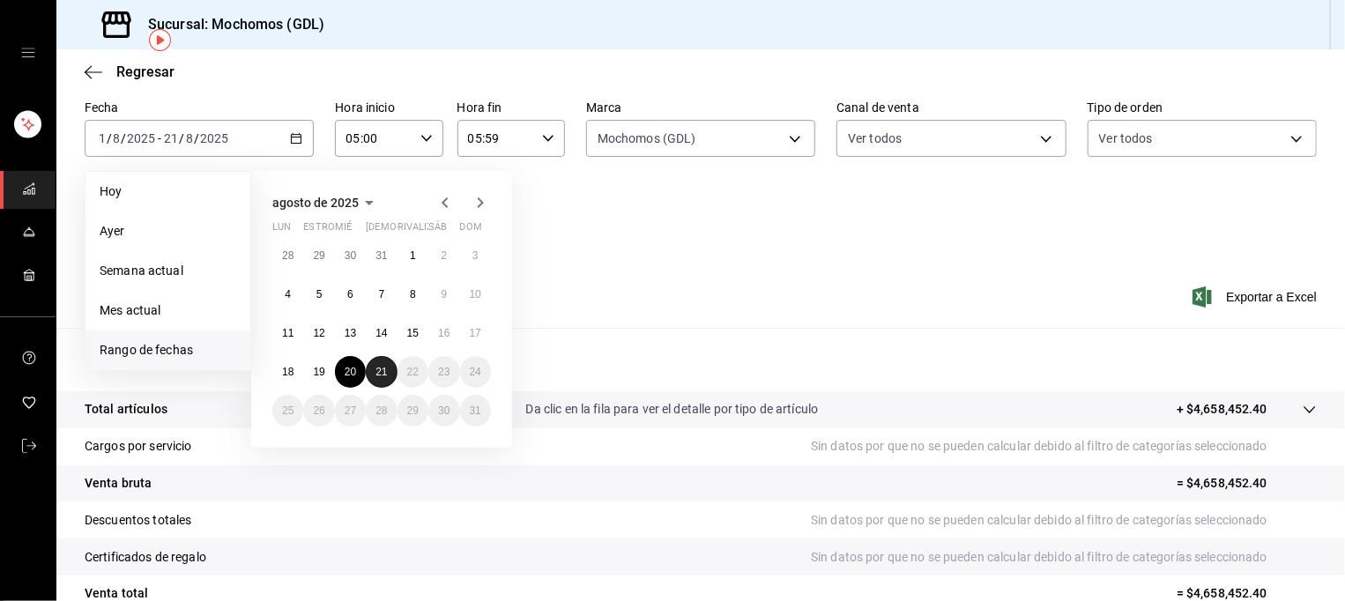
click at [375, 371] on abbr "21" at bounding box center [380, 372] width 11 height 12
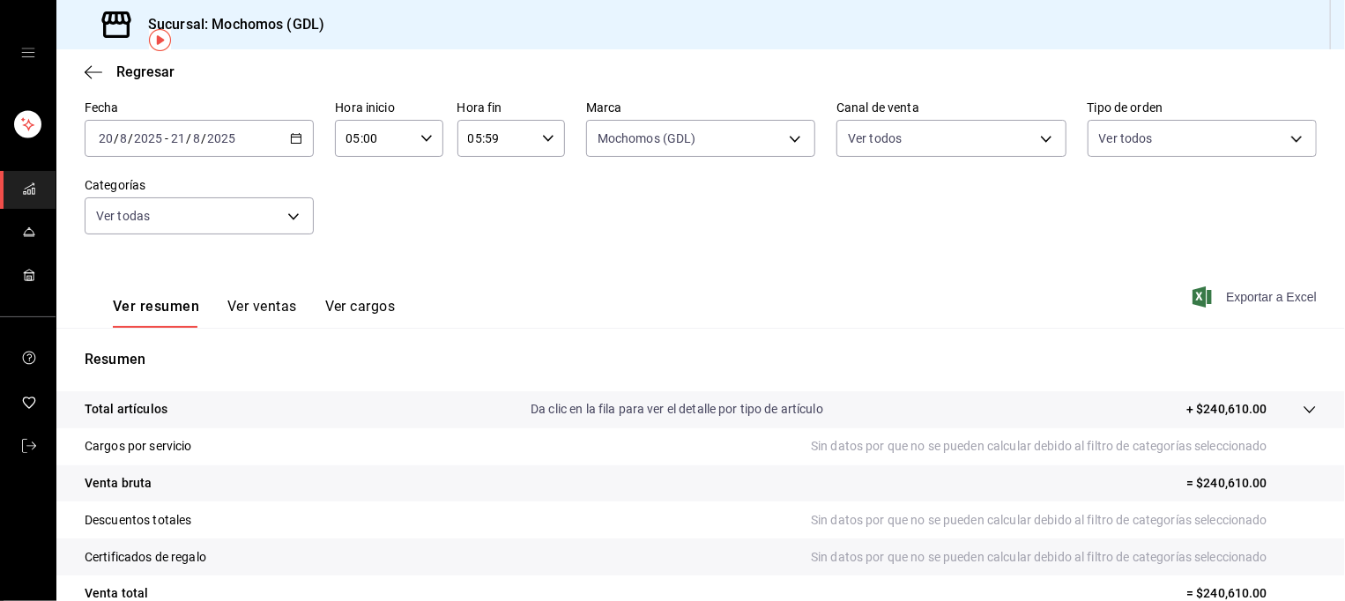
click at [1252, 297] on font "Exportar a Excel" at bounding box center [1271, 297] width 91 height 14
